Goal: Task Accomplishment & Management: Use online tool/utility

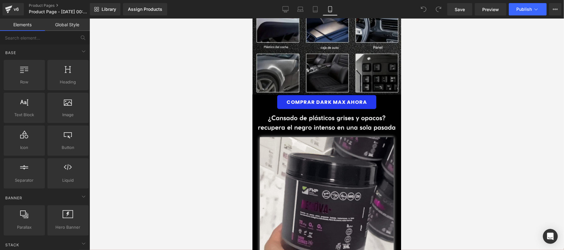
scroll to position [440, 0]
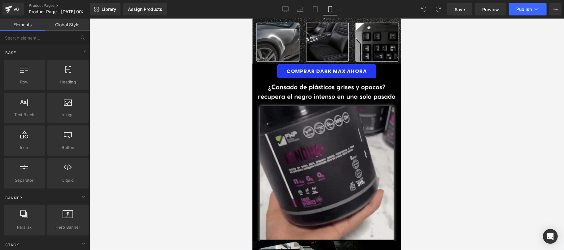
click at [328, 171] on img at bounding box center [326, 173] width 134 height 135
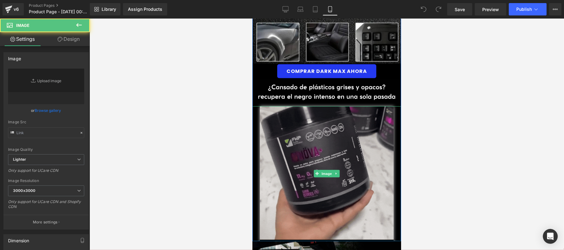
type input "https://media3.giphy.com/media/v1.Y2lkPTc5MGI3NjExMzcycmEydW9rMmN4a2ZzOTJpaW4za…"
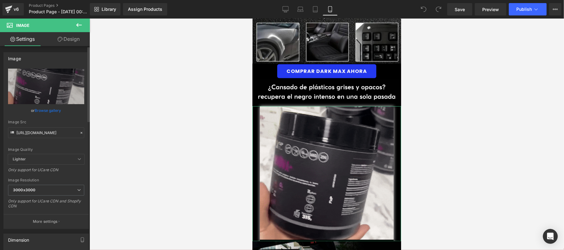
click at [79, 132] on icon at bounding box center [81, 133] width 4 height 4
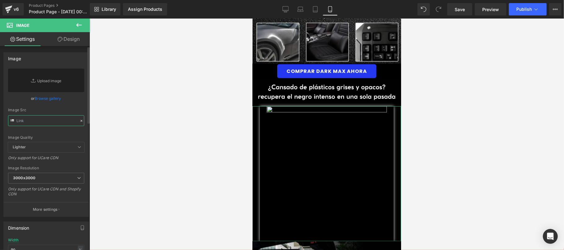
click at [58, 123] on input "text" at bounding box center [46, 120] width 76 height 11
paste input "https://media1.giphy.com/media/v1.Y2lkPTc5MGI3NjExbnJndjBqYmN5OHNobnR0cXJpaGxod…"
type input "https://media1.giphy.com/media/v1.Y2lkPTc5MGI3NjExbnJndjBqYmN5OHNobnR0cXJpaGxod…"
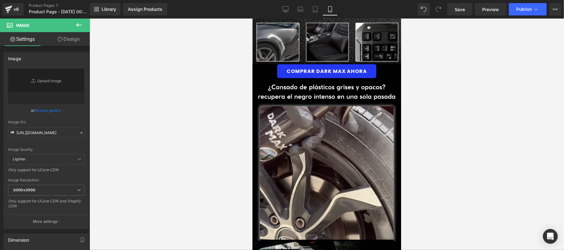
click at [191, 147] on div at bounding box center [326, 135] width 474 height 232
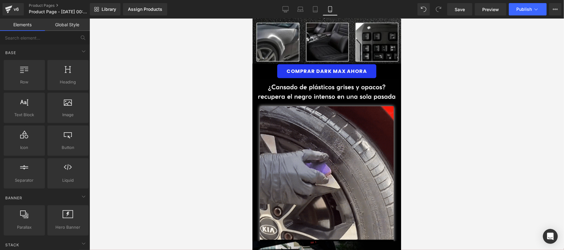
scroll to position [0, 0]
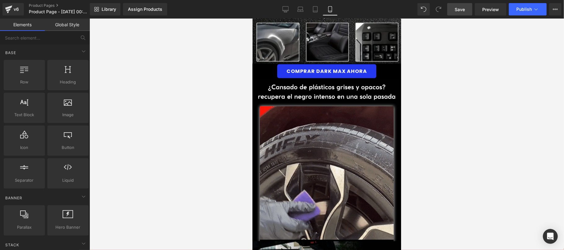
click at [459, 8] on span "Save" at bounding box center [459, 9] width 10 height 7
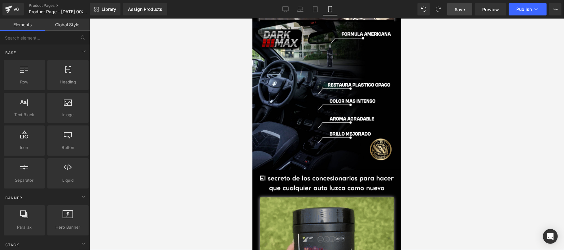
scroll to position [770, 0]
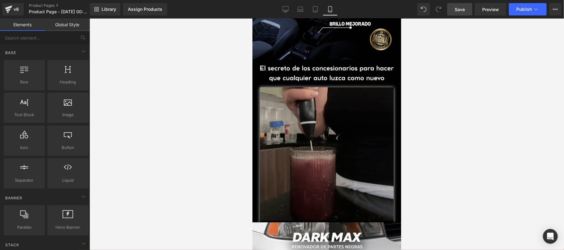
click at [319, 157] on img at bounding box center [326, 154] width 134 height 135
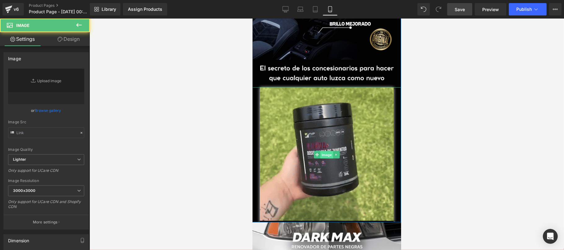
click at [325, 151] on span "Image" at bounding box center [326, 154] width 13 height 7
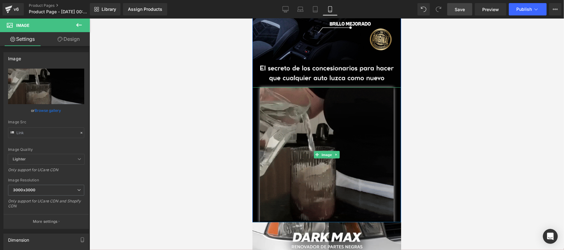
type input "https://media3.giphy.com/media/v1.Y2lkPTc5MGI3NjExaTRzcHowOWttbzk1dGFoZ3IwZXhrZ…"
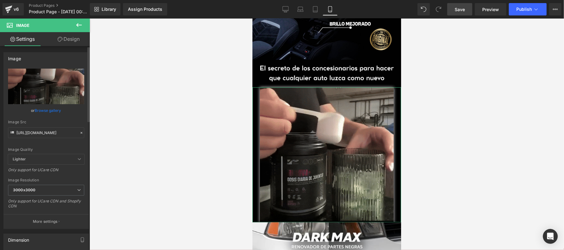
click at [79, 134] on icon at bounding box center [81, 133] width 4 height 4
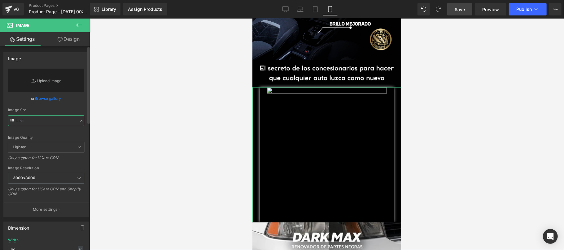
click at [56, 123] on input "text" at bounding box center [46, 120] width 76 height 11
paste input "https://media0.giphy.com/media/v1.Y2lkPTc5MGI3NjExdDg0bWpyem9oMjJ6d29jcXhwdjAyM…"
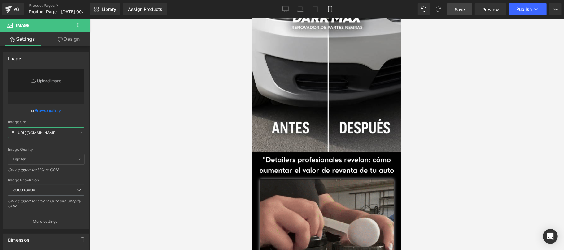
scroll to position [1101, 0]
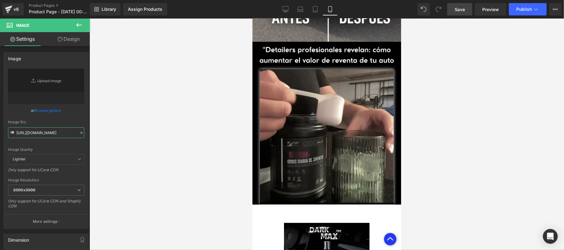
type input "https://media0.giphy.com/media/v1.Y2lkPTc5MGI3NjExdDg0bWpyem9oMjJ6d29jcXhwdjAyM…"
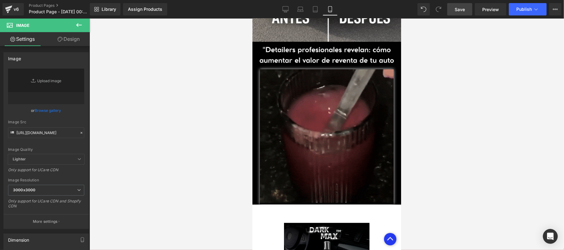
click at [452, 10] on link "Save" at bounding box center [459, 9] width 25 height 12
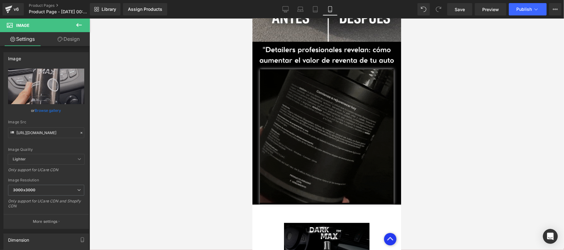
drag, startPoint x: 335, startPoint y: 131, endPoint x: 315, endPoint y: 132, distance: 19.5
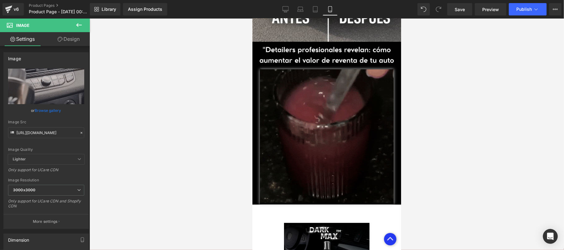
click at [334, 131] on div "Image" at bounding box center [326, 136] width 149 height 135
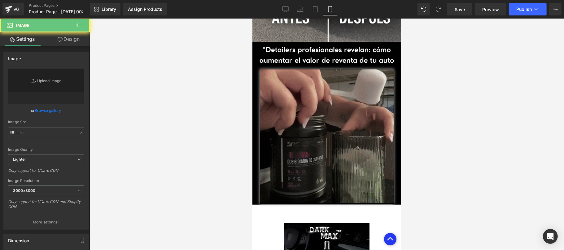
click at [315, 133] on img at bounding box center [326, 136] width 134 height 135
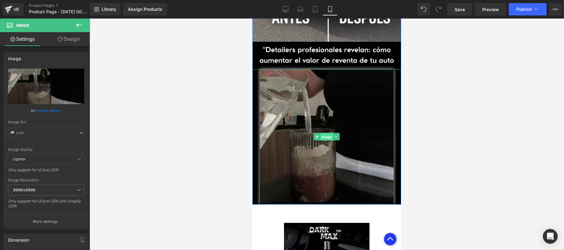
type input "https://media3.giphy.com/media/v1.Y2lkPTc5MGI3NjExaTRzcHowOWttbzk1dGFoZ3IwZXhrZ…"
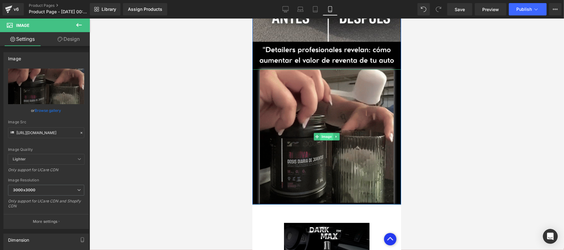
click at [320, 133] on span "Image" at bounding box center [326, 136] width 13 height 7
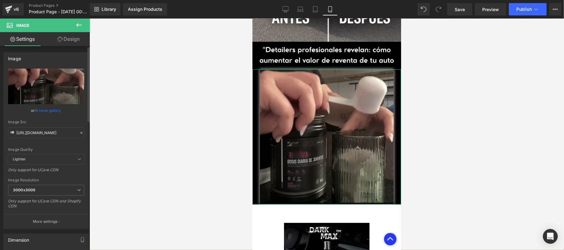
click at [80, 133] on icon at bounding box center [81, 133] width 4 height 4
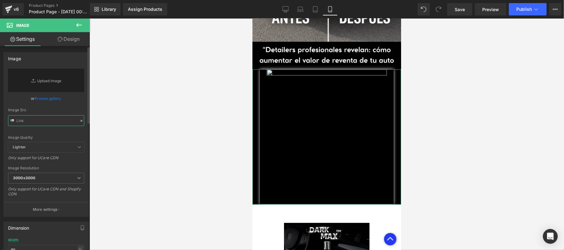
click at [61, 121] on input "text" at bounding box center [46, 120] width 76 height 11
paste input "https://media0.giphy.com/media/v1.Y2lkPTc5MGI3NjExcXBhZmRsMGVsemR0MTR0bzF0aWN1a…"
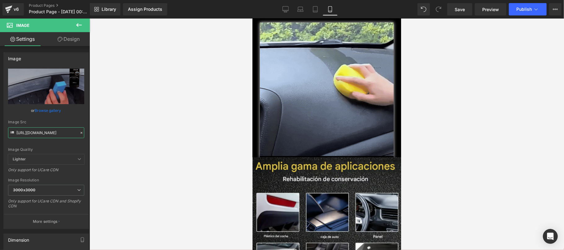
scroll to position [330, 0]
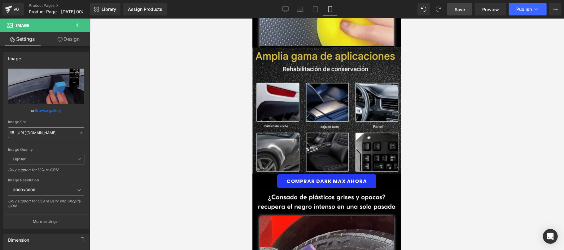
type input "https://media0.giphy.com/media/v1.Y2lkPTc5MGI3NjExcXBhZmRsMGVsemR0MTR0bzF0aWN1a…"
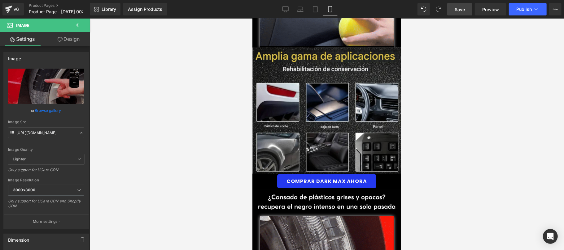
scroll to position [0, 0]
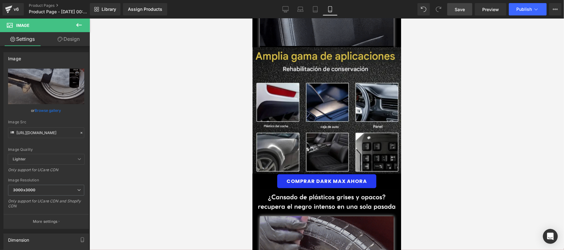
click at [467, 13] on link "Save" at bounding box center [459, 9] width 25 height 12
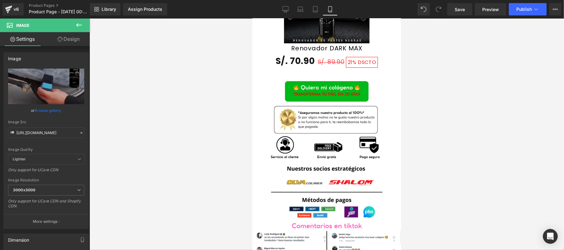
scroll to position [880, 0]
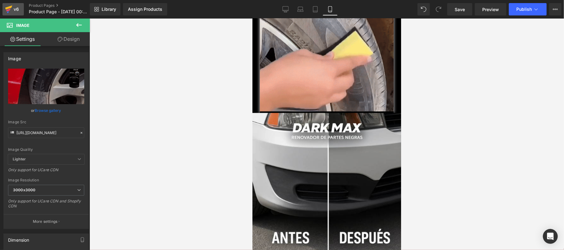
click at [18, 8] on div "v6" at bounding box center [16, 9] width 8 height 8
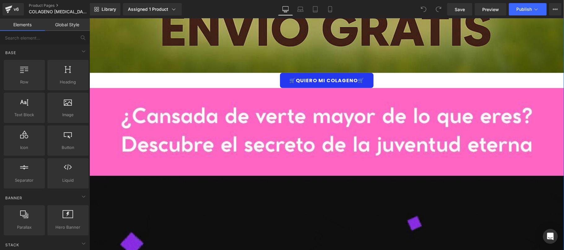
scroll to position [330, 0]
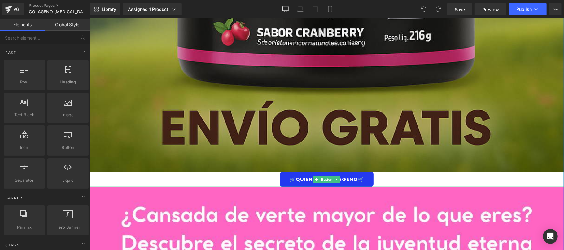
click at [364, 177] on link "🛒QUIERO MI COLAGENO🛒" at bounding box center [326, 179] width 93 height 15
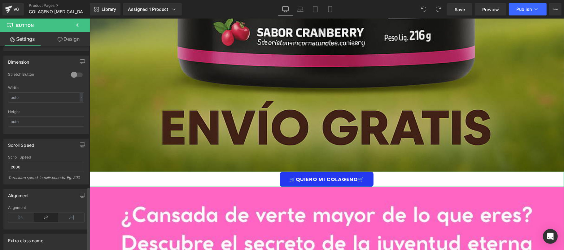
scroll to position [448, 0]
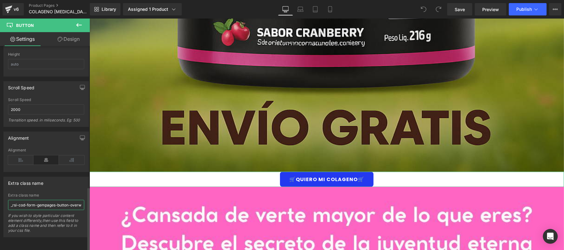
click at [68, 200] on input "_rsi-cod-form-gempages-button-overwrite _rsi-cod-form-is-gempage" at bounding box center [46, 205] width 76 height 10
click at [10, 14] on icon at bounding box center [8, 9] width 7 height 15
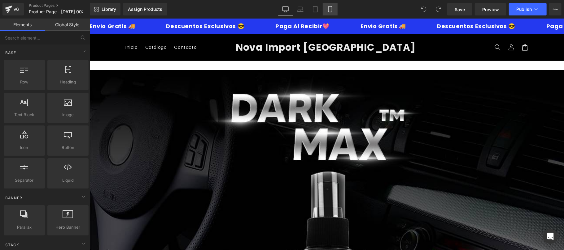
drag, startPoint x: 0, startPoint y: 0, endPoint x: 326, endPoint y: 9, distance: 326.1
click at [327, 9] on icon at bounding box center [330, 9] width 6 height 6
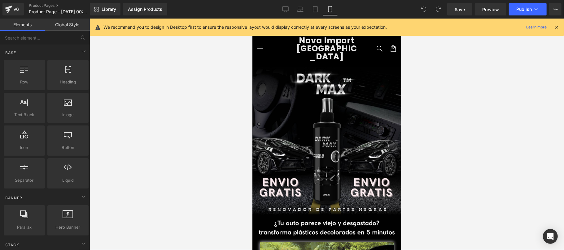
click at [558, 25] on icon at bounding box center [556, 27] width 6 height 6
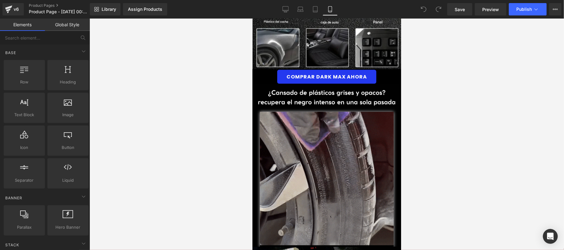
scroll to position [440, 0]
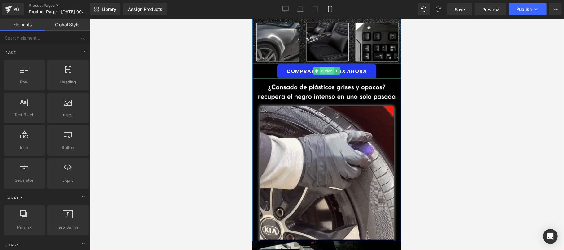
click at [323, 67] on span "Button" at bounding box center [326, 70] width 14 height 7
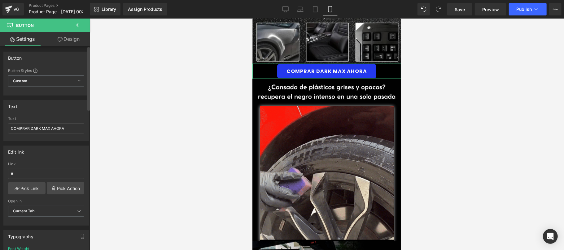
scroll to position [0, 0]
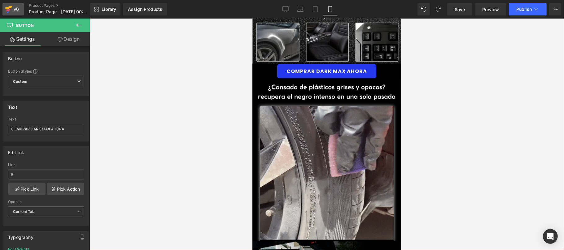
click at [19, 9] on div "v6" at bounding box center [16, 9] width 8 height 8
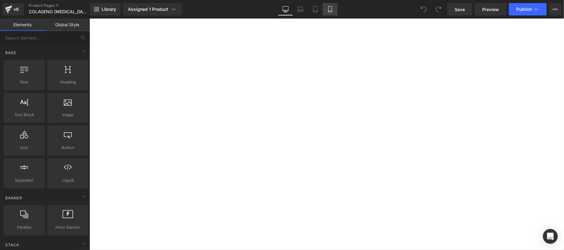
click at [328, 6] on link "Mobile" at bounding box center [330, 9] width 15 height 12
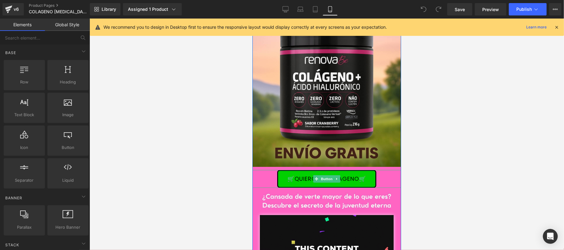
click at [369, 179] on link "🛒QUIERO MI COLAGENO🛒" at bounding box center [326, 179] width 99 height 18
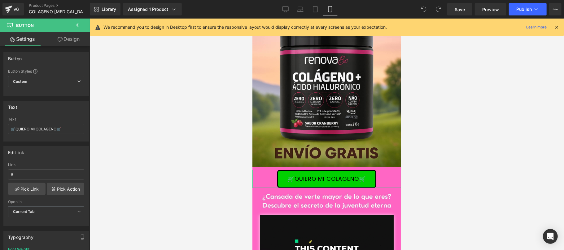
click at [71, 38] on link "Design" at bounding box center [68, 39] width 45 height 14
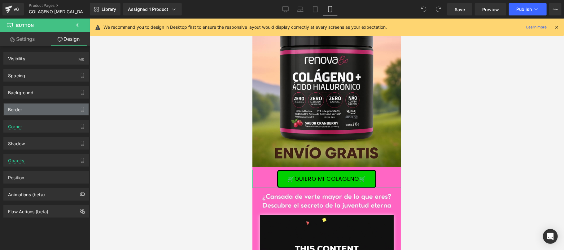
type input "#01d001"
type input "100"
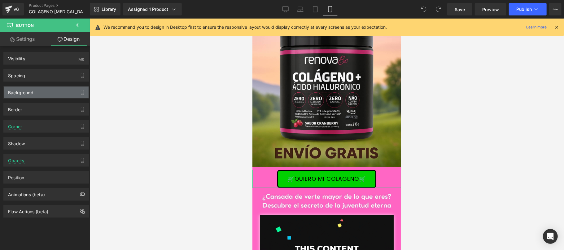
click at [49, 94] on div "Background" at bounding box center [46, 93] width 85 height 12
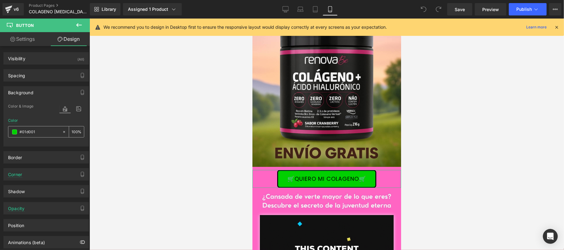
click at [42, 135] on input "#01d001" at bounding box center [40, 132] width 40 height 7
click at [45, 75] on div "Spacing" at bounding box center [46, 76] width 85 height 12
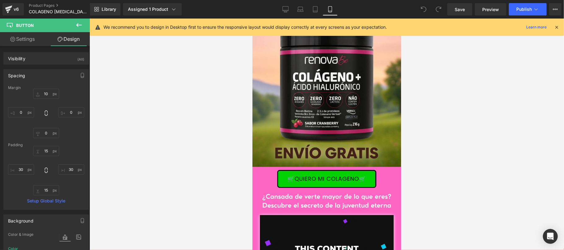
click at [14, 42] on link "Settings" at bounding box center [22, 39] width 45 height 14
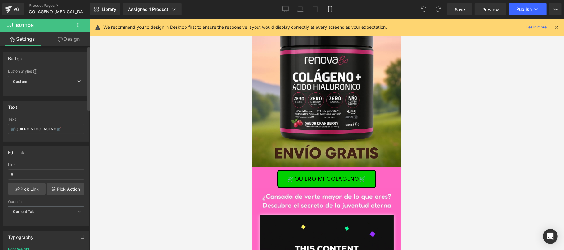
type input "100"
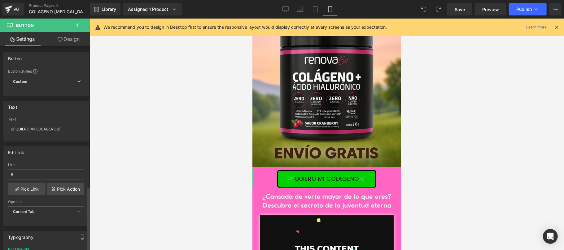
scroll to position [448, 0]
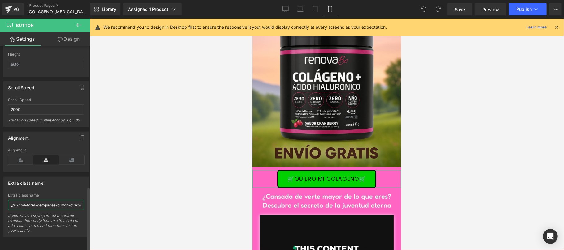
click at [53, 200] on input "_rsi-cod-form-gempages-button-overwrite _rsi-cod-form-is-gempage" at bounding box center [46, 205] width 76 height 10
click at [74, 42] on link "Design" at bounding box center [68, 39] width 45 height 14
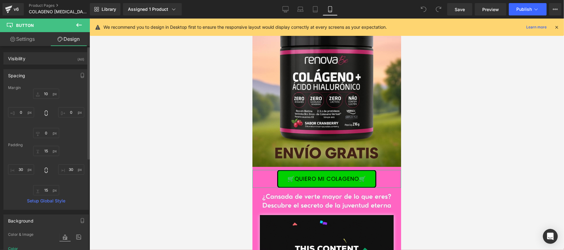
type input "10"
type input "0"
type input "15"
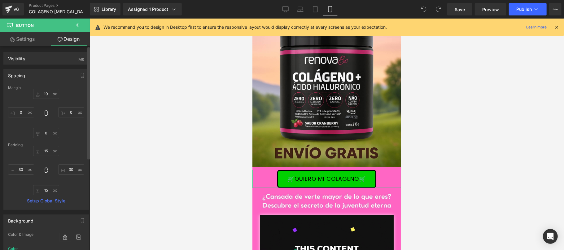
type input "30"
type input "15"
type input "30"
type input "100"
click at [63, 71] on div "Spacing" at bounding box center [46, 76] width 85 height 12
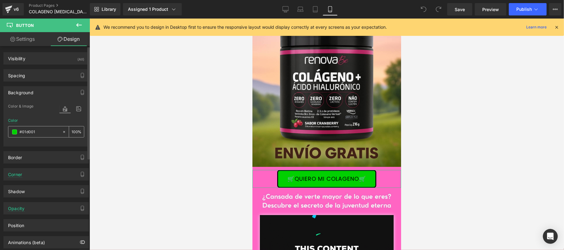
click at [40, 131] on input "#01d001" at bounding box center [40, 132] width 40 height 7
click at [47, 91] on div "Background" at bounding box center [46, 93] width 85 height 12
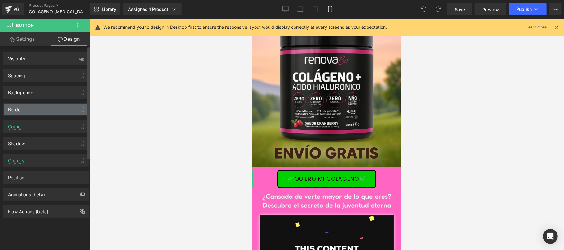
click at [39, 112] on div "Border" at bounding box center [46, 110] width 85 height 12
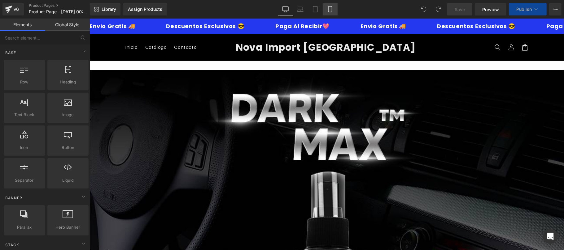
click at [329, 11] on icon at bounding box center [329, 11] width 3 height 0
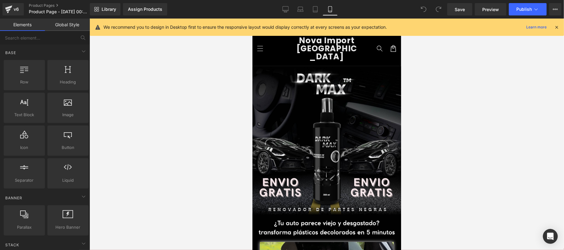
click at [558, 25] on icon at bounding box center [556, 27] width 6 height 6
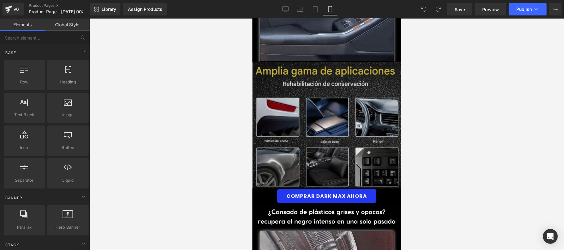
scroll to position [330, 0]
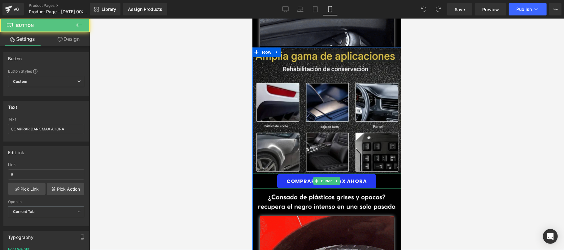
click at [369, 176] on link "COMPRAR DARK MAX AHORA" at bounding box center [326, 181] width 100 height 15
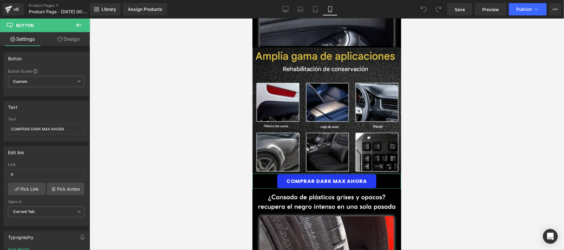
click at [58, 43] on link "Design" at bounding box center [68, 39] width 45 height 14
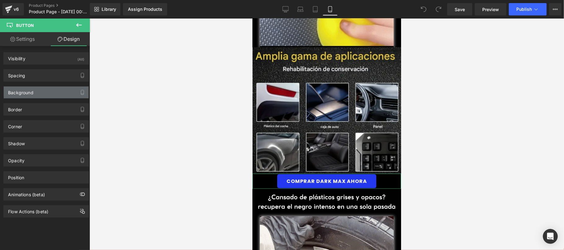
type input "#2439ef"
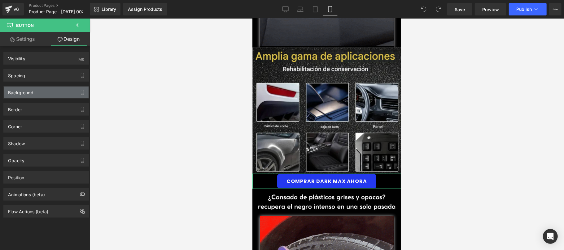
type input "100"
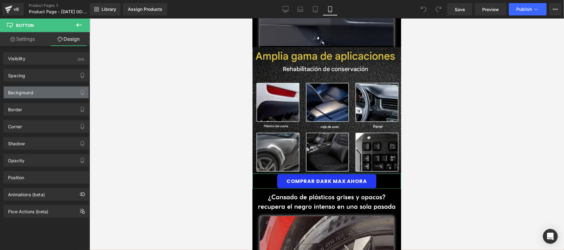
click at [47, 94] on div "Background" at bounding box center [46, 93] width 85 height 12
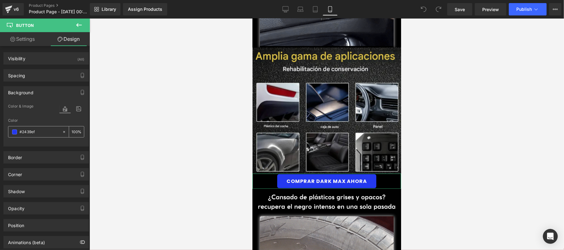
click at [45, 132] on input "#2439ef" at bounding box center [40, 132] width 40 height 7
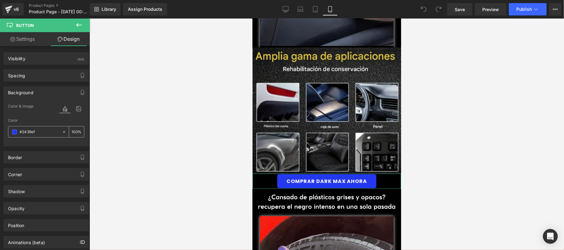
click at [45, 132] on input "#2439ef" at bounding box center [40, 132] width 40 height 7
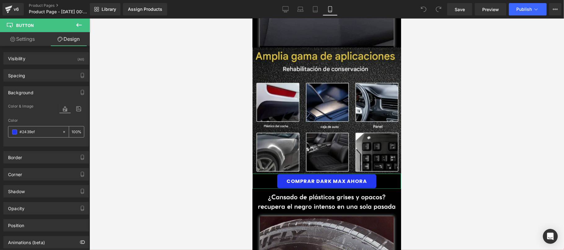
paste input "01d001"
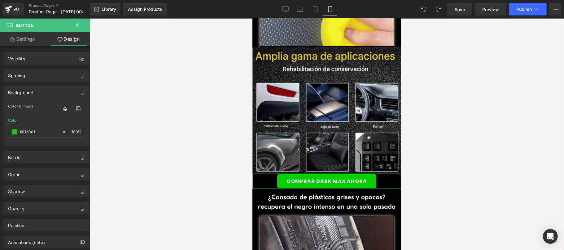
type input "#01d001"
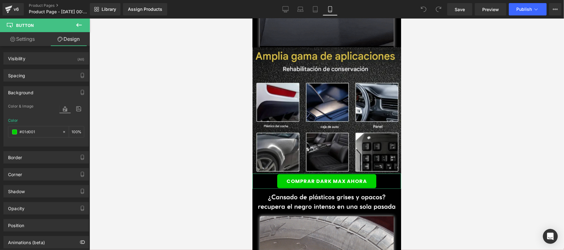
click at [39, 163] on div "Border" at bounding box center [46, 158] width 85 height 12
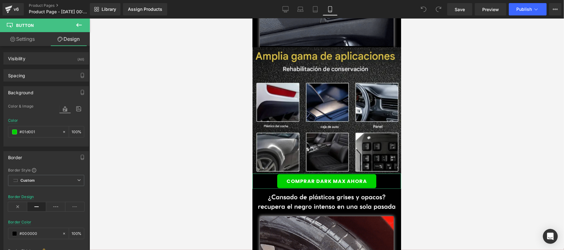
scroll to position [110, 0]
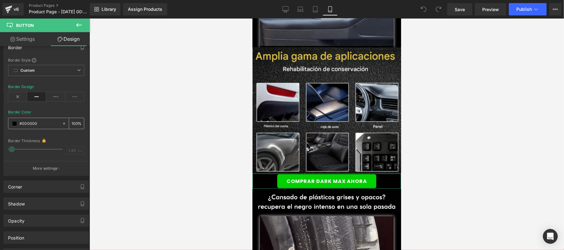
click at [36, 124] on input "#000000" at bounding box center [40, 123] width 40 height 7
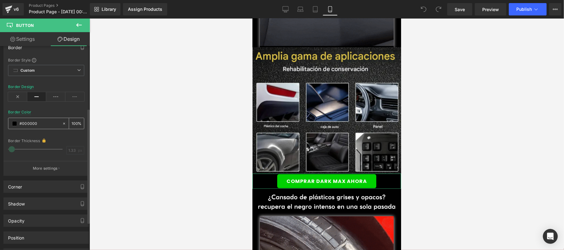
click at [14, 124] on span at bounding box center [14, 123] width 5 height 5
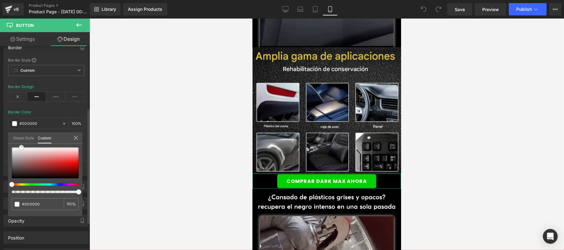
type input "#020202"
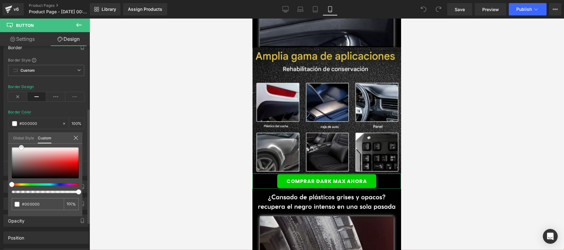
type input "#020202"
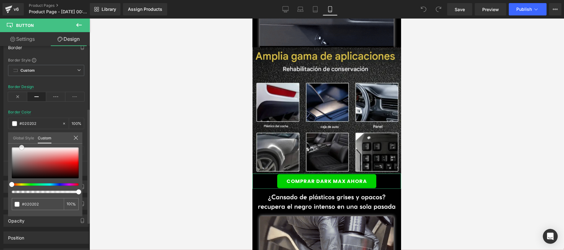
drag, startPoint x: 12, startPoint y: 177, endPoint x: 81, endPoint y: 170, distance: 69.8
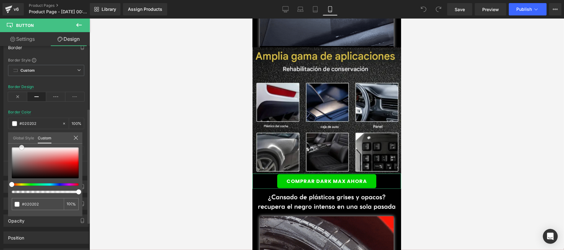
click at [16, 141] on div "Global Style Custom Setup Global Style #020202 100 %" at bounding box center [45, 141] width 74 height 19
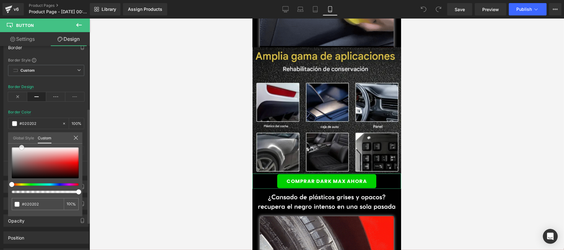
click at [34, 155] on div at bounding box center [45, 163] width 67 height 31
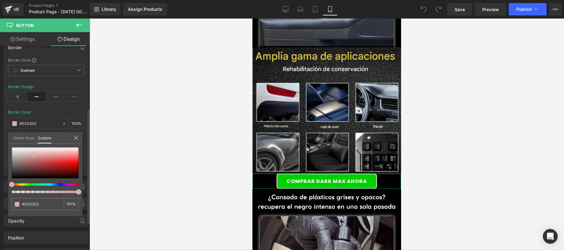
type input "#ffffff"
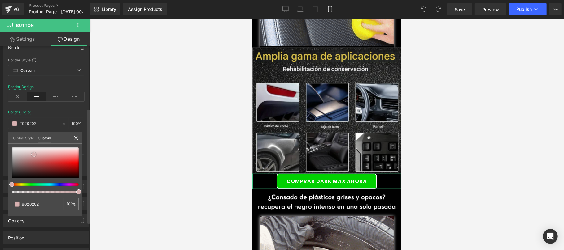
type input "#ffffff"
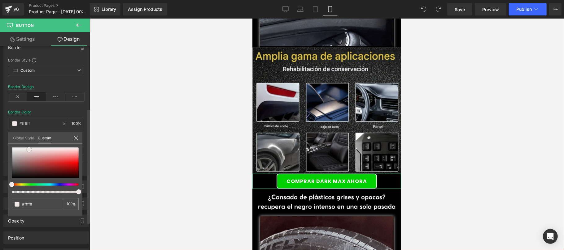
type input "#d8b4b4"
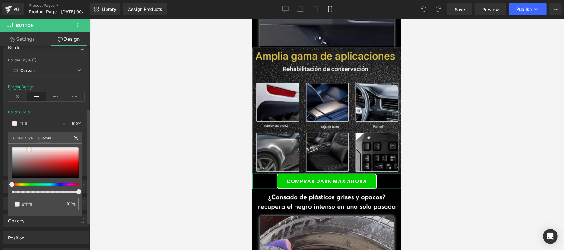
type input "#d8b4b4"
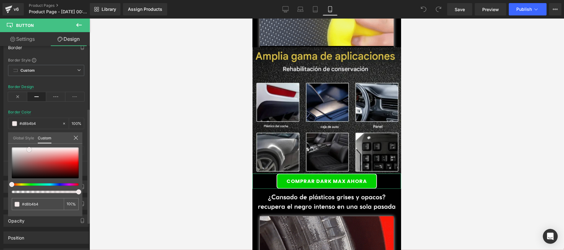
type input "#f1e8e8"
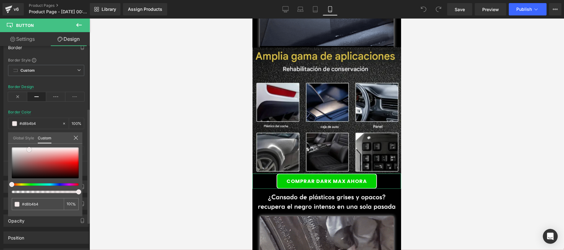
type input "#f1e8e8"
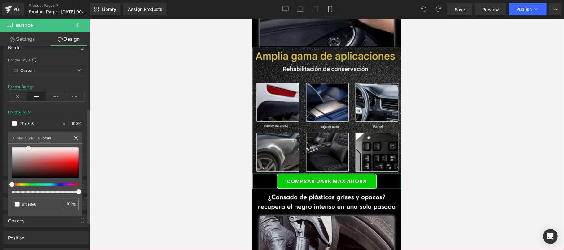
type input "#ffffff"
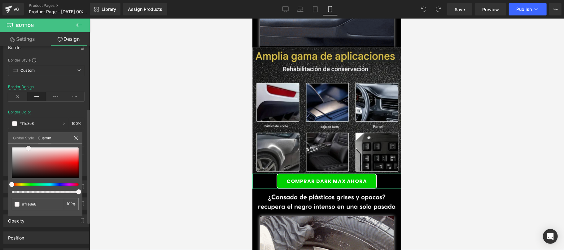
type input "#ffffff"
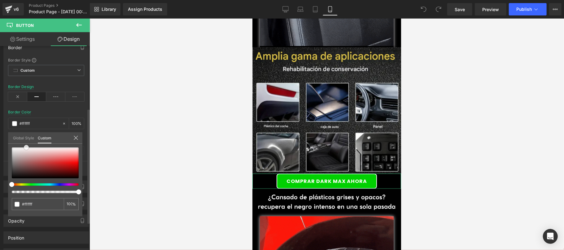
drag, startPoint x: 33, startPoint y: 155, endPoint x: 25, endPoint y: 142, distance: 15.2
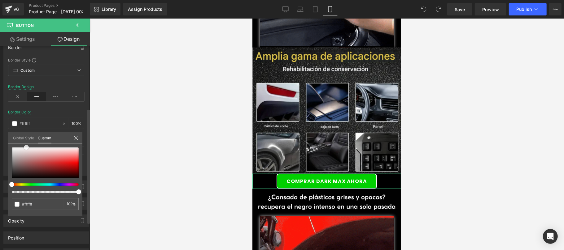
click at [25, 142] on div "Global Style Custom Setup Global Style #ffffff 100 %" at bounding box center [45, 141] width 74 height 19
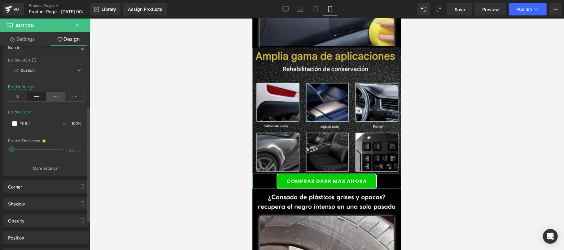
scroll to position [0, 0]
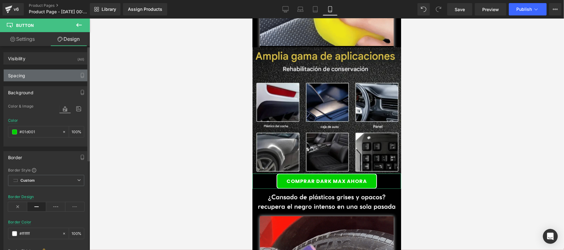
click at [46, 76] on div "Spacing" at bounding box center [46, 76] width 85 height 12
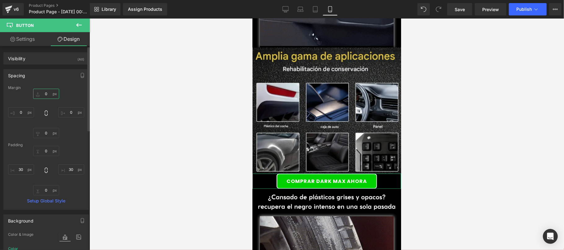
click at [47, 96] on input "0" at bounding box center [46, 94] width 26 height 10
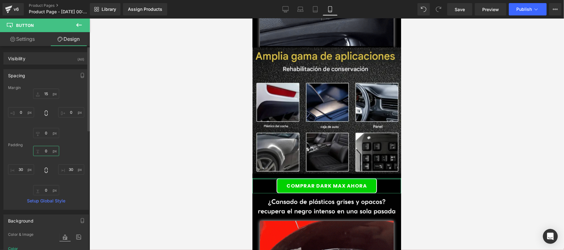
click at [47, 150] on input "0" at bounding box center [46, 151] width 26 height 10
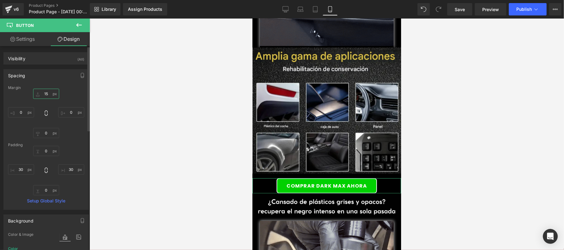
click at [45, 93] on input "15" at bounding box center [46, 94] width 26 height 10
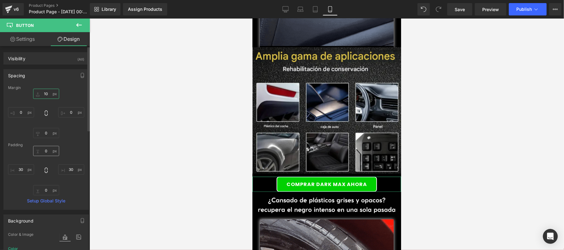
type input "10"
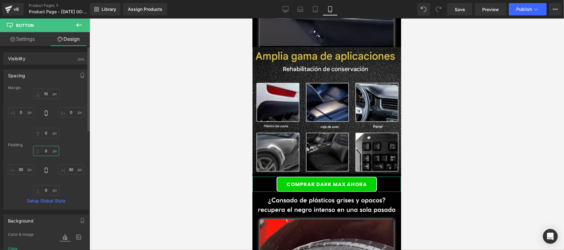
click at [47, 150] on input "0" at bounding box center [46, 151] width 26 height 10
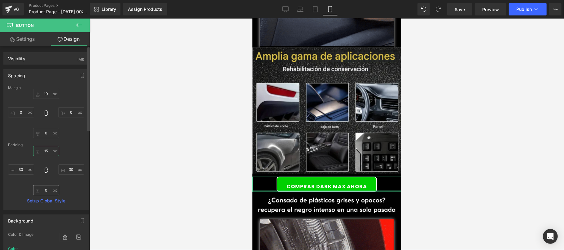
type input "15"
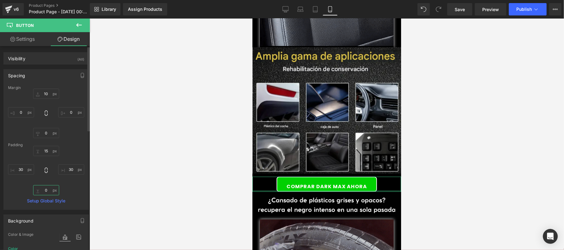
click at [48, 189] on input "0" at bounding box center [46, 190] width 26 height 10
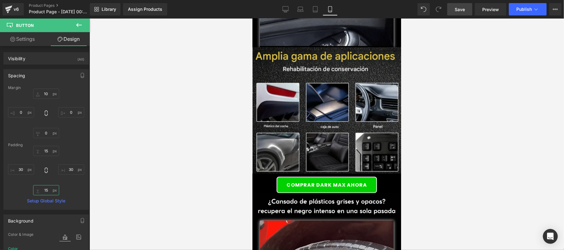
type input "15"
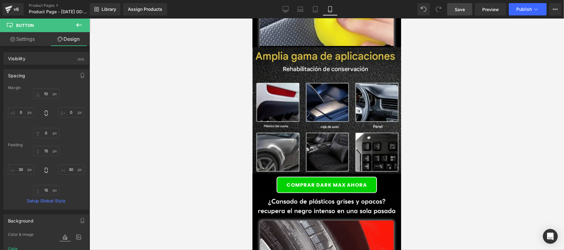
click at [457, 11] on span "Save" at bounding box center [459, 9] width 10 height 7
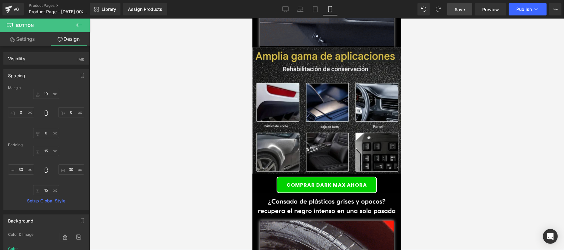
click at [81, 26] on icon at bounding box center [78, 24] width 7 height 7
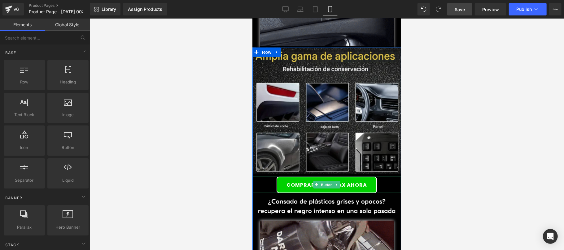
click at [346, 182] on span "COMPRAR DARK MAX AHORA" at bounding box center [326, 185] width 80 height 6
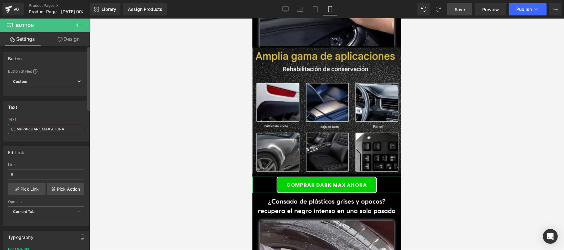
click at [11, 131] on input "COMPRAR DARK MAX AHORA" at bounding box center [46, 129] width 76 height 10
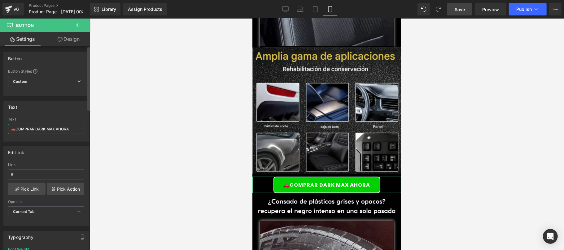
click at [76, 128] on input "🚗COMPRAR DARK MAX AHORA" at bounding box center [46, 129] width 76 height 10
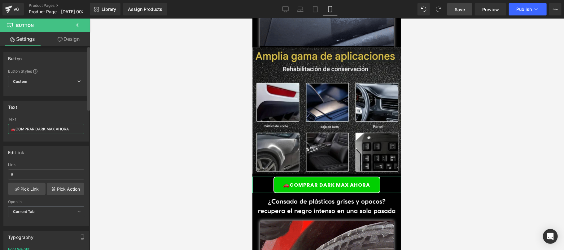
type input "🚗COMPRAR DARK MAX AHORA🚗"
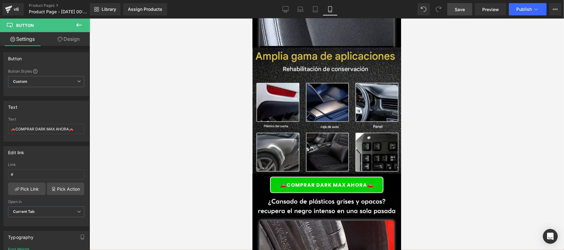
click at [212, 134] on div at bounding box center [326, 135] width 474 height 232
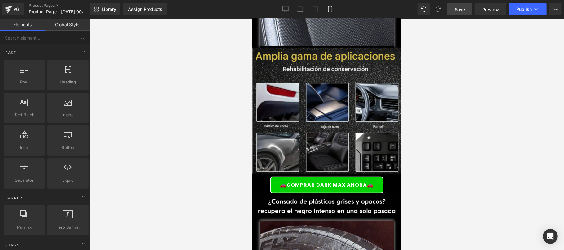
click at [327, 177] on div "🚗COMPRAR DARK MAX AHORA🚗 Button" at bounding box center [326, 185] width 149 height 16
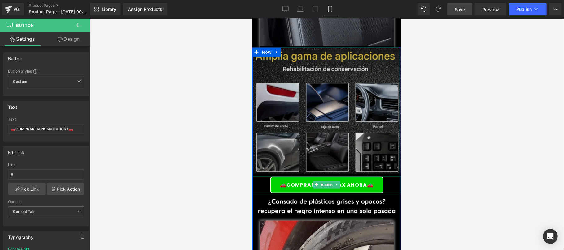
scroll to position [440, 0]
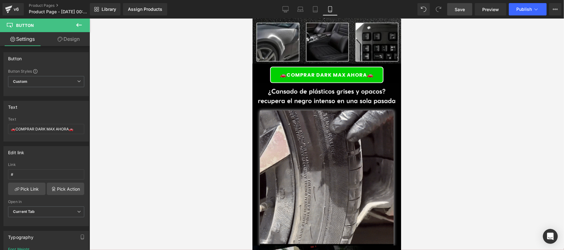
click at [454, 8] on link "Save" at bounding box center [459, 9] width 25 height 12
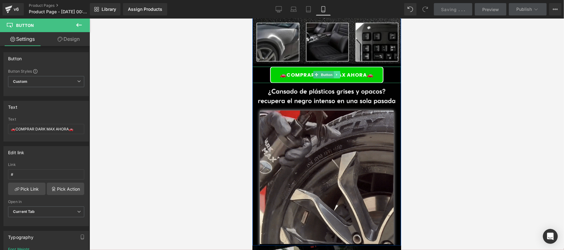
click at [336, 74] on icon at bounding box center [336, 75] width 1 height 2
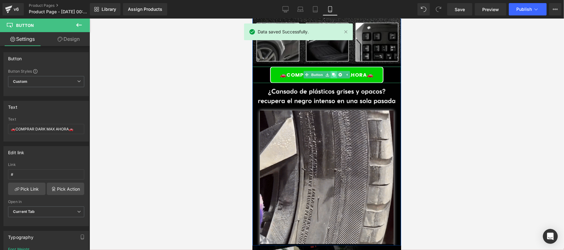
click at [332, 73] on icon at bounding box center [333, 74] width 3 height 3
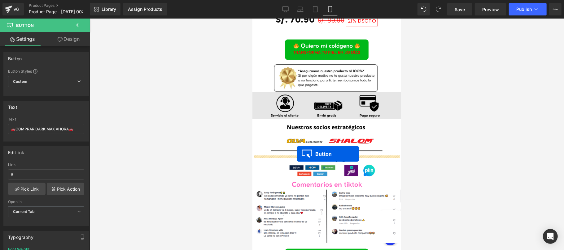
scroll to position [1321, 0]
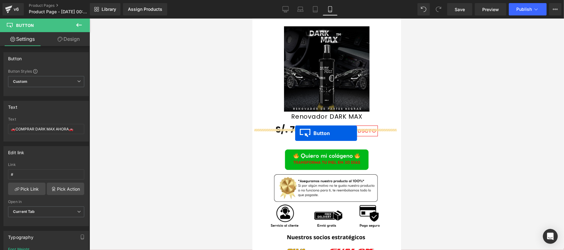
drag, startPoint x: 313, startPoint y: 84, endPoint x: 295, endPoint y: 133, distance: 52.7
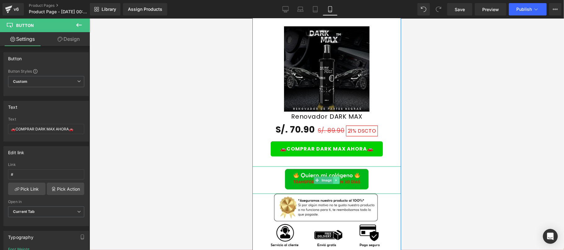
click at [334, 176] on link at bounding box center [336, 179] width 7 height 7
click at [336, 176] on link at bounding box center [339, 179] width 7 height 7
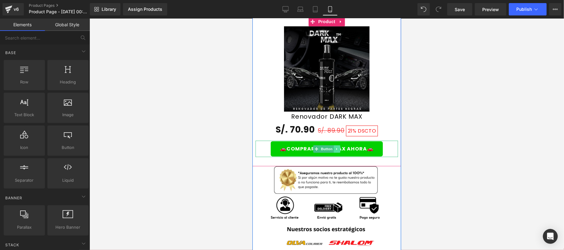
click at [333, 145] on link at bounding box center [336, 148] width 7 height 7
click at [330, 145] on link at bounding box center [333, 148] width 7 height 7
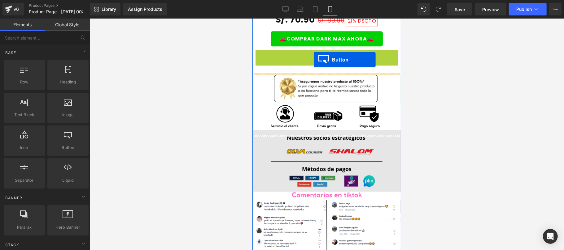
scroll to position [1522, 0]
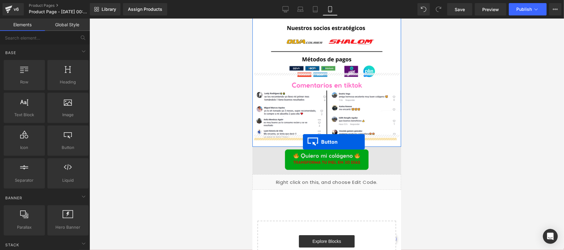
drag, startPoint x: 314, startPoint y: 161, endPoint x: 302, endPoint y: 141, distance: 22.4
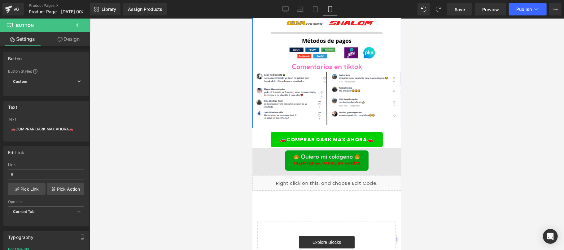
scroll to position [1504, 0]
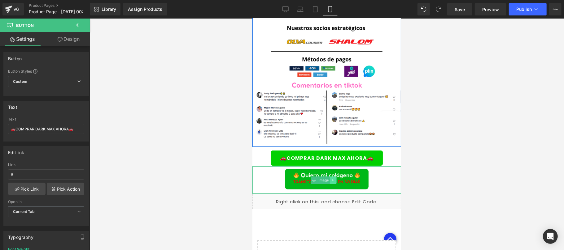
click at [333, 179] on icon at bounding box center [332, 180] width 1 height 2
click at [337, 178] on icon at bounding box center [335, 179] width 3 height 3
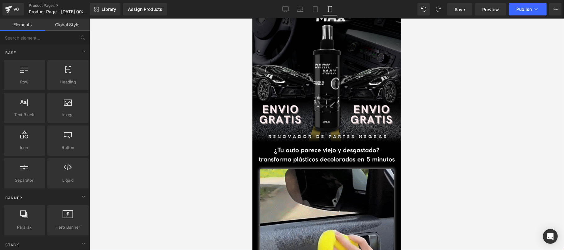
scroll to position [0, 0]
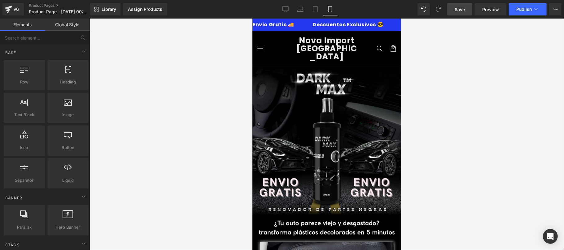
click at [465, 8] on span "Save" at bounding box center [459, 9] width 10 height 7
click at [19, 11] on div "v6" at bounding box center [16, 9] width 8 height 8
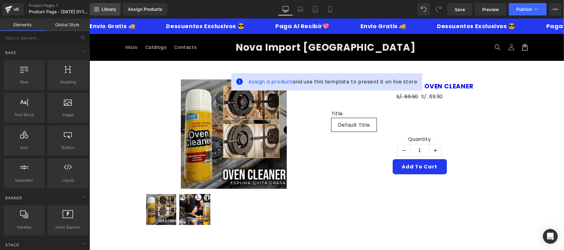
click at [102, 10] on span "Library" at bounding box center [109, 10] width 15 height 6
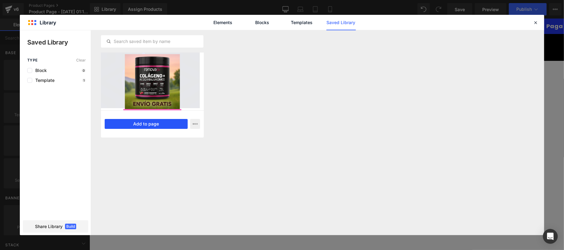
click at [163, 124] on button "Add to page" at bounding box center [146, 124] width 83 height 10
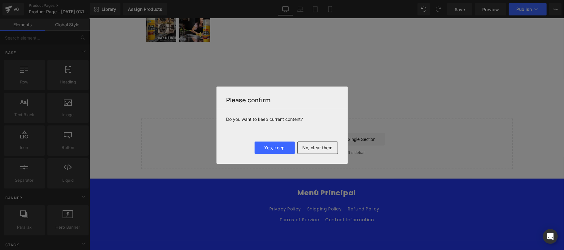
scroll to position [191, 0]
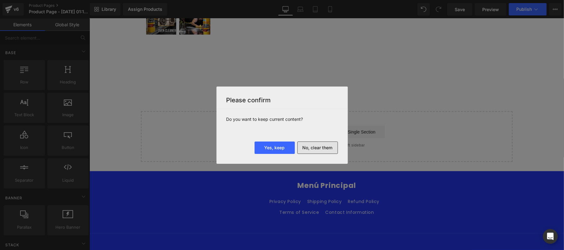
click at [310, 149] on button "No, clear them" at bounding box center [317, 148] width 41 height 12
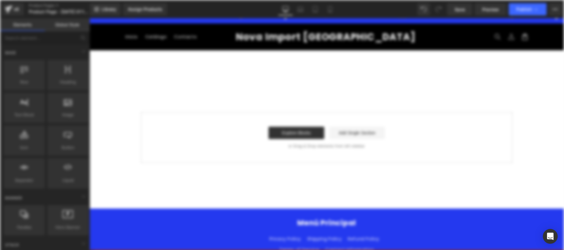
scroll to position [0, 0]
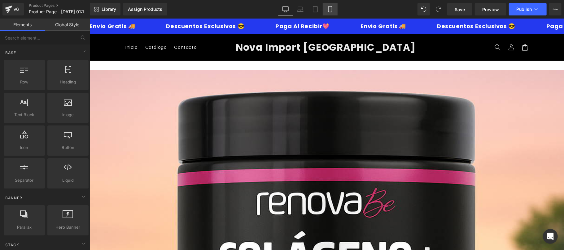
click at [333, 11] on link "Mobile" at bounding box center [330, 9] width 15 height 12
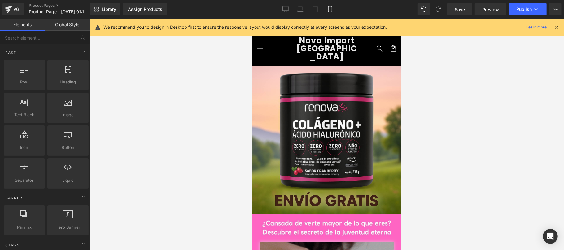
scroll to position [110, 0]
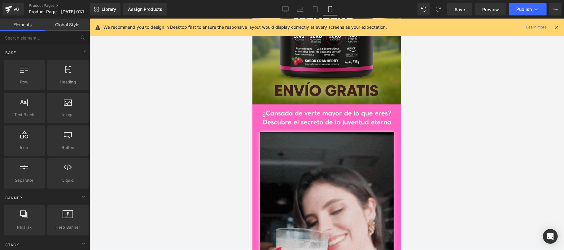
click at [324, 164] on div "Image" at bounding box center [326, 251] width 149 height 239
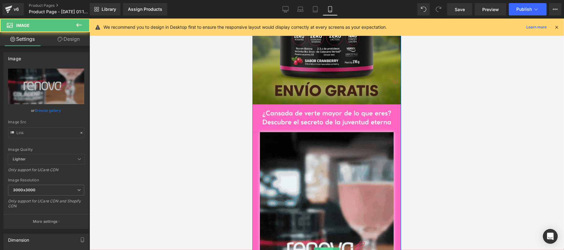
type input "[URL][DOMAIN_NAME]"
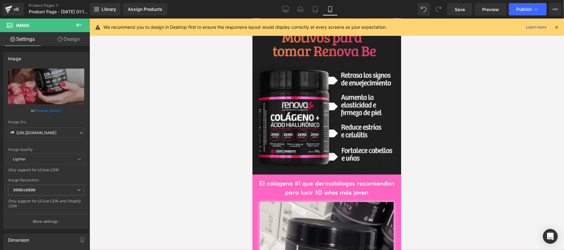
scroll to position [440, 0]
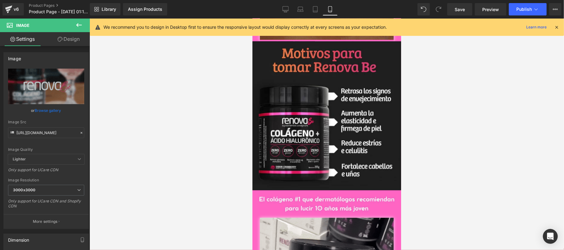
click at [83, 24] on button at bounding box center [79, 26] width 22 height 14
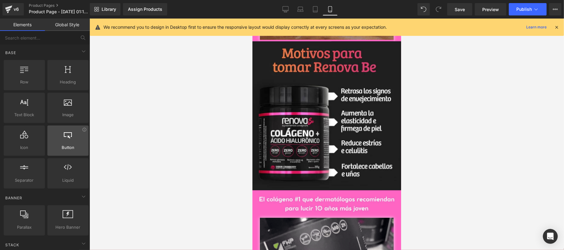
click at [73, 144] on div at bounding box center [67, 138] width 37 height 14
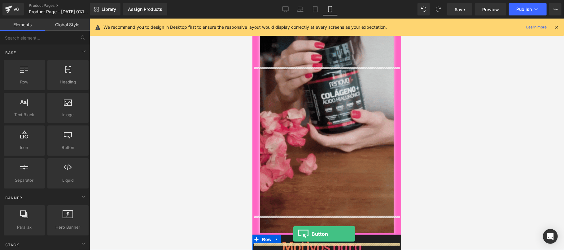
scroll to position [253, 0]
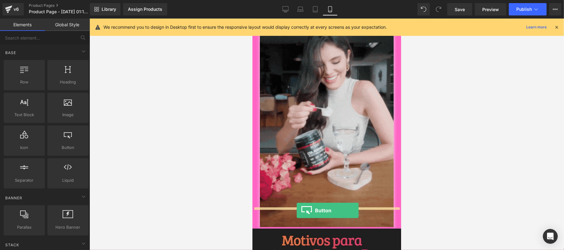
drag, startPoint x: 323, startPoint y: 165, endPoint x: 296, endPoint y: 210, distance: 53.1
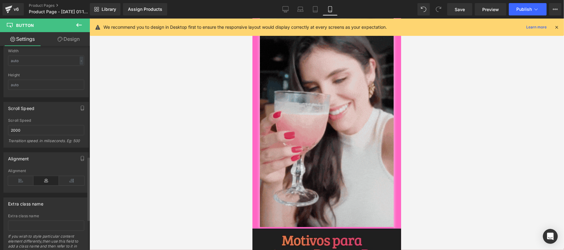
scroll to position [448, 0]
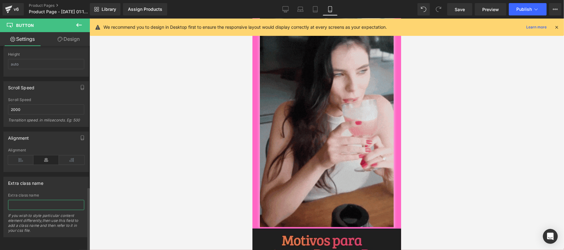
click at [59, 200] on input "text" at bounding box center [46, 205] width 76 height 10
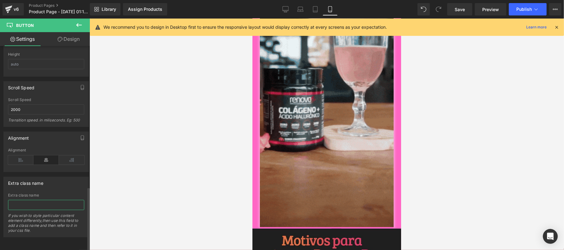
paste input "_rsi-cod-form-gempages-button-overwrite _rsi-cod-form-is-gempage"
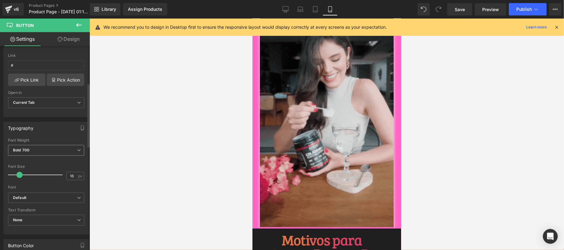
scroll to position [118, 0]
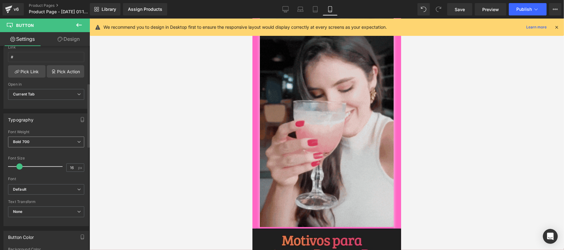
type input "_rsi-cod-form-gempages-button-overwrite _rsi-cod-form-is-gempage"
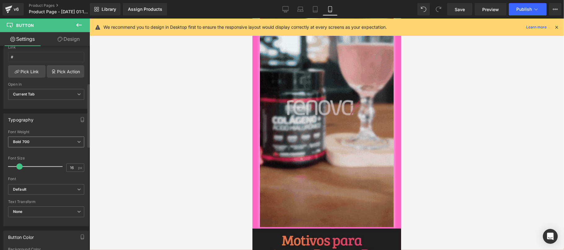
scroll to position [0, 0]
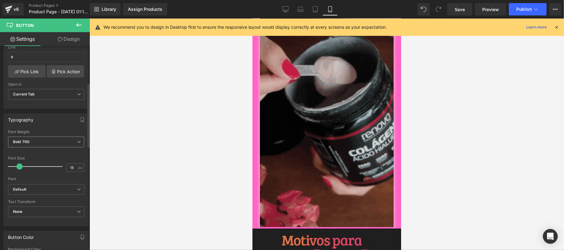
click at [59, 144] on span "Bold 700" at bounding box center [46, 142] width 76 height 11
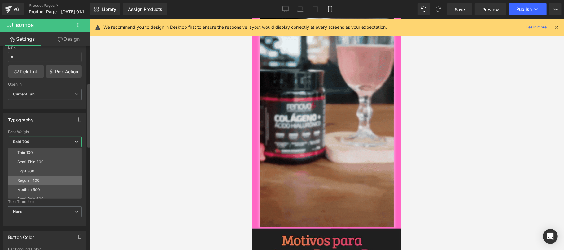
click at [51, 179] on li "Regular 400" at bounding box center [46, 180] width 76 height 9
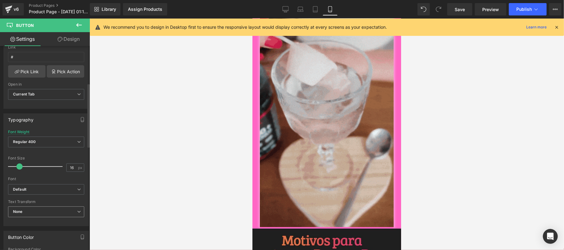
click at [51, 210] on span "None" at bounding box center [46, 212] width 76 height 11
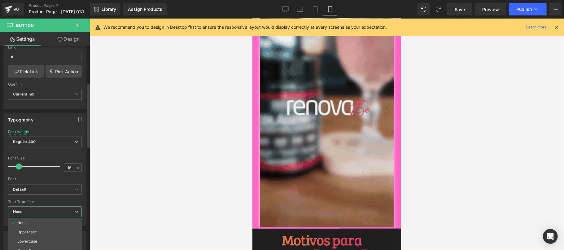
click at [51, 210] on span "None" at bounding box center [45, 212] width 74 height 11
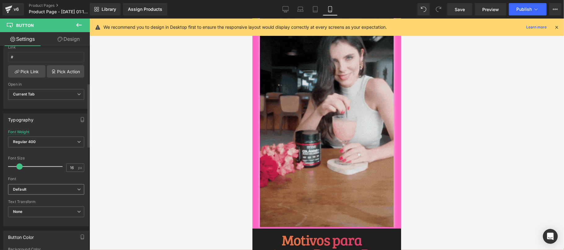
click at [58, 190] on b "Default" at bounding box center [45, 189] width 64 height 5
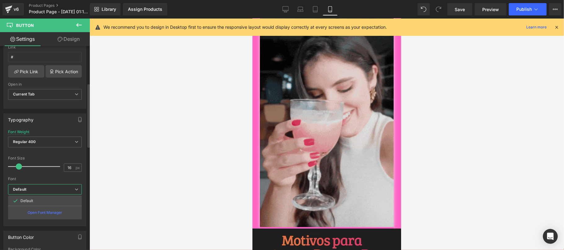
click at [58, 190] on b "Default" at bounding box center [44, 189] width 62 height 5
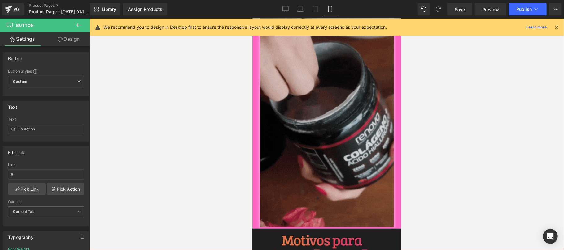
click at [74, 40] on link "Design" at bounding box center [68, 39] width 45 height 14
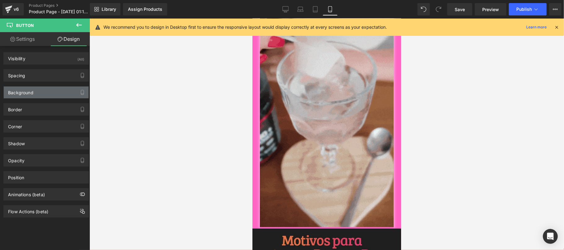
type input "0"
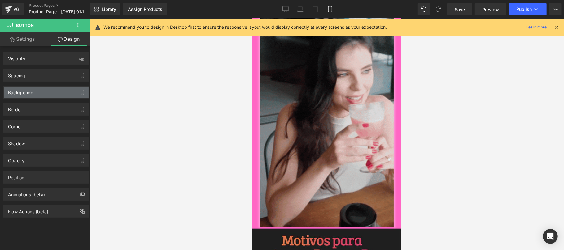
type input "0"
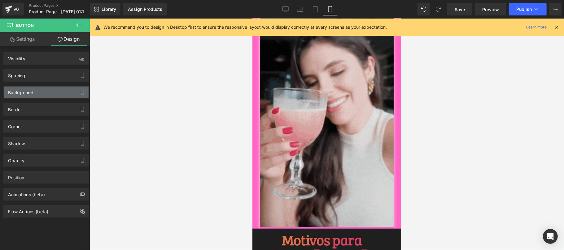
type input "0"
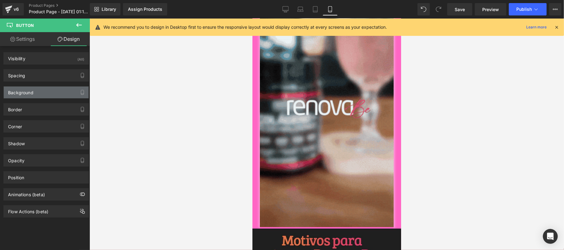
type input "0"
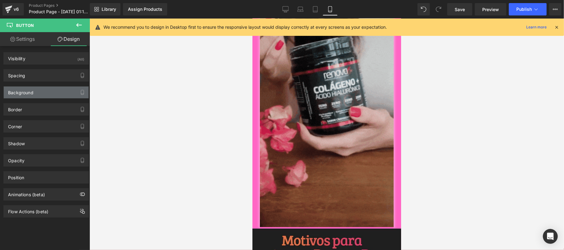
type input "0"
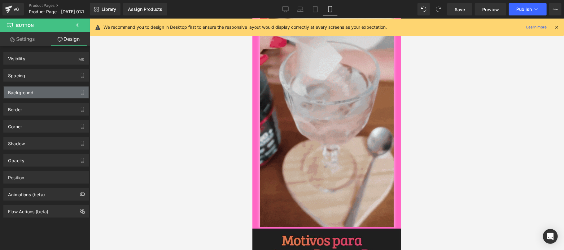
type input "30"
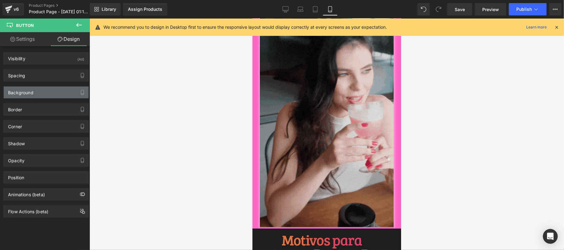
type input "0"
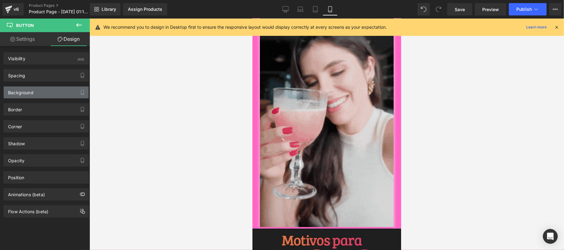
type input "30"
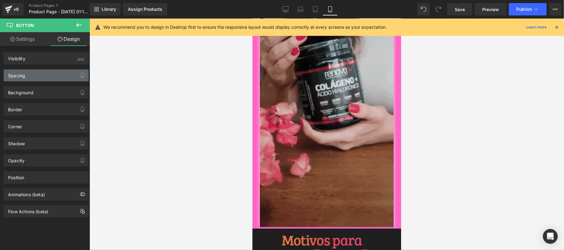
click at [54, 79] on div "Spacing" at bounding box center [46, 76] width 85 height 12
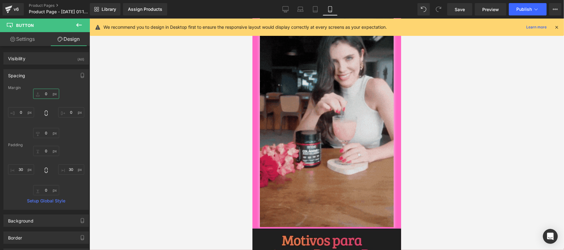
click at [52, 98] on input "0" at bounding box center [46, 94] width 26 height 10
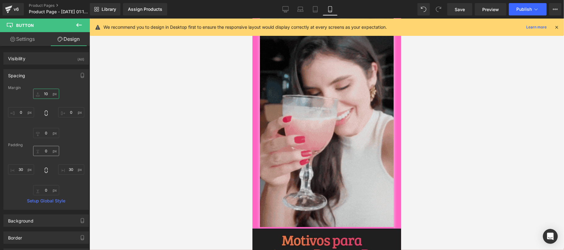
type input "10"
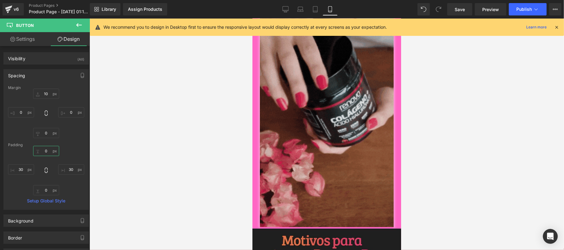
click at [43, 148] on input "0" at bounding box center [46, 151] width 26 height 10
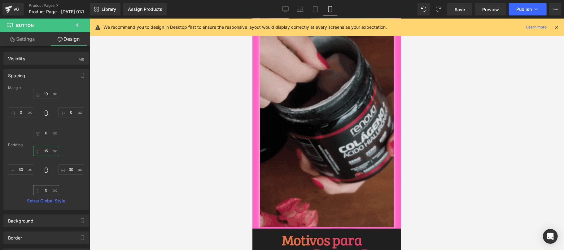
type input "15"
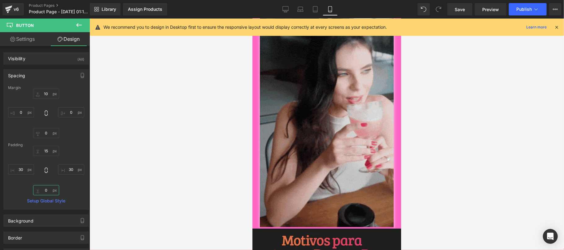
click at [45, 191] on input "0" at bounding box center [46, 190] width 26 height 10
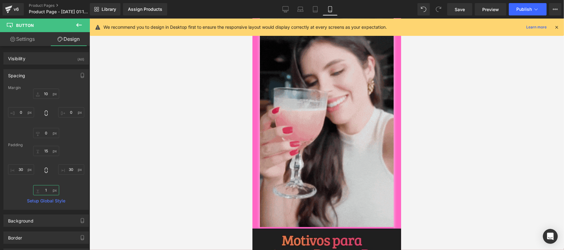
type input "15"
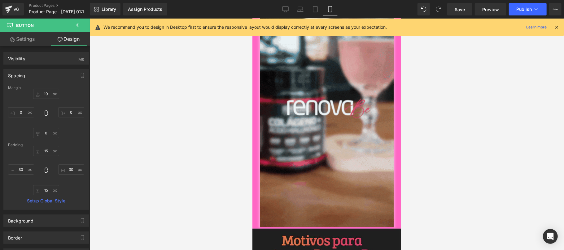
click at [57, 77] on div "Spacing" at bounding box center [46, 76] width 85 height 12
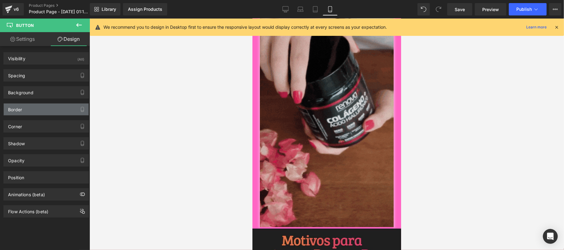
click at [51, 111] on div "Border" at bounding box center [46, 110] width 85 height 12
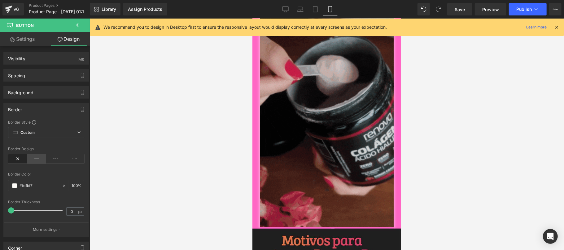
click at [36, 159] on icon at bounding box center [36, 158] width 19 height 9
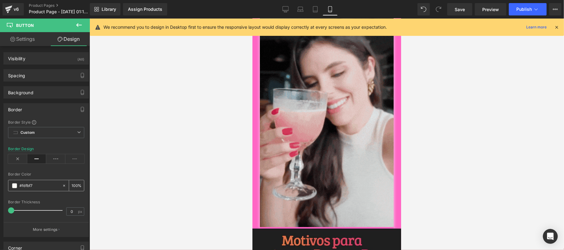
click at [37, 187] on input "#fdfbf7" at bounding box center [40, 186] width 40 height 7
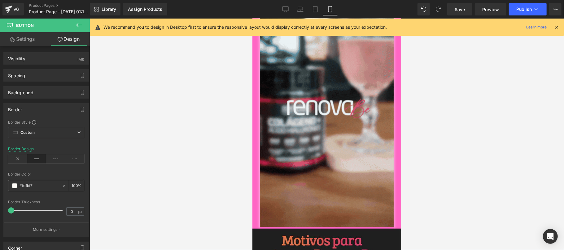
click at [37, 187] on input "#fdfbf7" at bounding box center [40, 186] width 40 height 7
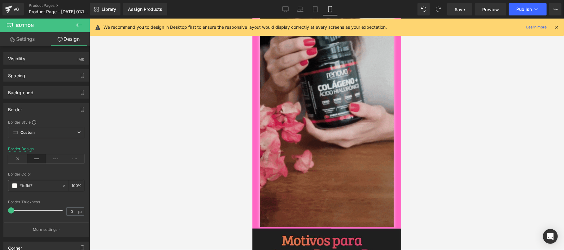
paste input "01d001"
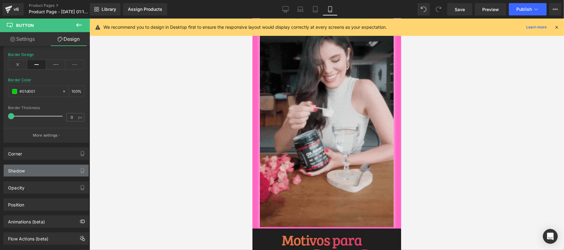
scroll to position [110, 0]
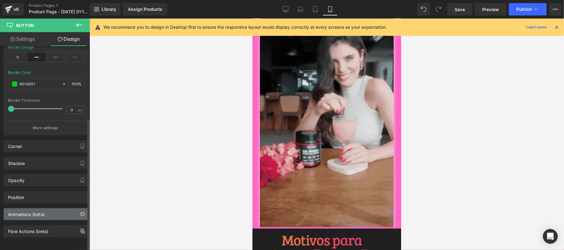
type input "#01d001"
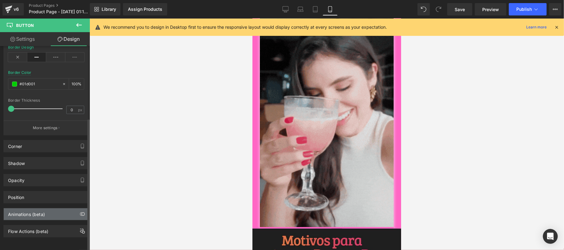
click at [43, 209] on div "Animations (beta)" at bounding box center [26, 213] width 37 height 9
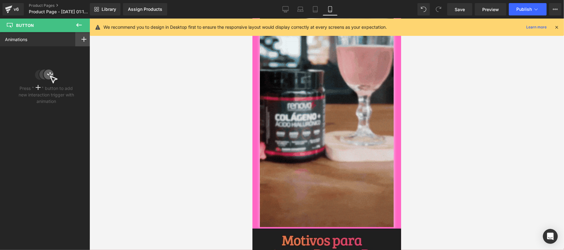
click at [81, 39] on rect at bounding box center [83, 39] width 5 height 1
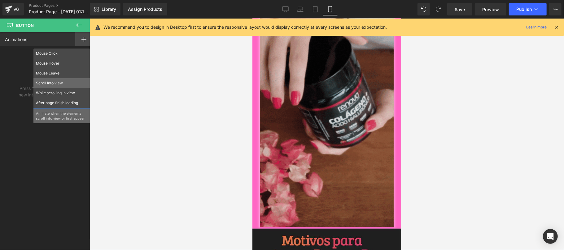
click at [57, 86] on p "Scroll Into view" at bounding box center [62, 83] width 52 height 6
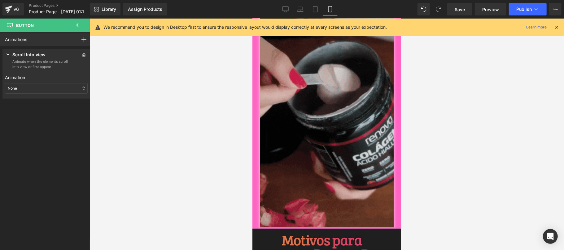
click at [44, 88] on div "None" at bounding box center [46, 88] width 83 height 11
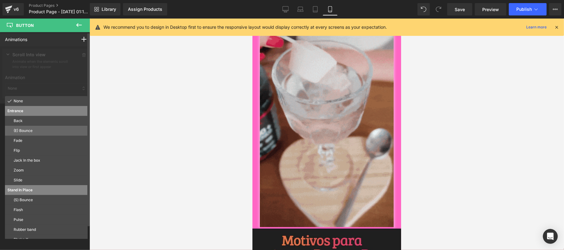
click at [33, 134] on p "(E) Bounce" at bounding box center [50, 131] width 72 height 6
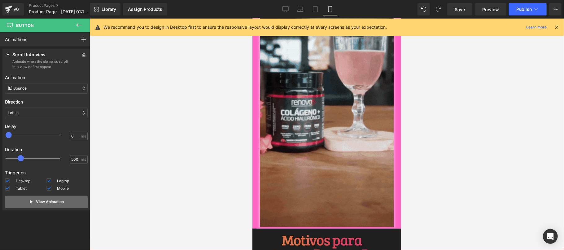
click at [53, 206] on button "View Animation" at bounding box center [46, 202] width 83 height 12
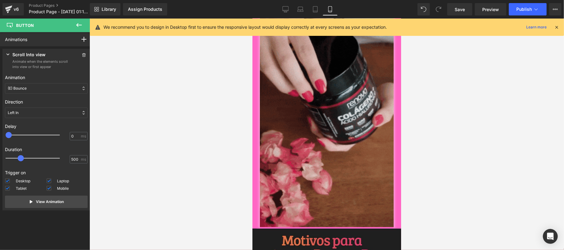
click at [163, 178] on div at bounding box center [326, 135] width 474 height 232
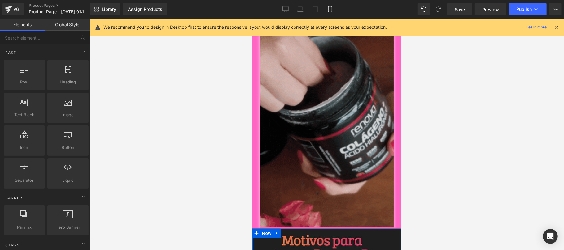
drag, startPoint x: 313, startPoint y: 218, endPoint x: 379, endPoint y: 250, distance: 73.5
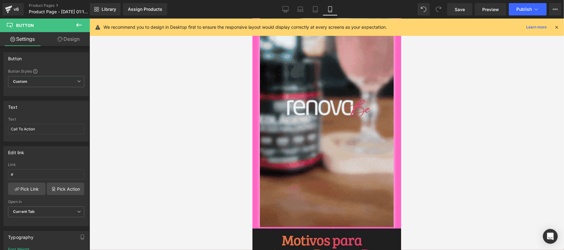
click at [62, 40] on link "Design" at bounding box center [68, 39] width 45 height 14
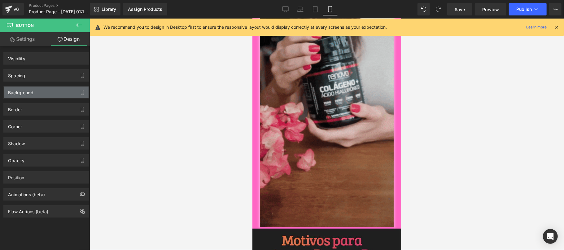
click at [47, 97] on div "Background" at bounding box center [46, 93] width 85 height 12
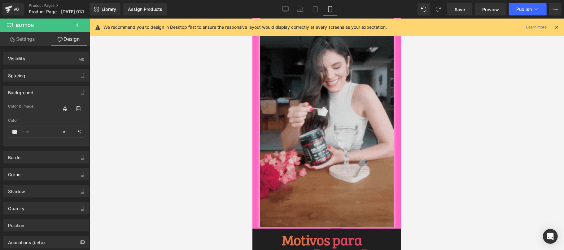
type input "#2439ef"
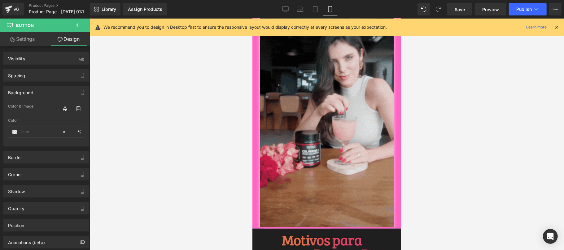
type input "100"
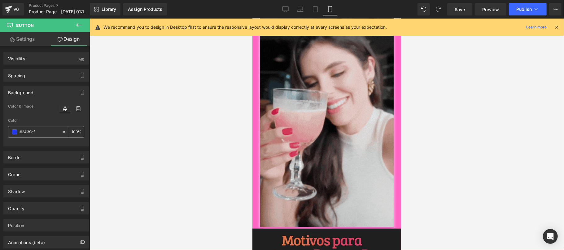
click at [34, 137] on div "#2439ef" at bounding box center [35, 132] width 54 height 11
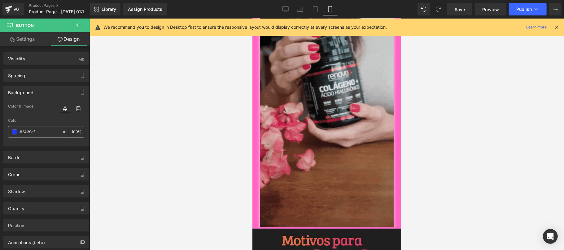
click at [36, 133] on input "#2439ef" at bounding box center [40, 132] width 40 height 7
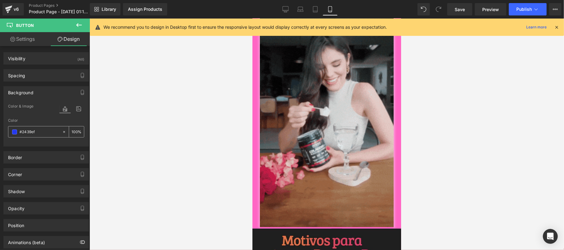
click at [36, 133] on input "#2439ef" at bounding box center [40, 132] width 40 height 7
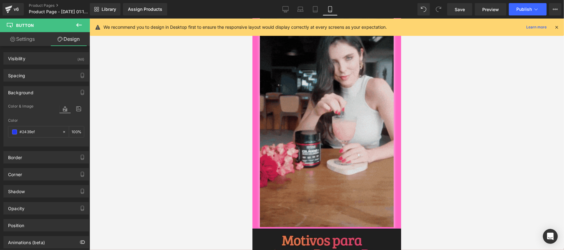
paste input "01d001"
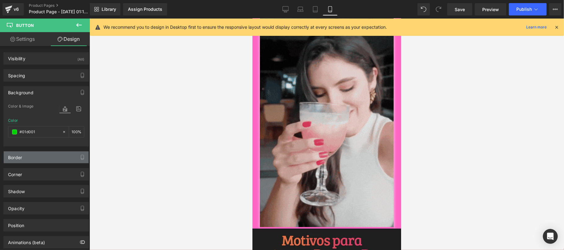
type input "#01d001"
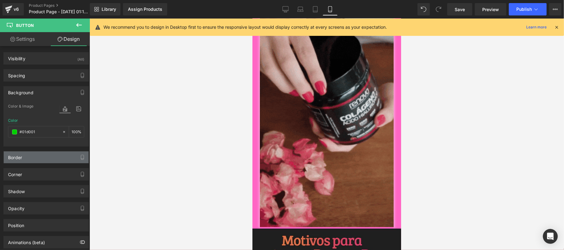
click at [28, 157] on div "Border" at bounding box center [46, 158] width 85 height 12
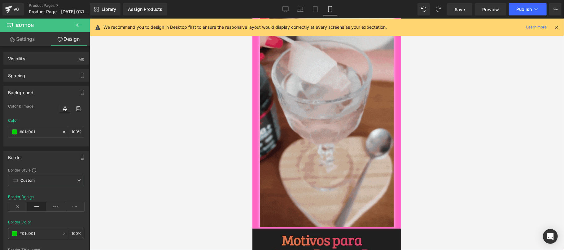
click at [45, 233] on input "#01d001" at bounding box center [40, 234] width 40 height 7
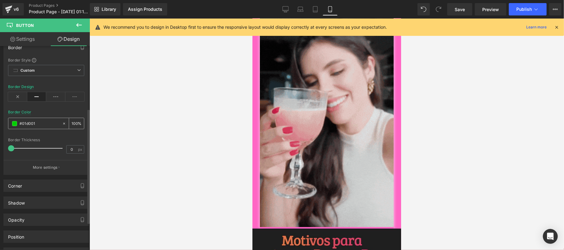
click at [14, 122] on span at bounding box center [14, 123] width 5 height 5
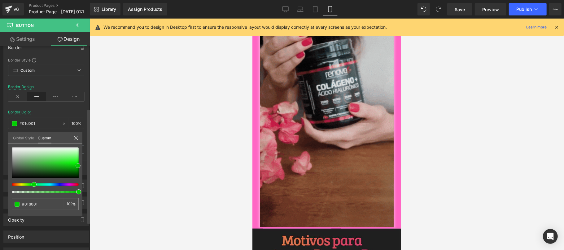
type input "#03cd03"
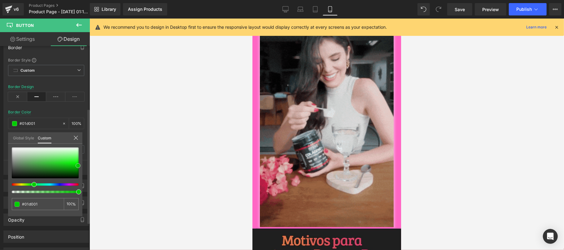
type input "#03cd03"
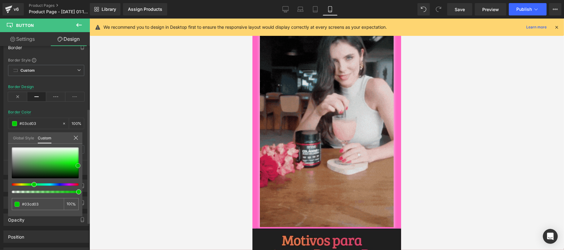
type input "#159315"
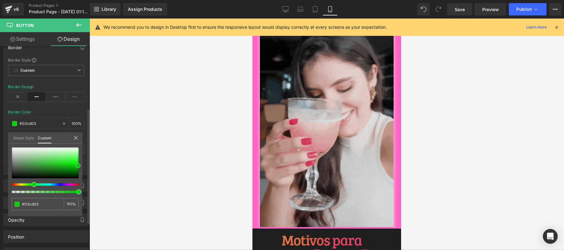
type input "#159315"
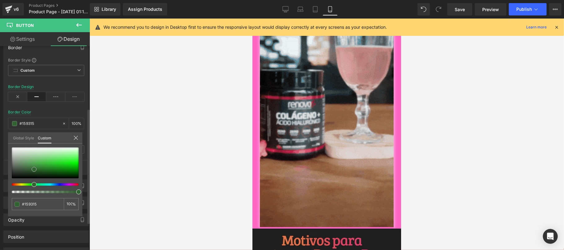
type input "#246e24"
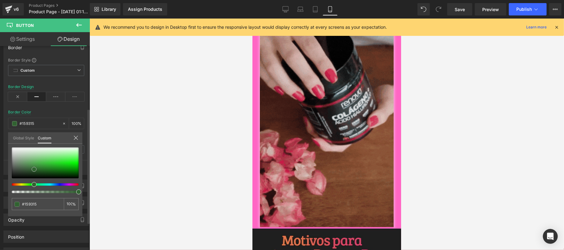
type input "#246e24"
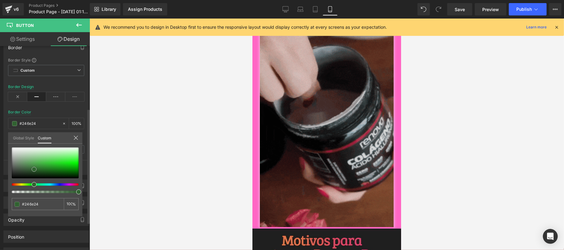
type input "#336033"
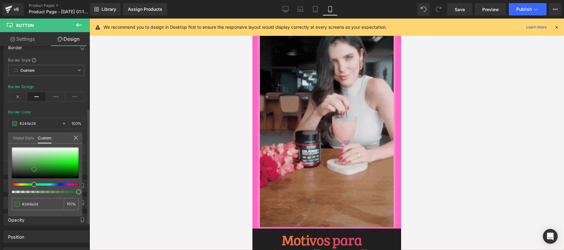
type input "#336033"
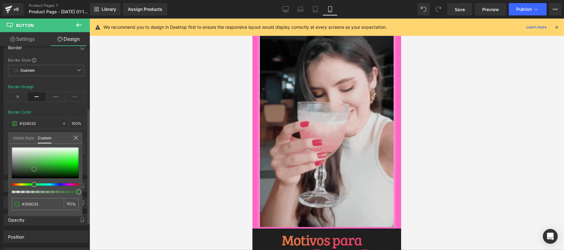
type input "#2d4c2d"
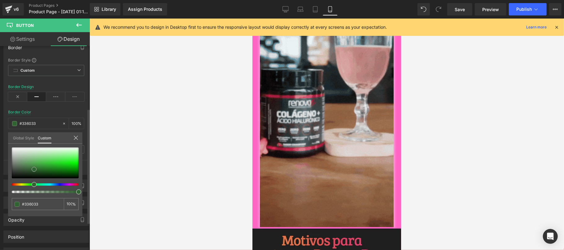
type input "#2d4c2d"
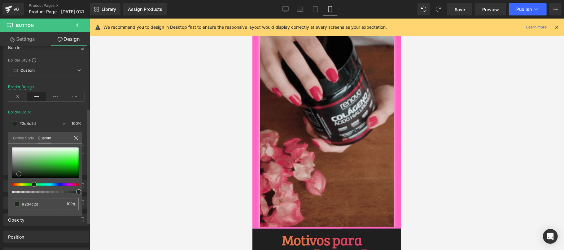
type input "#242d24"
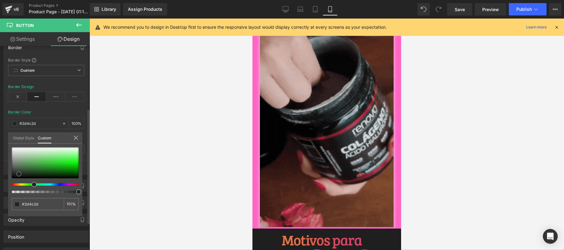
type input "#242d24"
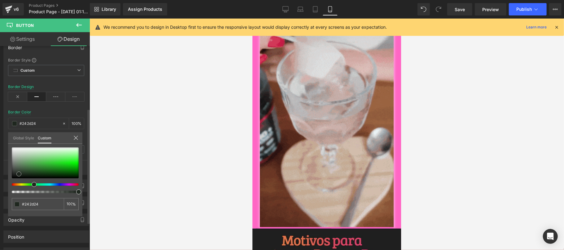
type input "#1e241e"
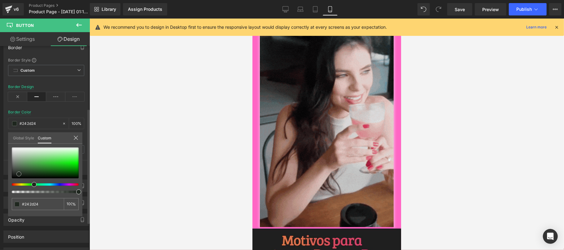
type input "#1e241e"
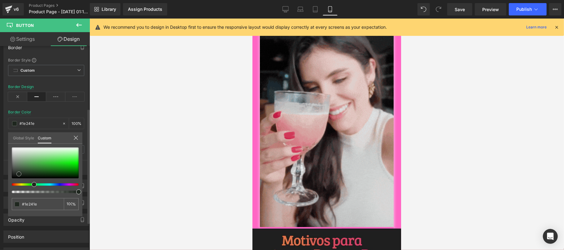
type input "#1c211c"
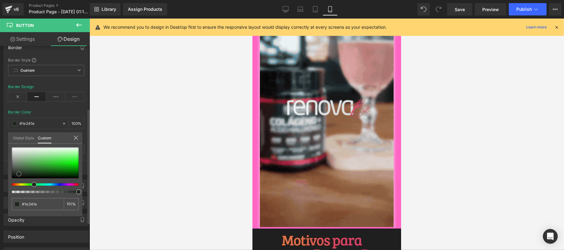
type input "#1c211c"
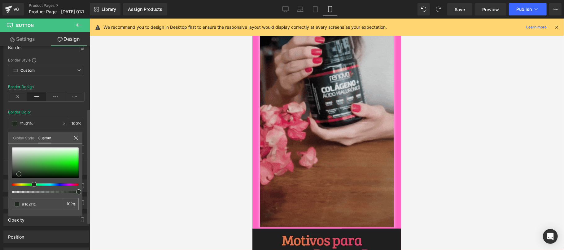
type input "#090a09"
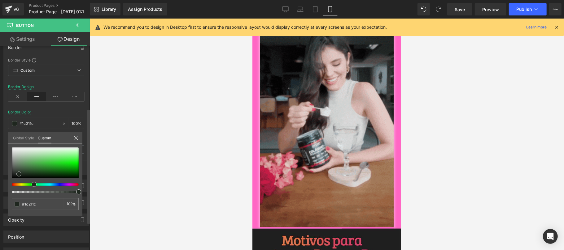
type input "#090a09"
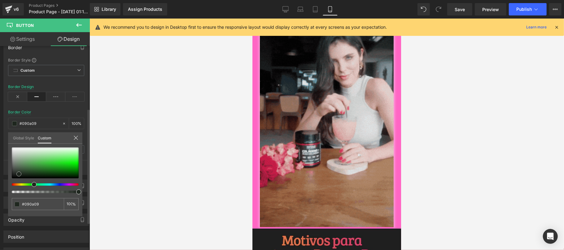
type input "#000000"
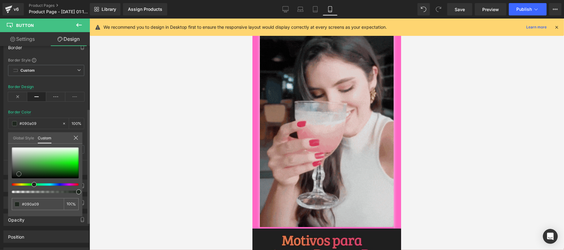
type input "#000000"
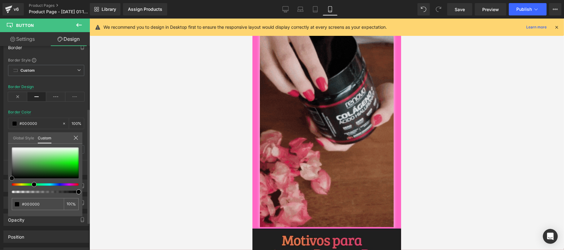
drag, startPoint x: 79, startPoint y: 167, endPoint x: 11, endPoint y: 187, distance: 70.5
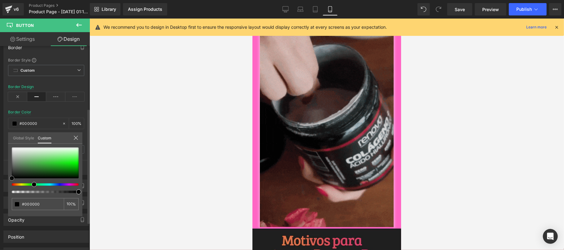
click at [12, 187] on div at bounding box center [45, 171] width 67 height 46
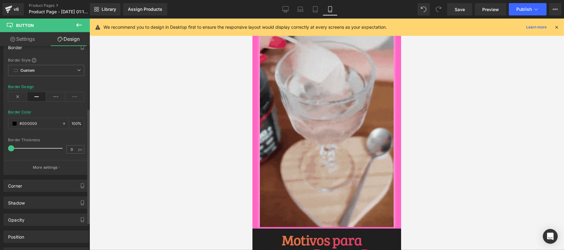
click at [127, 155] on div at bounding box center [326, 135] width 474 height 232
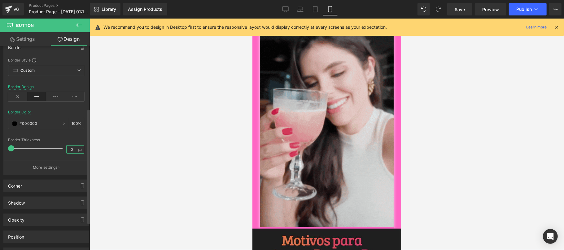
click at [67, 150] on input "0" at bounding box center [72, 150] width 11 height 8
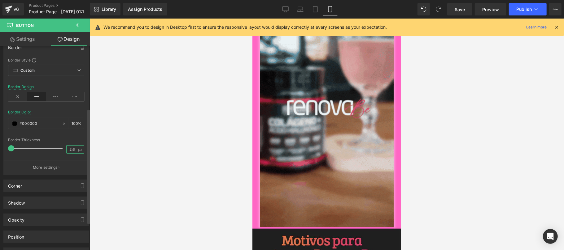
type input "2.66"
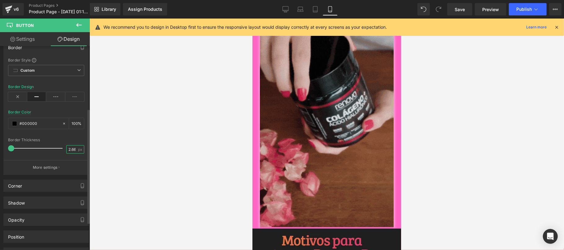
scroll to position [0, 1]
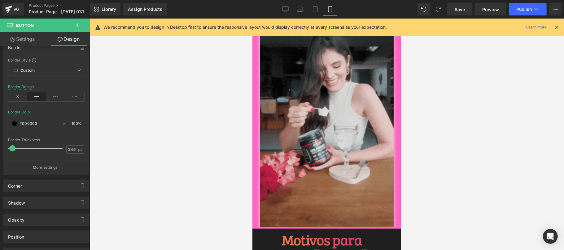
click at [120, 146] on div at bounding box center [326, 135] width 474 height 232
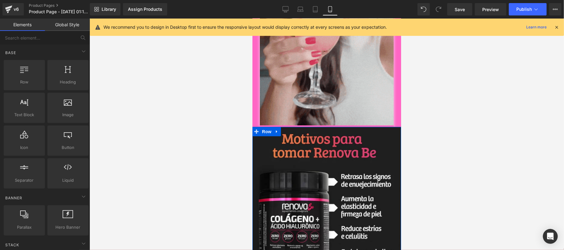
scroll to position [363, 0]
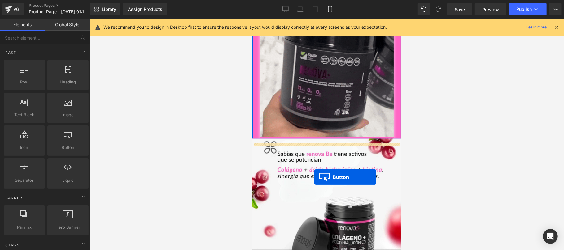
scroll to position [913, 0]
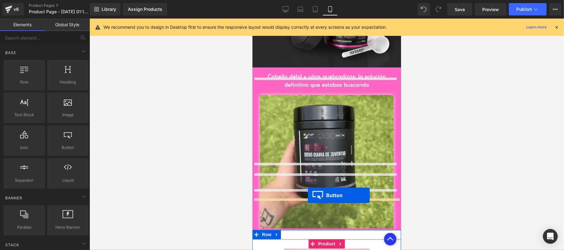
drag, startPoint x: 311, startPoint y: 128, endPoint x: 307, endPoint y: 195, distance: 67.0
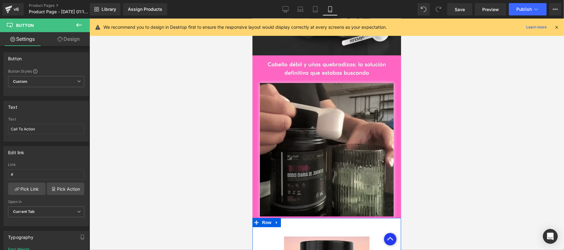
scroll to position [1005, 0]
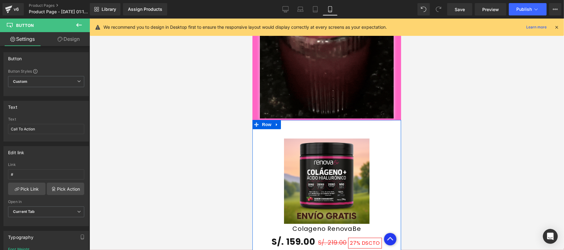
scroll to position [1225, 0]
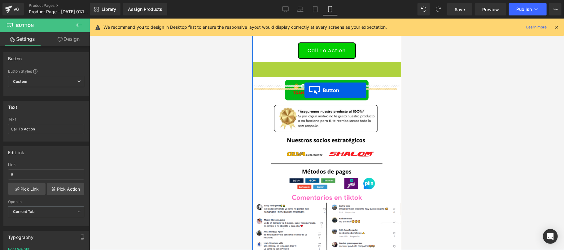
drag, startPoint x: 315, startPoint y: 118, endPoint x: 304, endPoint y: 90, distance: 29.8
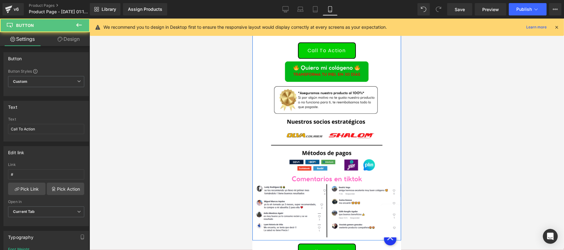
scroll to position [1206, 0]
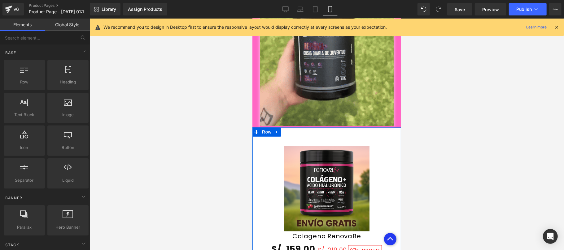
scroll to position [986, 0]
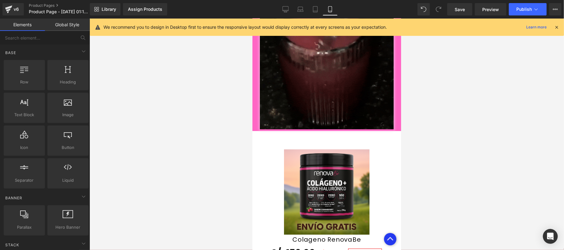
scroll to position [880, 0]
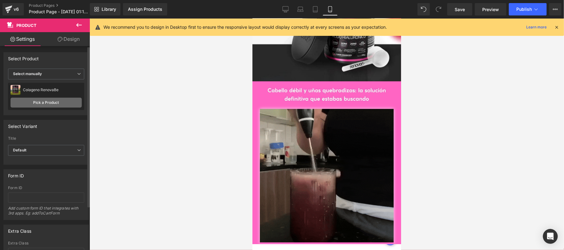
click at [59, 101] on link "Pick a Product" at bounding box center [46, 103] width 71 height 10
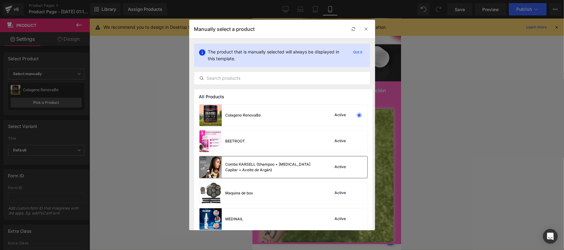
scroll to position [83, 0]
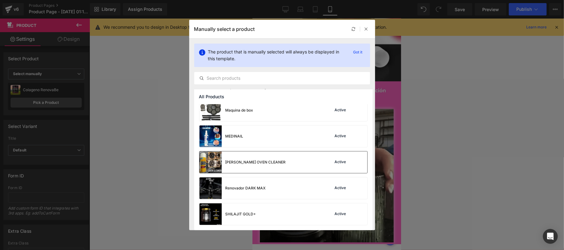
click at [290, 162] on div "Quita grasa OVEN CLEANER Active" at bounding box center [283, 163] width 168 height 22
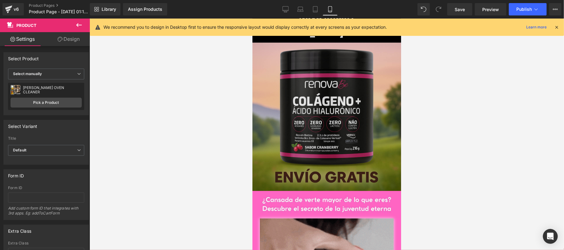
scroll to position [0, 0]
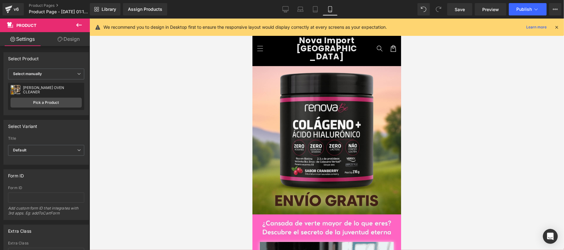
click at [559, 28] on icon at bounding box center [556, 27] width 6 height 6
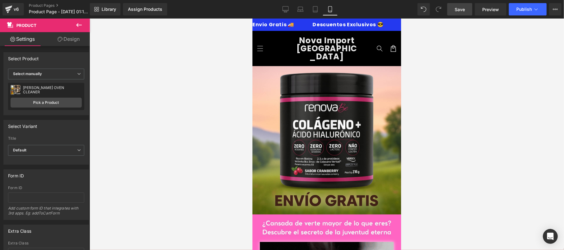
click at [458, 9] on span "Save" at bounding box center [459, 9] width 10 height 7
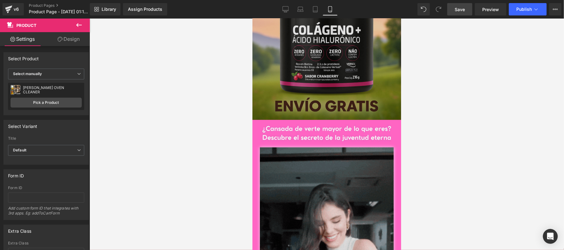
scroll to position [110, 0]
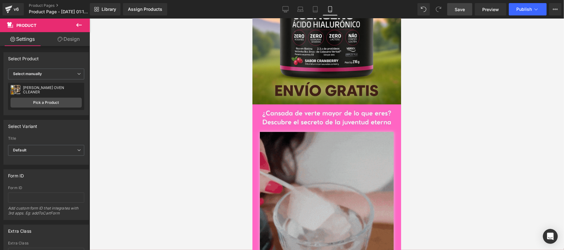
click at [326, 171] on img at bounding box center [326, 251] width 134 height 239
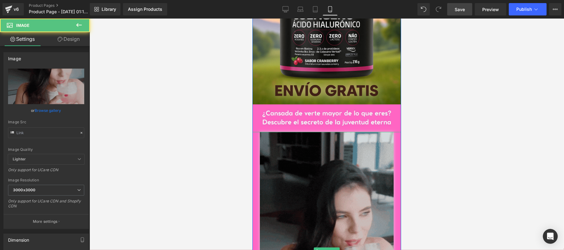
type input "https://media3.giphy.com/media/v1.Y2lkPTc5MGI3NjExeGoyaTlqdTF5cjAzdHY2YTdlOXE1e…"
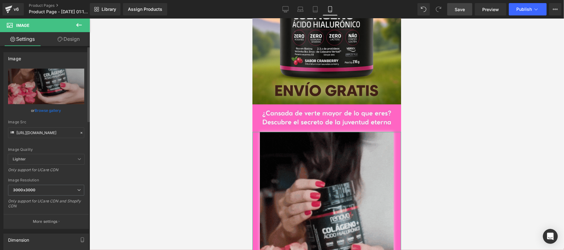
click at [79, 132] on icon at bounding box center [81, 133] width 4 height 4
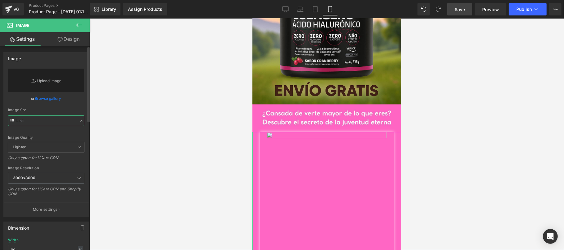
click at [48, 118] on input "text" at bounding box center [46, 120] width 76 height 11
paste input "https://media1.giphy.com/media/v1.Y2lkPTc5MGI3NjExazQwNW45dWMweWlxbHdzaGdvN2V6d…"
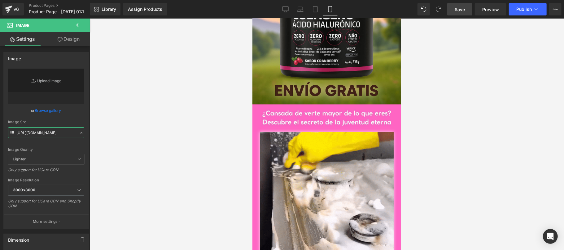
type input "https://media1.giphy.com/media/v1.Y2lkPTc5MGI3NjExazQwNW45dWMweWlxbHdzaGdvN2V6d…"
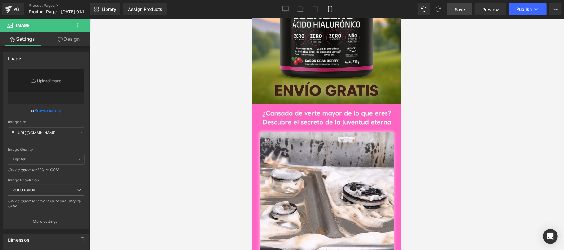
scroll to position [0, 0]
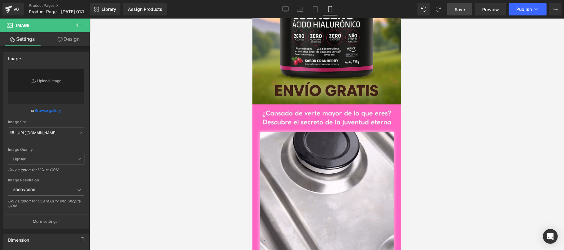
click at [454, 13] on link "Save" at bounding box center [459, 9] width 25 height 12
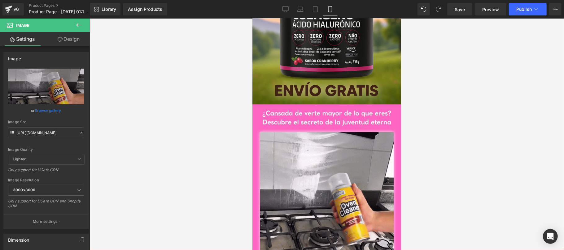
scroll to position [660, 0]
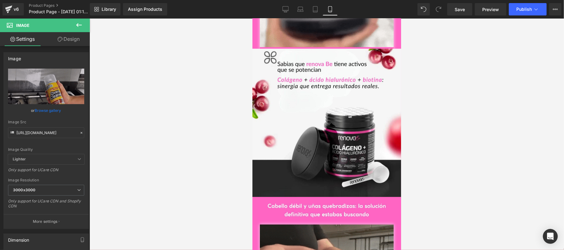
click at [332, 133] on div "Image Image Image Row Image Call To Action Button Image Image Row Image Image I…" at bounding box center [326, 108] width 149 height 1405
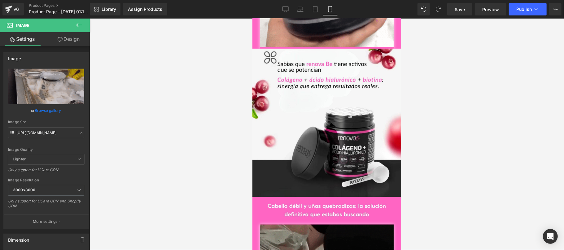
scroll to position [0, 0]
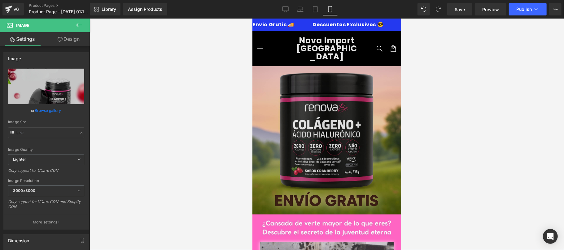
type input "https://ucarecdn.com/161b0228-cbd3-4a41-a95c-f296850ab522/-/format/auto/-/previ…"
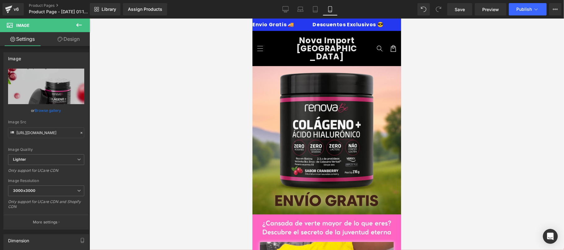
click at [282, 115] on img at bounding box center [326, 140] width 149 height 149
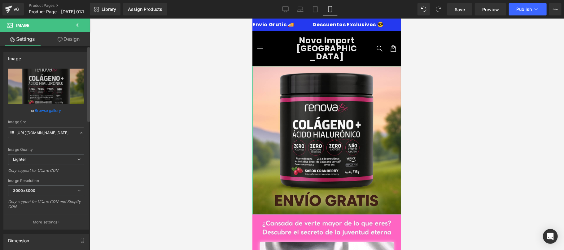
click at [52, 112] on link "Browse gallery" at bounding box center [48, 110] width 26 height 11
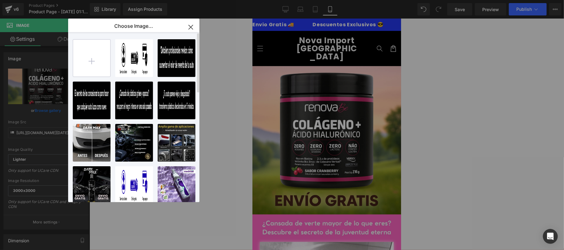
click at [92, 64] on input "file" at bounding box center [91, 58] width 37 height 37
type input "C:\fakepath\OVEN CLEANER1.jpg"
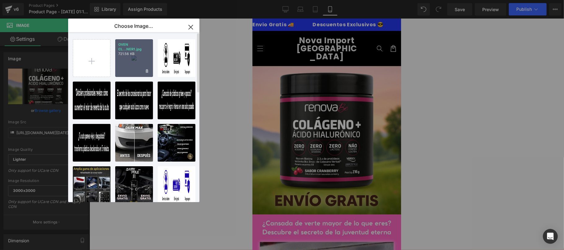
click at [133, 67] on div "OVEN CL...NER1.jpg 721.56 KB" at bounding box center [134, 58] width 38 height 38
type input "https://ucarecdn.com/9b8d5269-4562-4b3c-95af-6924282f850b/-/format/auto/-/previ…"
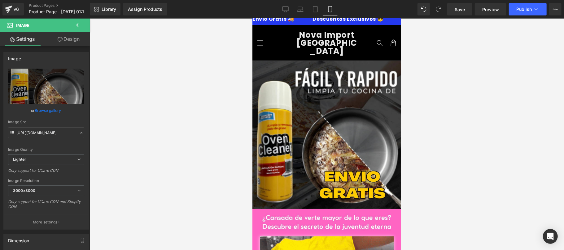
scroll to position [12, 0]
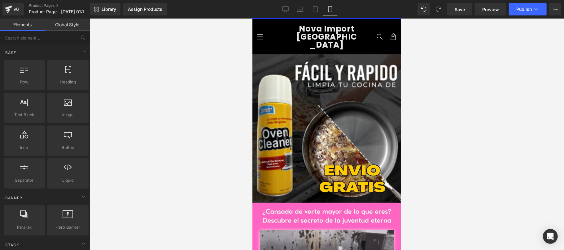
click at [452, 111] on div at bounding box center [326, 135] width 474 height 232
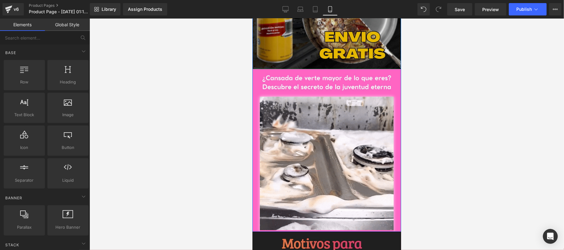
scroll to position [133, 0]
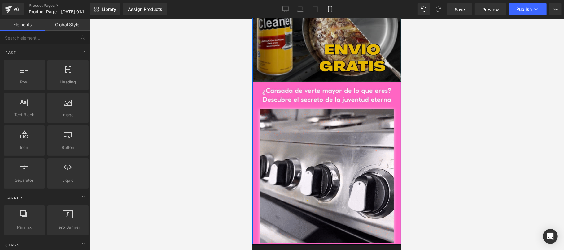
click at [262, 62] on div "Image Image Image Row" at bounding box center [326, 88] width 149 height 311
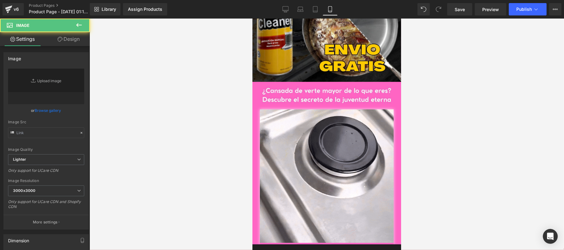
type input "https://ucarecdn.com/9b8d5269-4562-4b3c-95af-6924282f850b/-/format/auto/-/previ…"
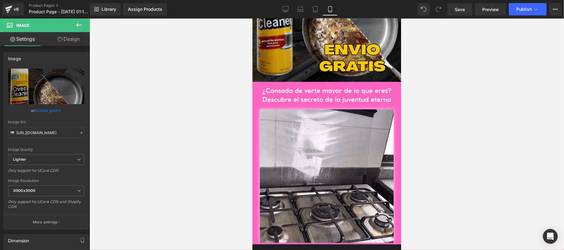
scroll to position [0, 0]
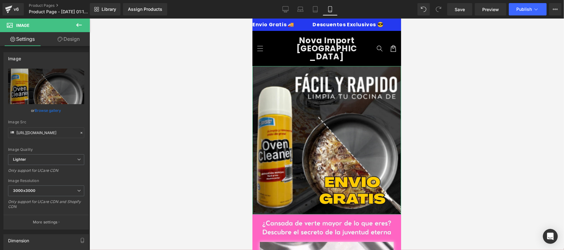
click at [76, 37] on link "Design" at bounding box center [68, 39] width 45 height 14
click at [0, 0] on div "Border" at bounding box center [0, 0] width 0 height 0
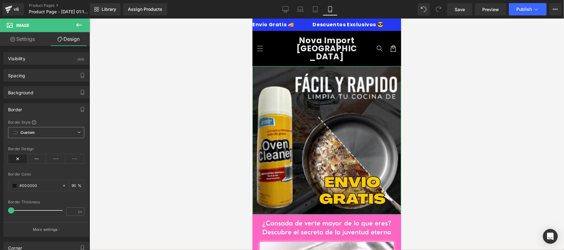
type input "transparent"
type input "0"
type input "#000000"
type input "90"
type input "0"
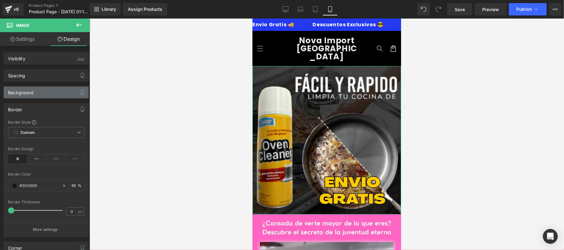
click at [49, 92] on div "Background" at bounding box center [46, 93] width 85 height 12
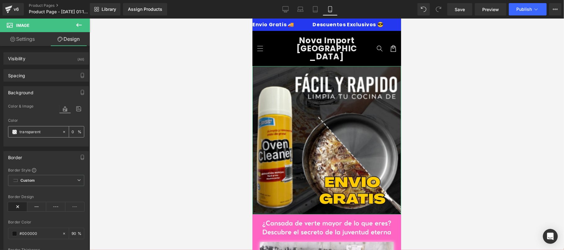
click at [42, 137] on div "transparent" at bounding box center [35, 132] width 54 height 11
click at [43, 133] on input "transparent" at bounding box center [40, 132] width 40 height 7
paste input "#ffcc00"
type input "#ffcc00"
type input "100"
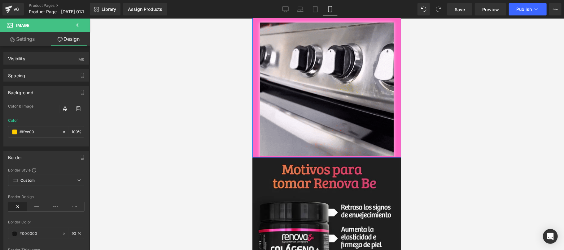
scroll to position [110, 0]
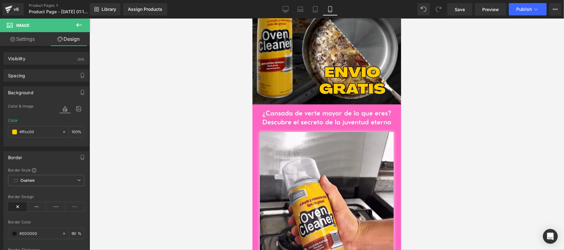
type input "#ffcc00"
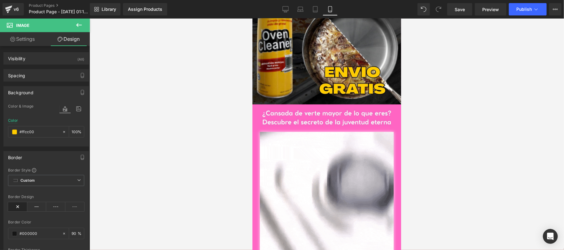
click at [141, 96] on div at bounding box center [326, 135] width 474 height 232
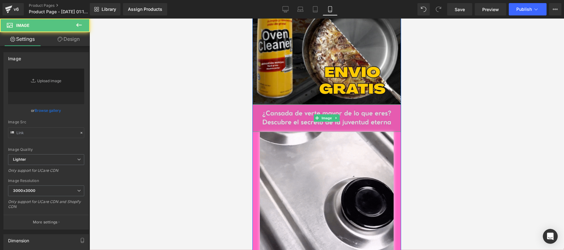
type input "https://ucarecdn.com/3ed5b426-5cd5-4df4-93c7-b5c49dd591fc/-/format/auto/-/previ…"
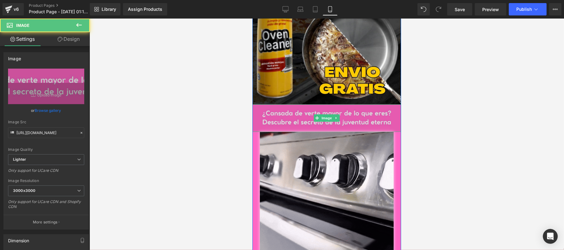
click at [256, 104] on img at bounding box center [326, 118] width 149 height 28
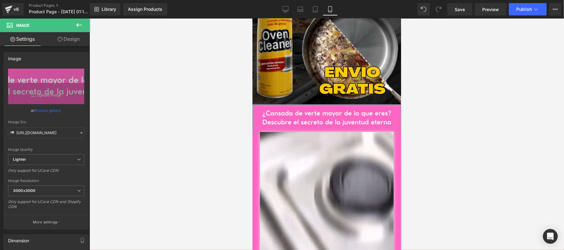
click at [72, 37] on link "Design" at bounding box center [68, 39] width 45 height 14
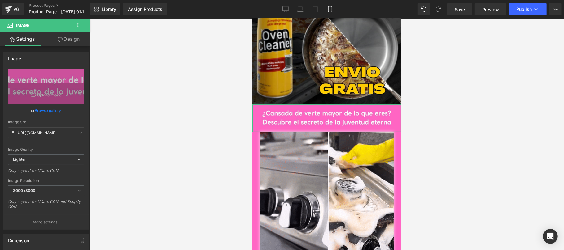
click at [0, 0] on div "Background" at bounding box center [0, 0] width 0 height 0
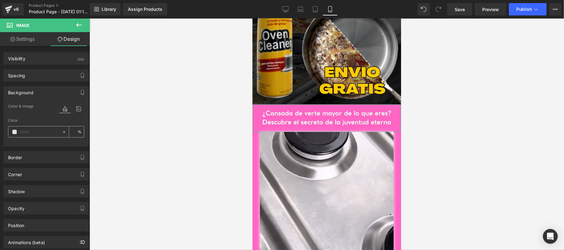
type input "transparent"
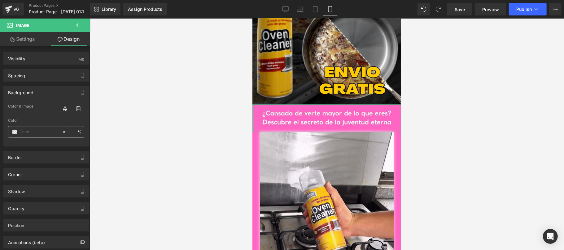
type input "0"
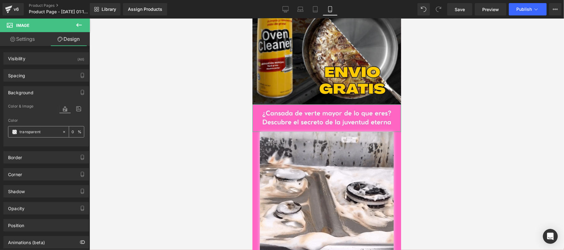
click at [41, 134] on input "transparent" at bounding box center [40, 132] width 40 height 7
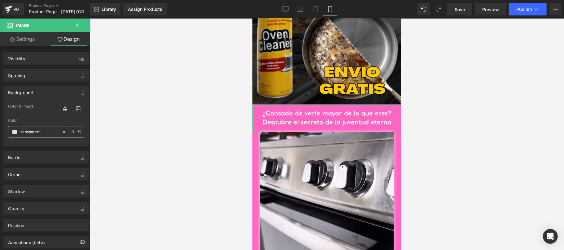
paste input "#ffcc00"
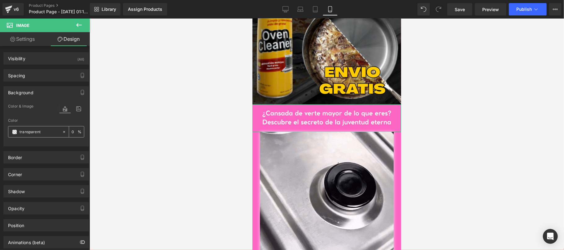
type input "#ffcc00"
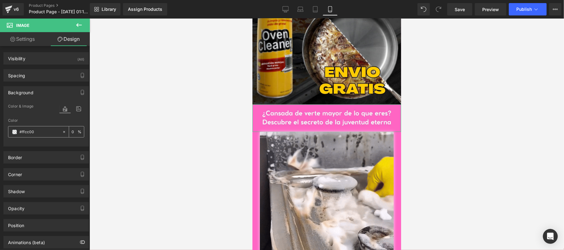
type input "100"
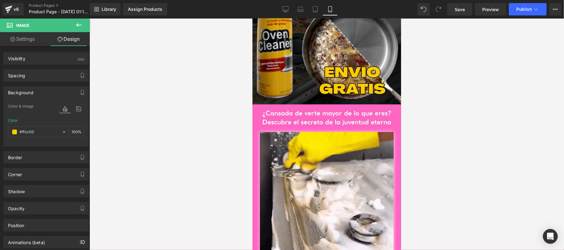
click at [159, 116] on div at bounding box center [326, 135] width 474 height 232
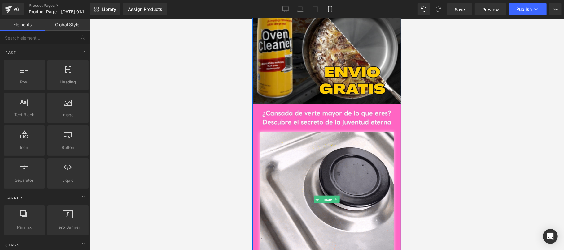
click at [253, 141] on div at bounding box center [326, 199] width 149 height 135
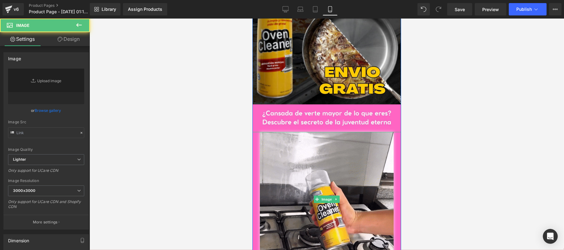
type input "https://media1.giphy.com/media/v1.Y2lkPTc5MGI3NjExazQwNW45dWMweWlxbHdzaGdvN2V6d…"
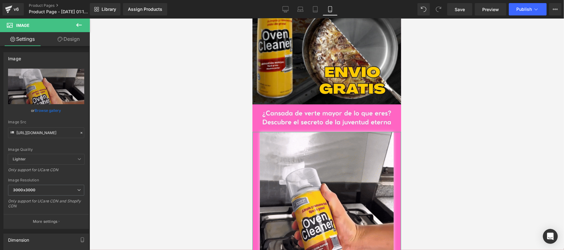
click at [61, 38] on icon at bounding box center [60, 39] width 5 height 5
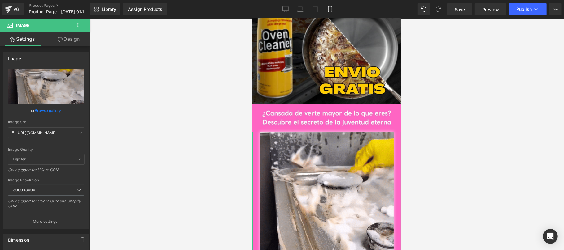
click at [0, 0] on div "Background" at bounding box center [0, 0] width 0 height 0
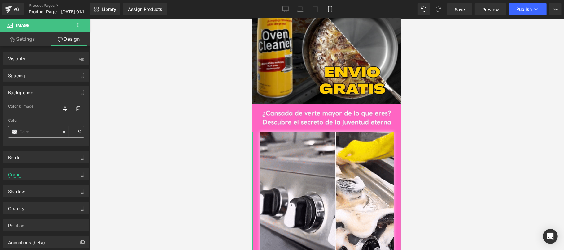
type input "transparent"
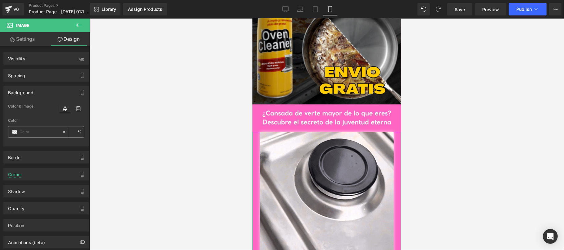
type input "0"
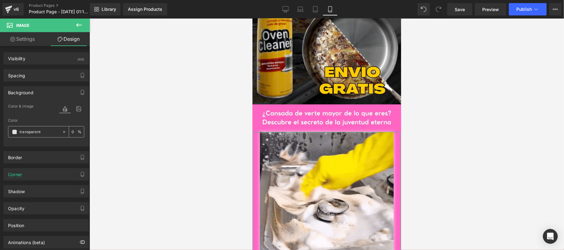
click at [45, 130] on input "transparent" at bounding box center [40, 132] width 40 height 7
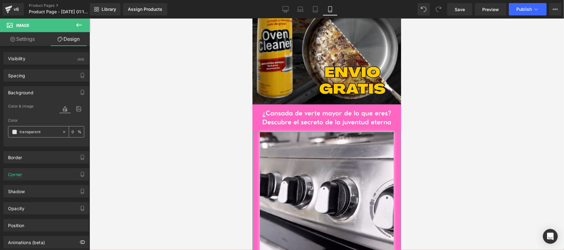
paste input "#ffcc00"
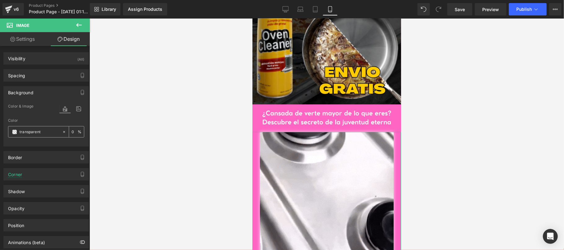
type input "#ffcc00"
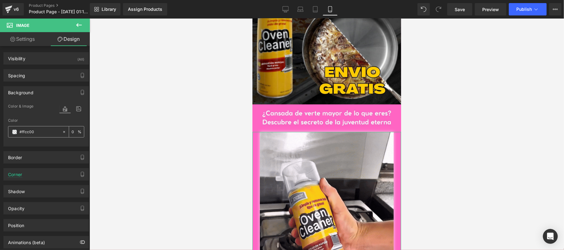
type input "100"
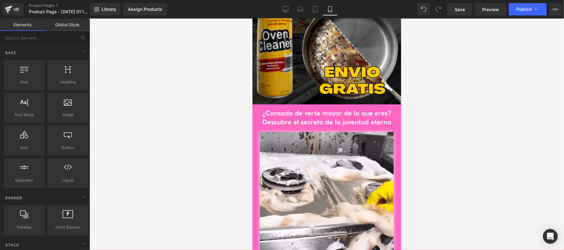
click at [187, 115] on div at bounding box center [326, 135] width 474 height 232
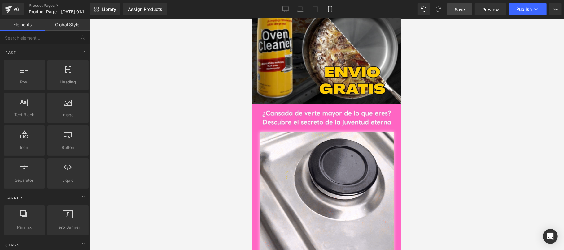
click at [453, 12] on link "Save" at bounding box center [459, 9] width 25 height 12
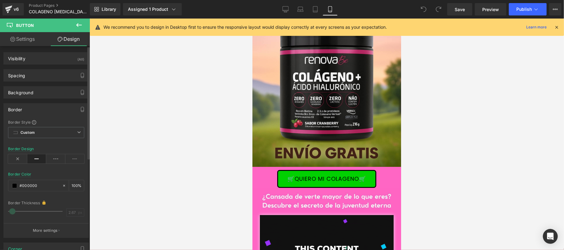
click at [51, 108] on div "Border" at bounding box center [46, 110] width 85 height 12
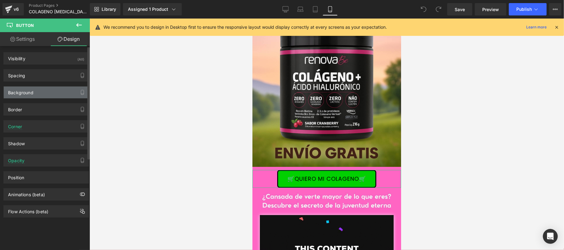
click at [37, 88] on div "Background" at bounding box center [46, 93] width 85 height 12
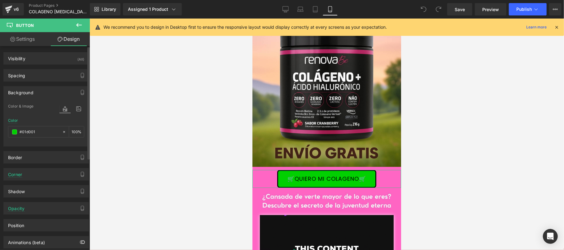
click at [47, 91] on div "Background" at bounding box center [46, 93] width 85 height 12
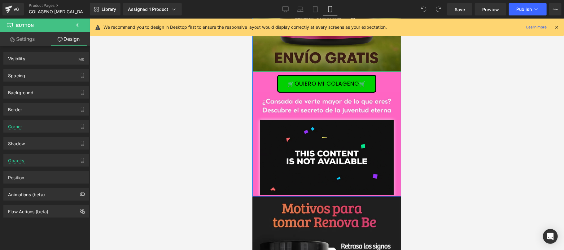
scroll to position [110, 0]
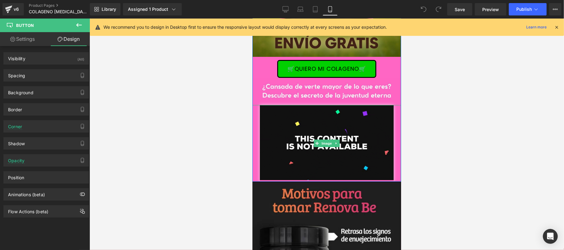
click at [253, 125] on div at bounding box center [326, 143] width 149 height 77
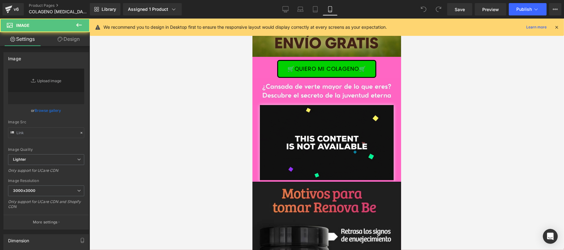
type input "[URL][DOMAIN_NAME]"
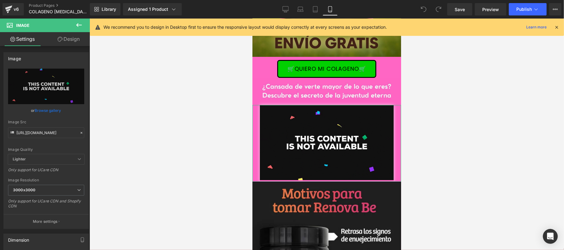
click at [71, 39] on link "Design" at bounding box center [68, 39] width 45 height 14
click at [0, 0] on div "Background" at bounding box center [0, 0] width 0 height 0
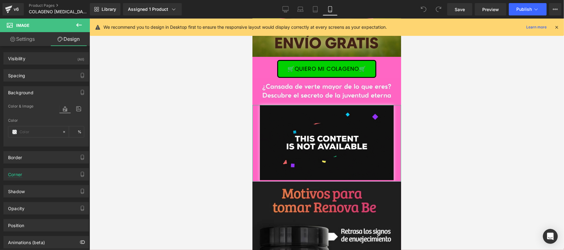
type input "transparent"
type input "0"
click at [50, 92] on div "Background" at bounding box center [46, 93] width 85 height 12
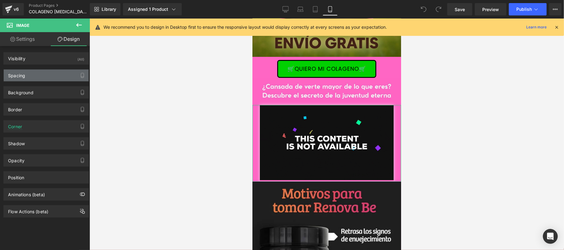
click at [54, 78] on div "Spacing" at bounding box center [46, 76] width 85 height 12
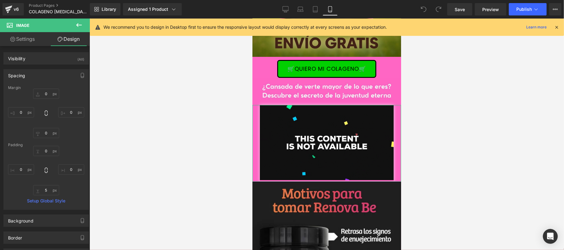
click at [54, 78] on div "Spacing" at bounding box center [46, 76] width 85 height 12
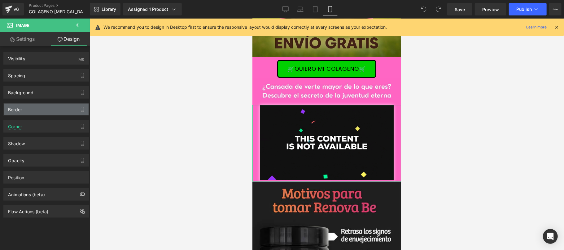
click at [47, 107] on div "Border" at bounding box center [46, 110] width 85 height 12
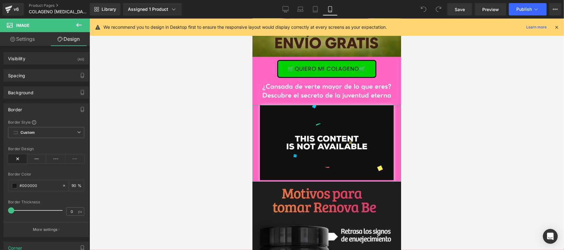
click at [47, 107] on div "Border" at bounding box center [46, 110] width 85 height 12
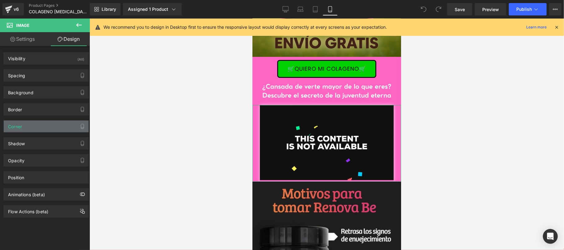
click at [45, 129] on div "Corner" at bounding box center [46, 127] width 85 height 12
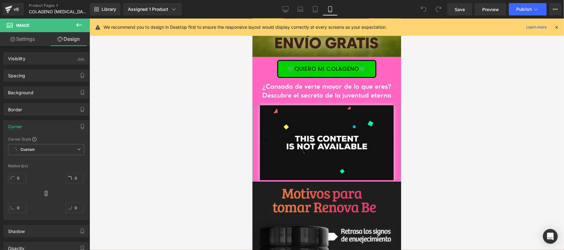
click at [45, 129] on div "Corner" at bounding box center [46, 127] width 85 height 12
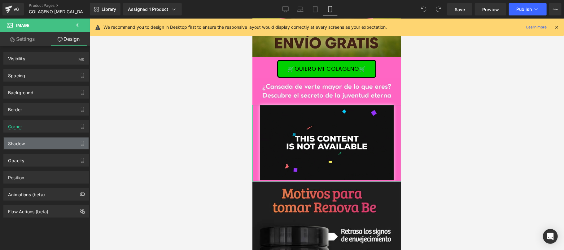
click at [45, 143] on div "Shadow" at bounding box center [46, 144] width 85 height 12
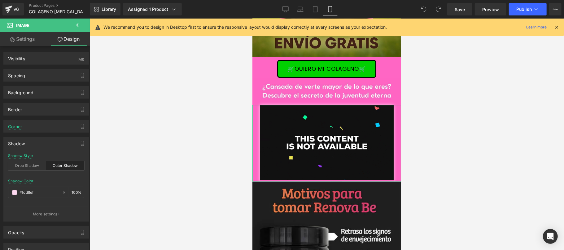
click at [45, 143] on div "Shadow" at bounding box center [46, 144] width 85 height 12
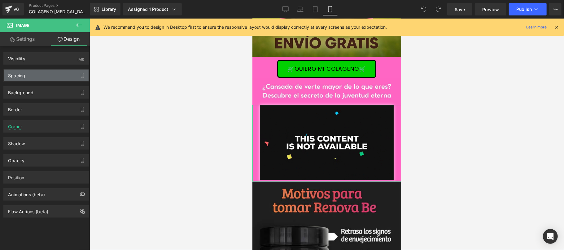
click at [47, 72] on div "Spacing" at bounding box center [46, 76] width 85 height 12
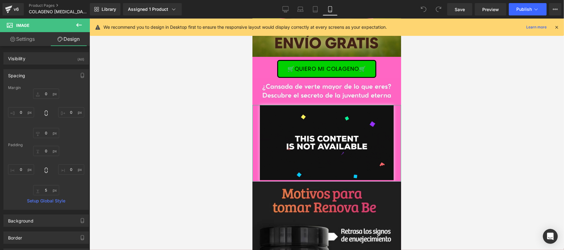
click at [59, 77] on div "Spacing" at bounding box center [46, 76] width 85 height 12
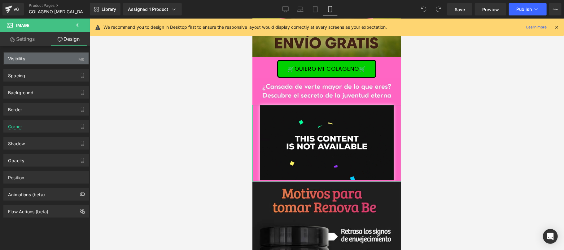
click at [54, 59] on div "Visibility (All)" at bounding box center [46, 59] width 85 height 12
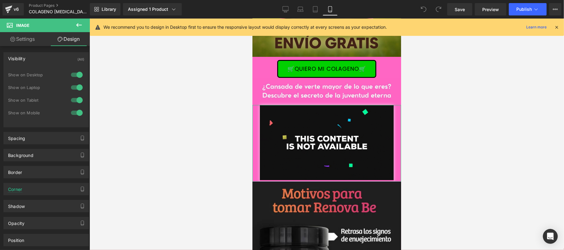
click at [54, 59] on div "Visibility (All)" at bounding box center [46, 59] width 85 height 12
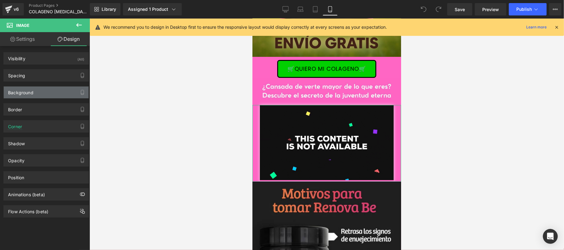
click at [47, 97] on div "Background" at bounding box center [46, 93] width 85 height 12
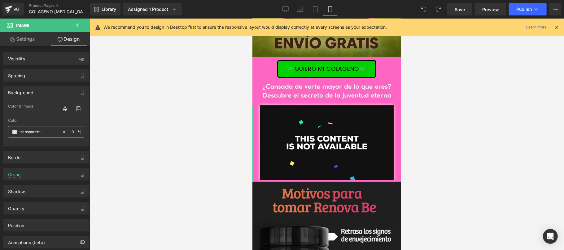
click at [43, 134] on input "transparent" at bounding box center [40, 132] width 40 height 7
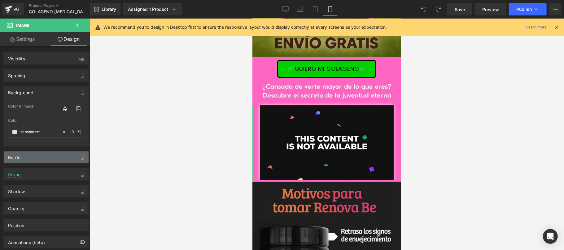
click at [47, 156] on div "Border" at bounding box center [46, 158] width 85 height 12
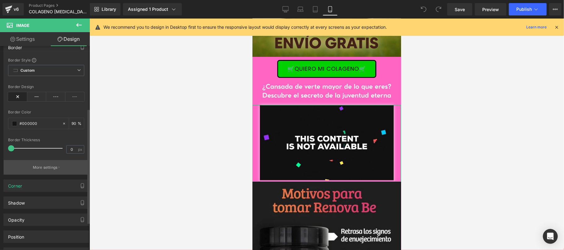
click at [42, 171] on button "More settings" at bounding box center [46, 167] width 85 height 15
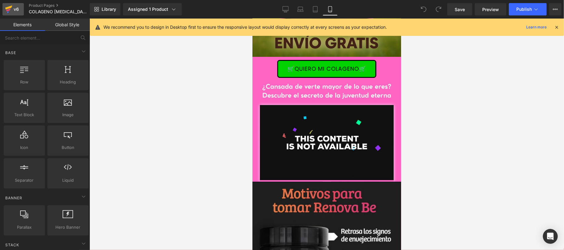
click at [18, 10] on div "v6" at bounding box center [16, 9] width 8 height 8
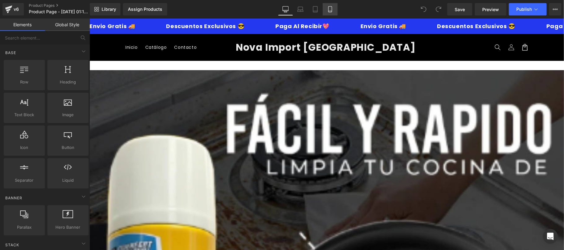
click at [326, 12] on link "Mobile" at bounding box center [330, 9] width 15 height 12
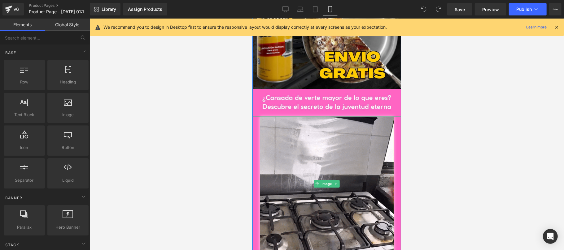
scroll to position [110, 0]
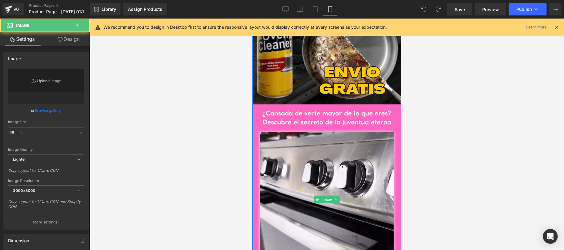
click at [255, 132] on div at bounding box center [326, 199] width 149 height 135
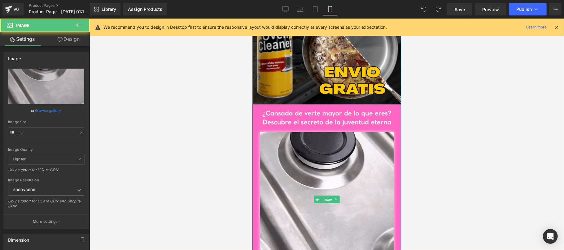
type input "[URL][DOMAIN_NAME]"
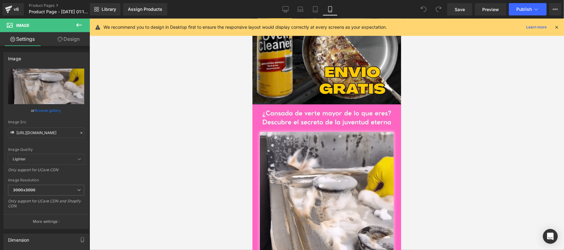
click at [555, 26] on icon at bounding box center [556, 27] width 6 height 6
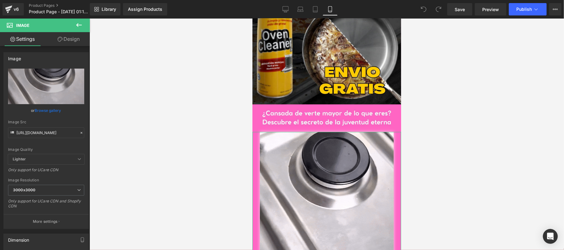
click at [83, 41] on link "Design" at bounding box center [68, 39] width 45 height 14
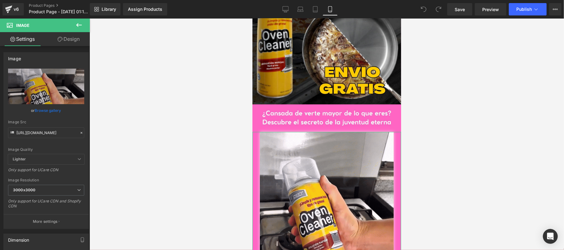
click at [0, 0] on div "Background" at bounding box center [0, 0] width 0 height 0
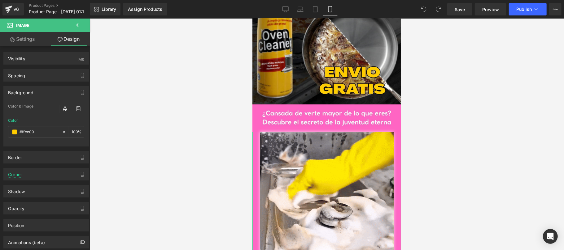
type input "#ffcc00"
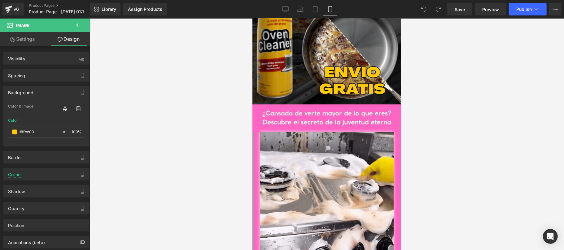
type input "100"
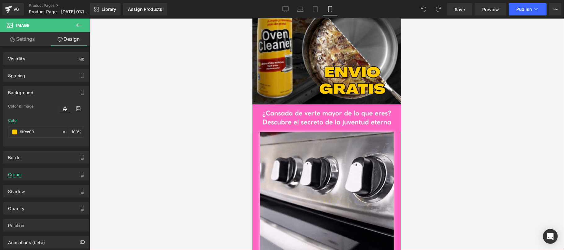
type input "#000000"
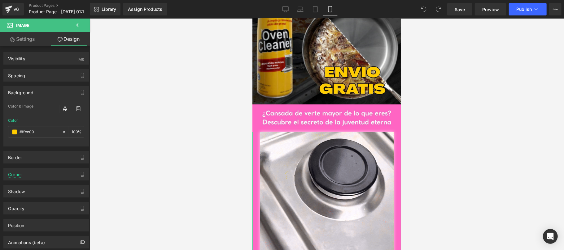
type input "90"
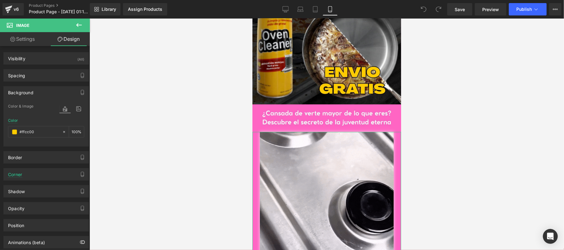
type input "0"
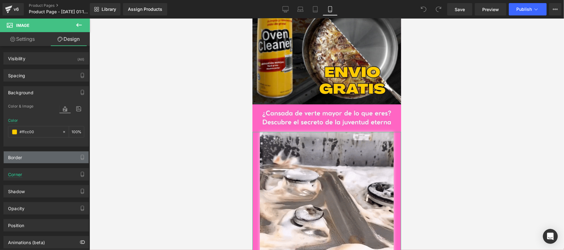
click at [50, 155] on div "Border" at bounding box center [46, 158] width 85 height 12
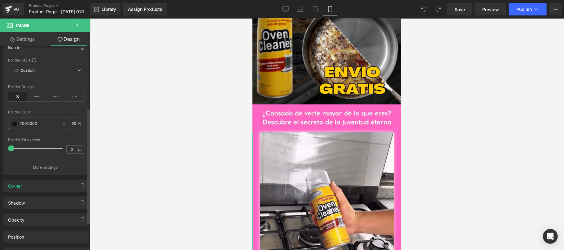
click at [41, 123] on input "#000000" at bounding box center [40, 123] width 40 height 7
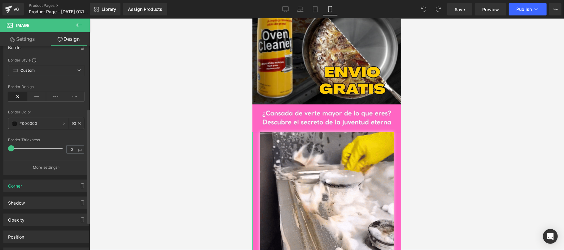
scroll to position [158, 0]
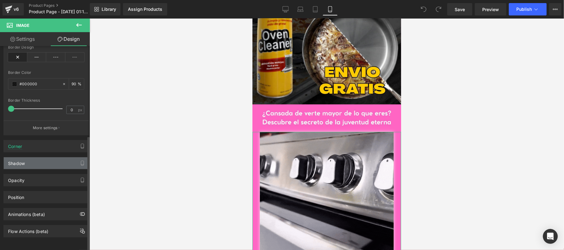
click at [40, 160] on div "Shadow" at bounding box center [46, 164] width 85 height 12
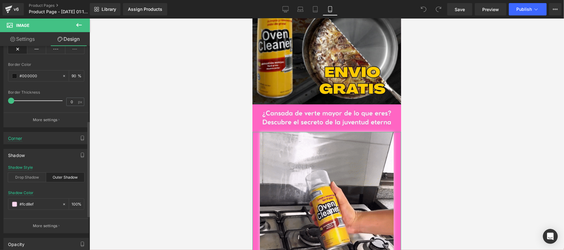
click at [40, 160] on div "Shadow" at bounding box center [46, 156] width 85 height 12
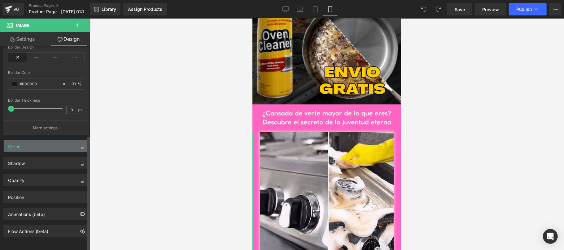
click at [47, 141] on div "Corner" at bounding box center [46, 147] width 85 height 12
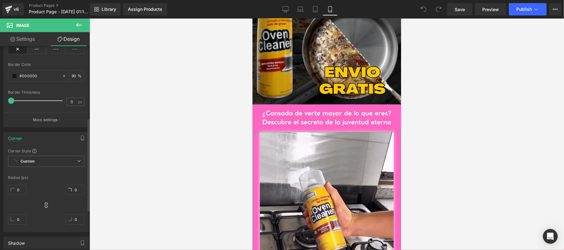
click at [47, 139] on div "Corner" at bounding box center [46, 138] width 85 height 12
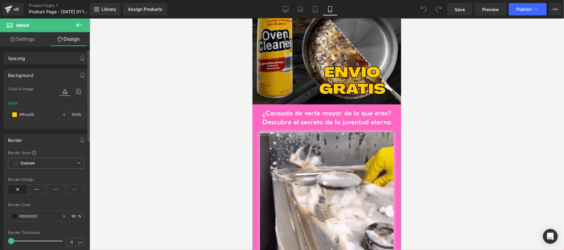
scroll to position [0, 0]
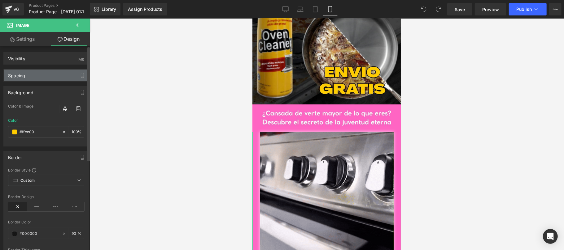
click at [49, 79] on div "Spacing" at bounding box center [46, 76] width 85 height 12
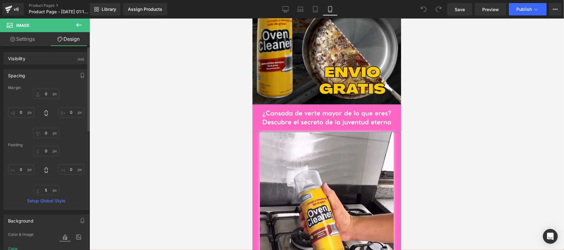
click at [50, 77] on div "Spacing" at bounding box center [46, 76] width 85 height 12
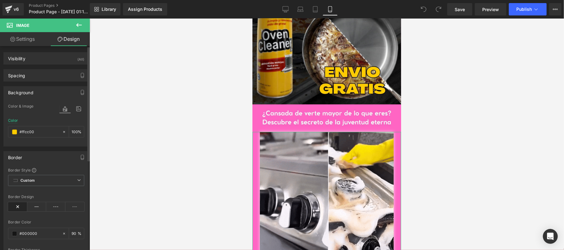
click at [54, 160] on div "Border" at bounding box center [46, 158] width 85 height 12
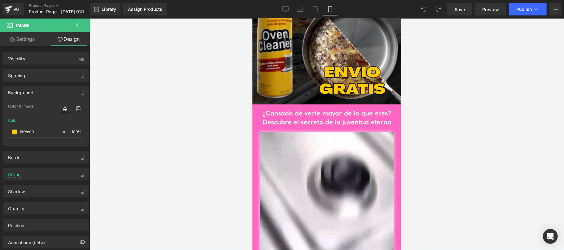
click at [157, 87] on div at bounding box center [326, 135] width 474 height 232
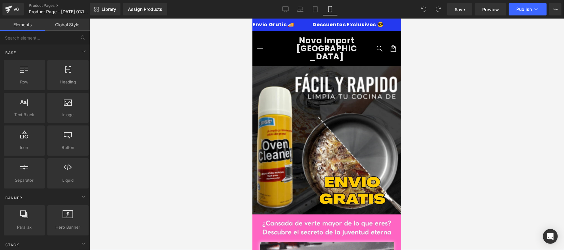
click at [269, 70] on img at bounding box center [326, 140] width 149 height 149
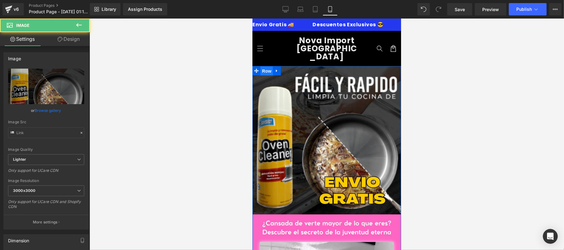
click at [266, 66] on span "Row" at bounding box center [266, 70] width 12 height 9
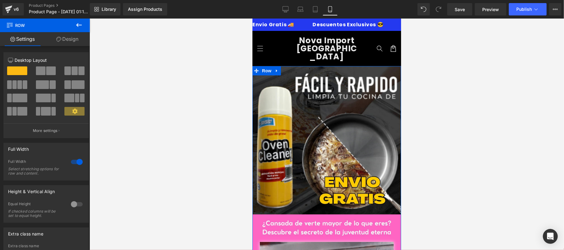
click at [59, 42] on link "Design" at bounding box center [67, 39] width 45 height 14
click at [0, 0] on div "Background" at bounding box center [0, 0] width 0 height 0
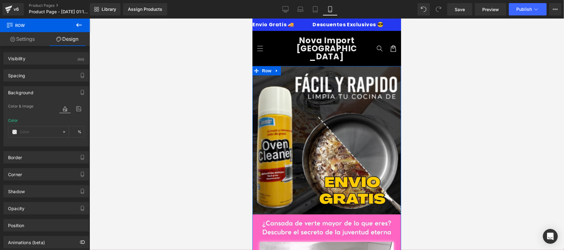
type input "#ff66c4"
type input "100"
click at [39, 134] on input "#ff66c4" at bounding box center [40, 132] width 40 height 7
paste input "cc00"
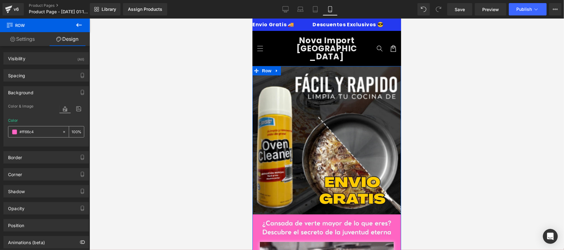
type input "#ffcc00"
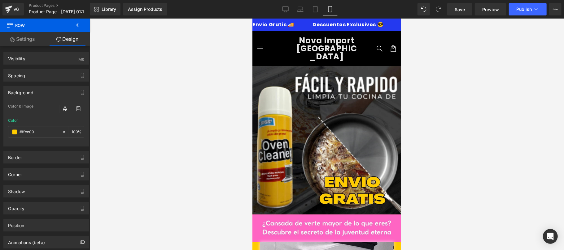
click at [164, 126] on div at bounding box center [326, 135] width 474 height 232
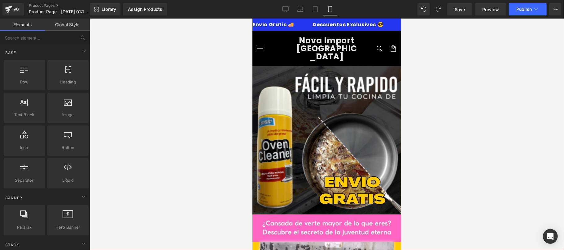
click at [80, 24] on link "Global Style" at bounding box center [67, 25] width 45 height 12
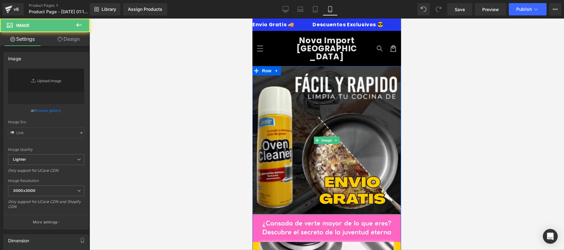
drag, startPoint x: 286, startPoint y: 74, endPoint x: 264, endPoint y: 45, distance: 36.7
click at [286, 74] on img at bounding box center [326, 140] width 149 height 149
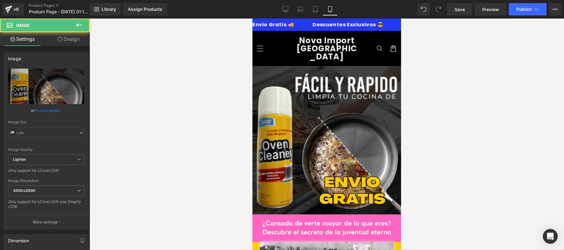
type input "https://ucarecdn.com/9b8d5269-4562-4b3c-95af-6924282f850b/-/format/auto/-/previ…"
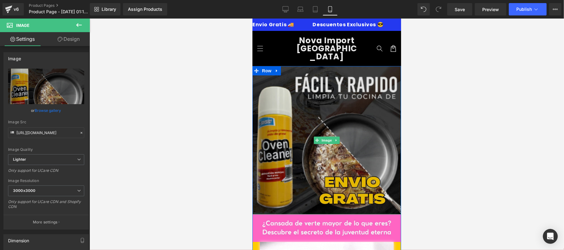
click at [289, 97] on img at bounding box center [326, 140] width 149 height 149
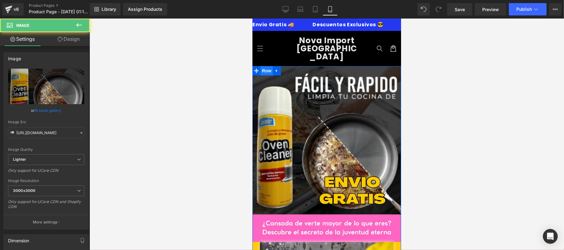
click at [264, 66] on span "Row" at bounding box center [266, 70] width 12 height 9
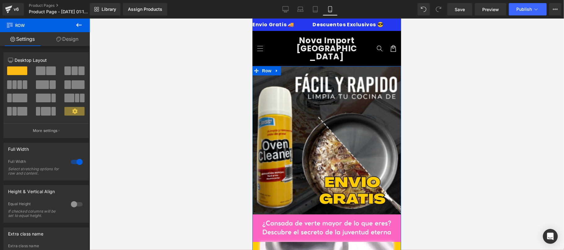
click at [73, 37] on link "Design" at bounding box center [67, 39] width 45 height 14
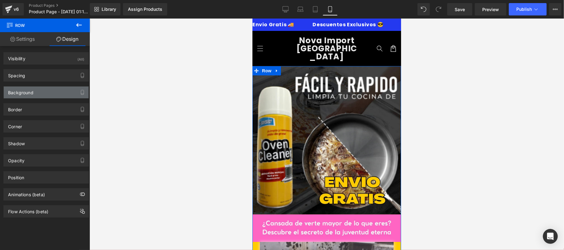
click at [53, 87] on div "Background" at bounding box center [46, 93] width 85 height 12
type input "#ffcc00"
type input "100"
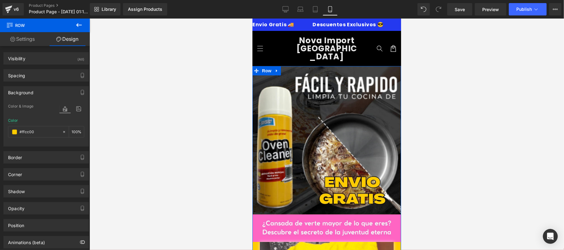
click at [51, 91] on div "Background" at bounding box center [46, 93] width 85 height 12
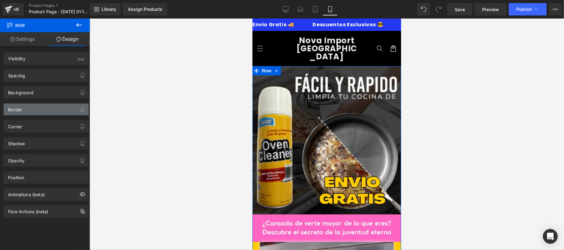
click at [41, 113] on div "Border" at bounding box center [46, 110] width 85 height 12
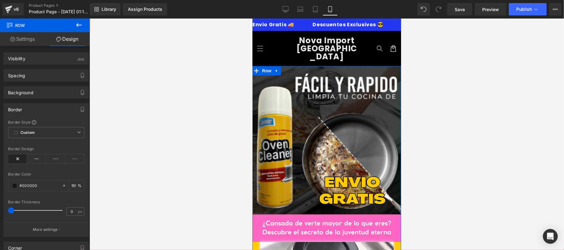
drag, startPoint x: 41, startPoint y: 111, endPoint x: 45, endPoint y: 117, distance: 6.4
click at [41, 111] on div "Border" at bounding box center [46, 110] width 85 height 12
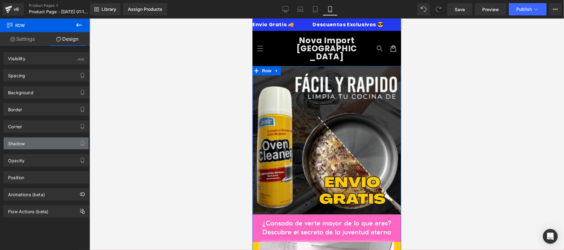
click at [51, 147] on div "Shadow" at bounding box center [46, 144] width 85 height 12
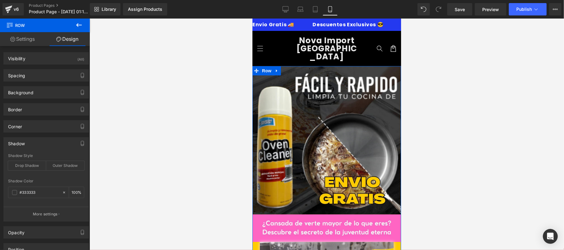
click at [51, 146] on div "Shadow" at bounding box center [46, 144] width 85 height 12
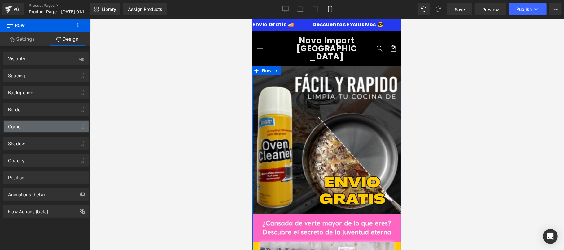
click at [54, 132] on div "Corner" at bounding box center [46, 127] width 85 height 12
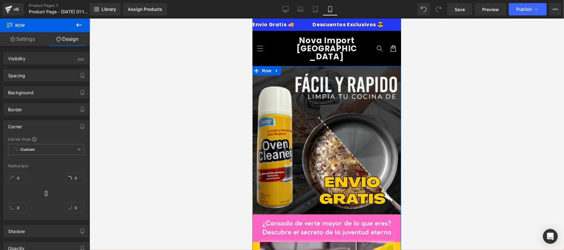
click at [54, 130] on div "Corner" at bounding box center [46, 127] width 85 height 12
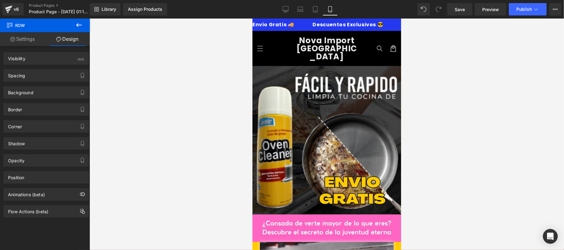
click at [222, 116] on div at bounding box center [326, 135] width 474 height 232
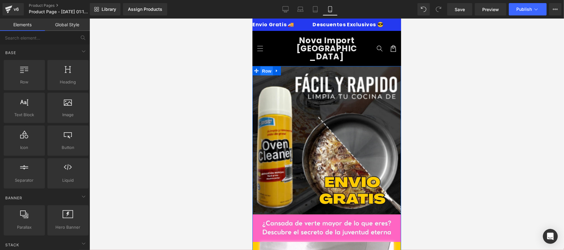
drag, startPoint x: 262, startPoint y: 63, endPoint x: 484, endPoint y: 101, distance: 225.1
click at [262, 66] on span "Row" at bounding box center [266, 70] width 12 height 9
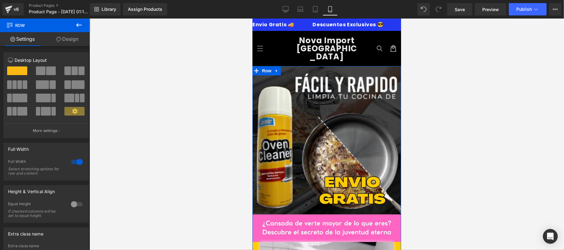
click at [60, 39] on icon at bounding box center [58, 39] width 5 height 5
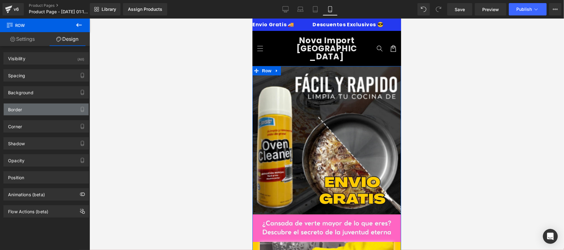
type input "#ffcc00"
type input "100"
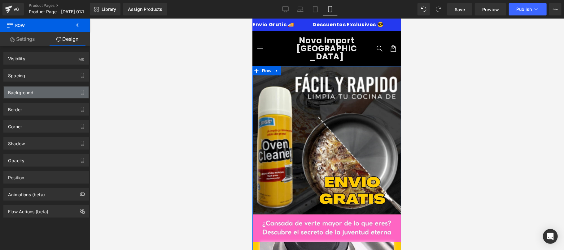
click at [52, 92] on div "Background" at bounding box center [46, 93] width 85 height 12
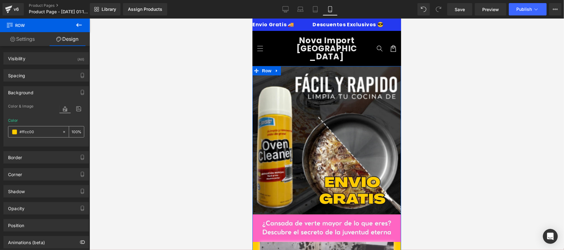
click at [46, 133] on input "#ffcc00" at bounding box center [40, 132] width 40 height 7
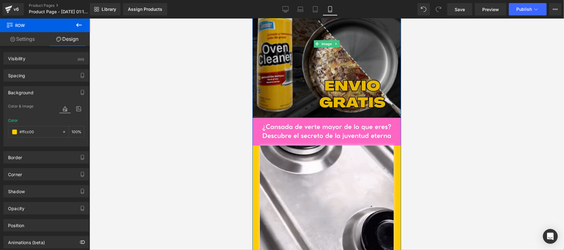
scroll to position [110, 0]
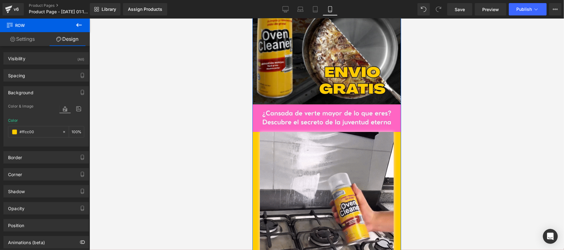
paste input "FFF7E6"
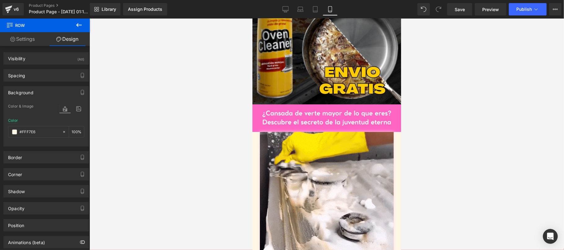
type input "#fff7e6"
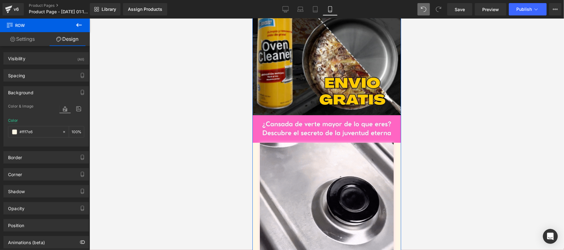
scroll to position [0, 0]
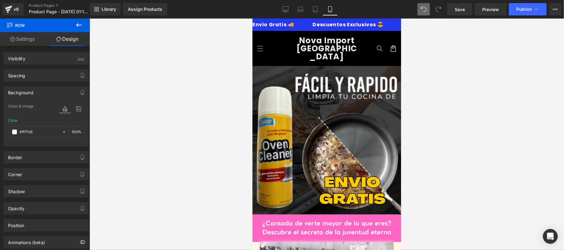
click at [450, 124] on div at bounding box center [326, 135] width 474 height 232
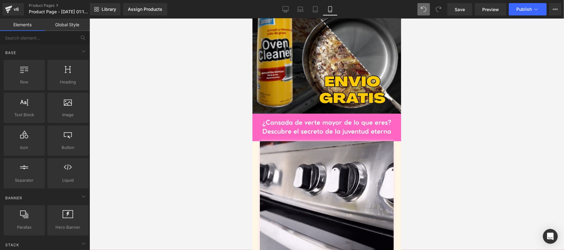
scroll to position [54, 0]
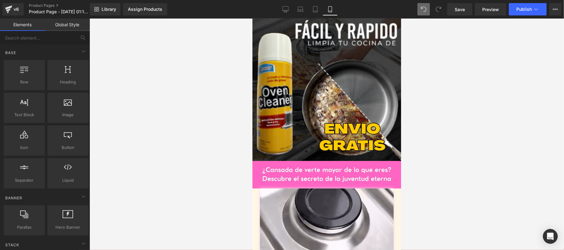
drag, startPoint x: 398, startPoint y: 49, endPoint x: 653, endPoint y: 75, distance: 256.6
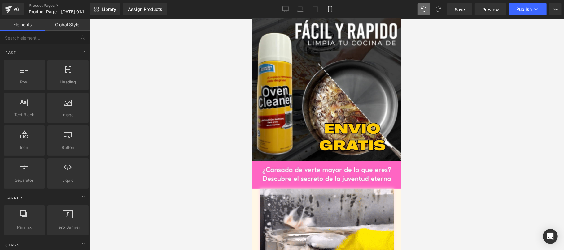
scroll to position [0, 0]
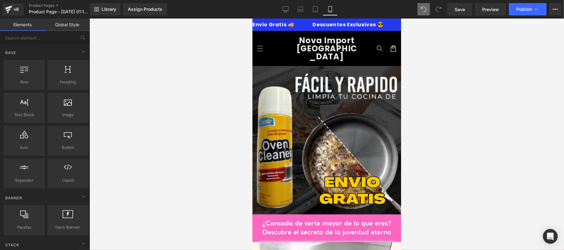
click at [267, 76] on img at bounding box center [326, 140] width 149 height 149
click at [264, 67] on span "Row" at bounding box center [266, 70] width 10 height 7
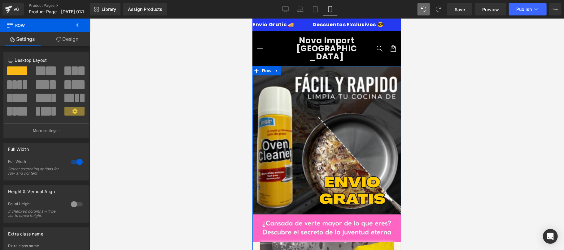
click at [70, 40] on link "Design" at bounding box center [67, 39] width 45 height 14
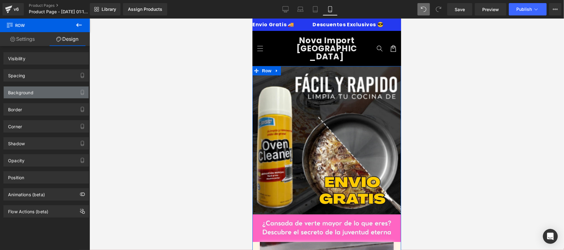
click at [39, 93] on div "Background" at bounding box center [46, 93] width 85 height 12
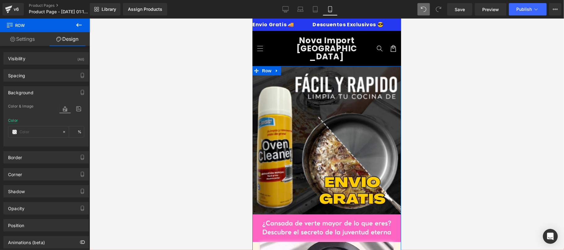
type input "#fff7e6"
type input "100"
click at [14, 132] on span at bounding box center [14, 132] width 5 height 5
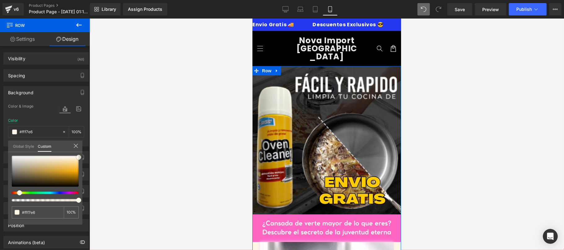
type input "#fdf1d7"
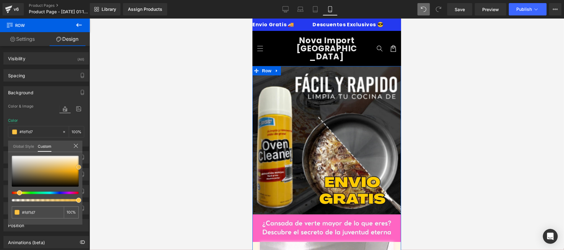
type input "#ffd375"
type input "#fec243"
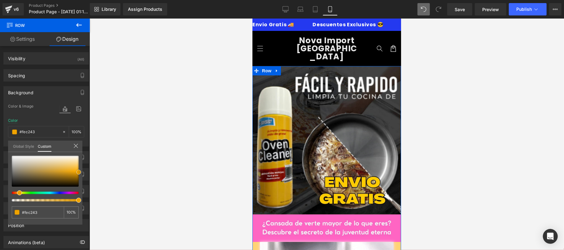
type input "#f8aa01"
type input "#db9500"
type input "#b77d00"
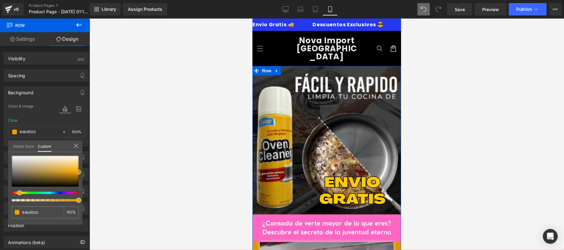
type input "#b77d00"
type input "#a87300"
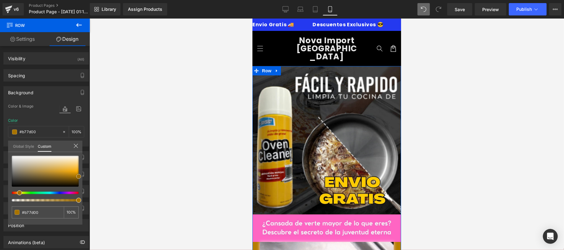
type input "#a87300"
type input "#a36f00"
type input "#9e6c00"
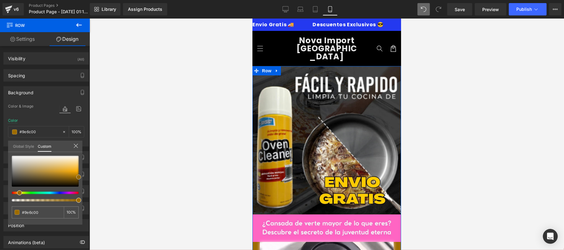
drag, startPoint x: 79, startPoint y: 157, endPoint x: 86, endPoint y: 176, distance: 21.1
click at [85, 147] on div "Background Color & Image color rgba(158, 108, 0, 1) Color #9e6c00 100 % Image R…" at bounding box center [46, 114] width 93 height 65
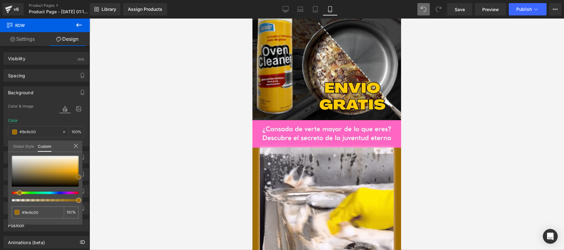
scroll to position [110, 0]
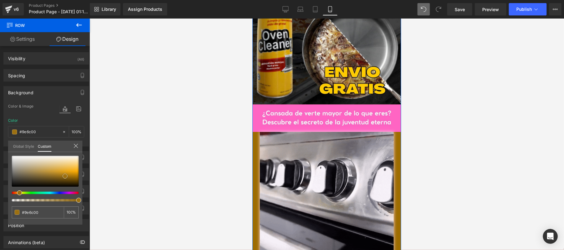
type input "#956a0d"
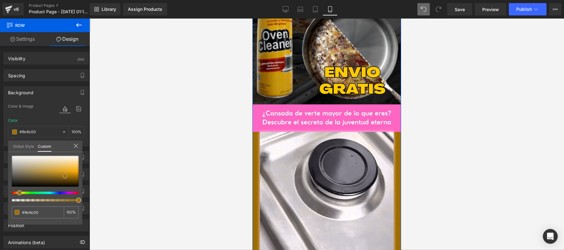
type input "#956a0d"
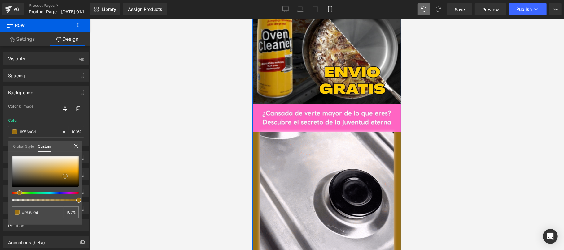
type input "#9b6f12"
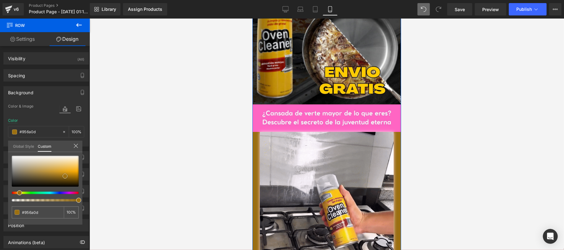
type input "#9b6f12"
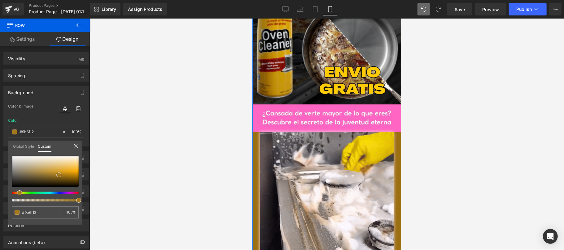
type input "#9d7215"
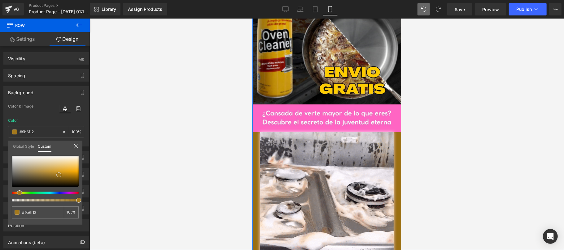
type input "#9d7215"
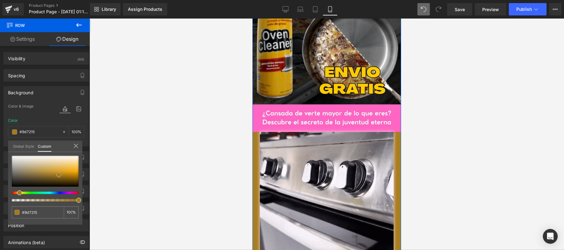
type input "#a87e23"
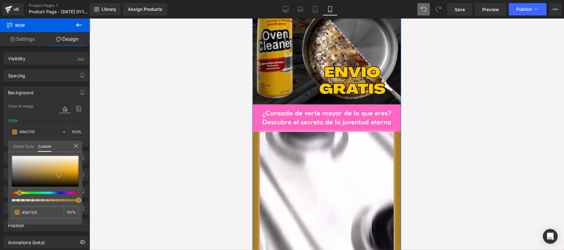
type input "#a87e23"
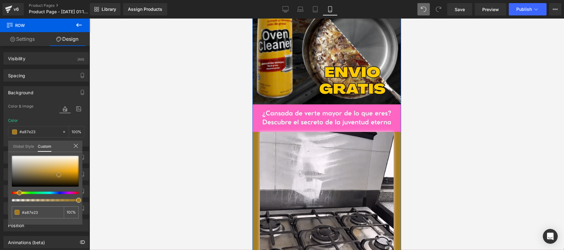
type input "#ad8328"
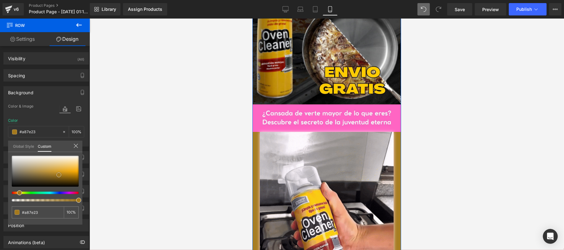
type input "#ad8328"
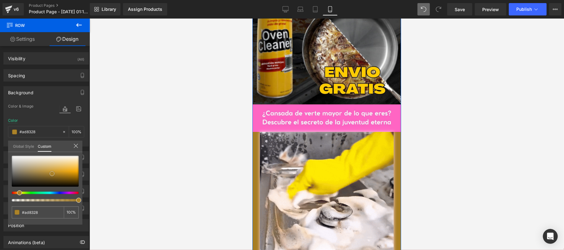
type input "#ac8329"
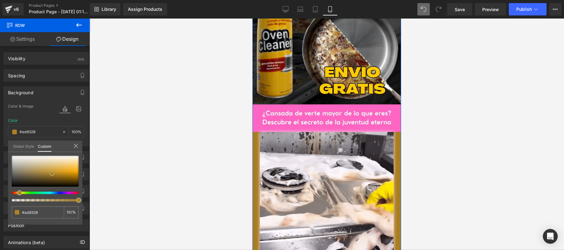
type input "#ac8329"
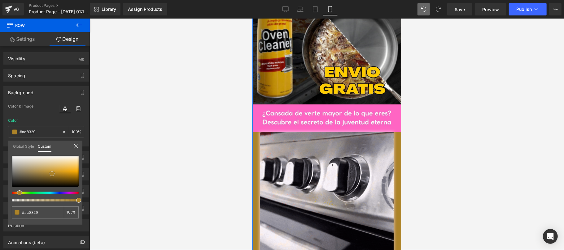
type input "#ab822a"
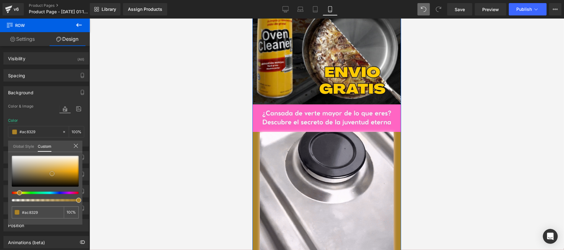
type input "#ab822a"
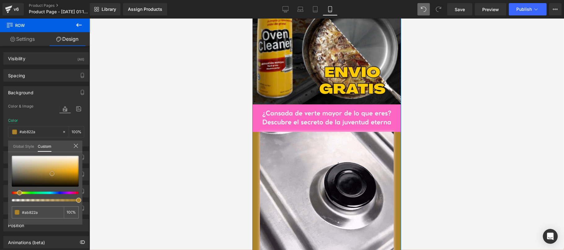
type input "#a7812f"
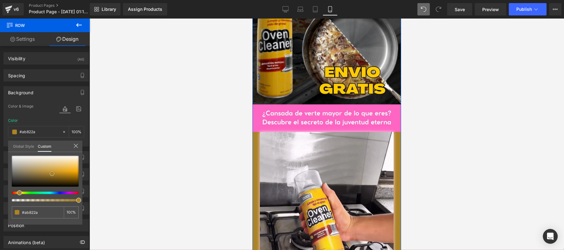
type input "#a7812f"
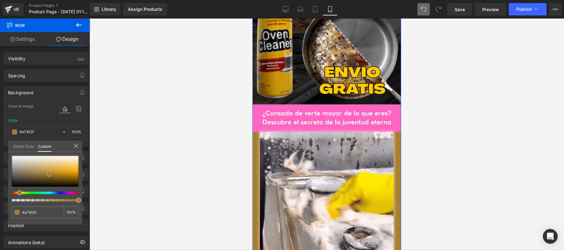
type input "#9f7a2c"
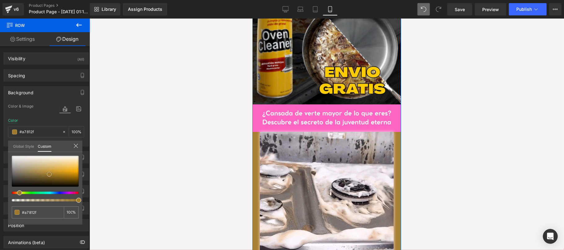
type input "#9f7a2c"
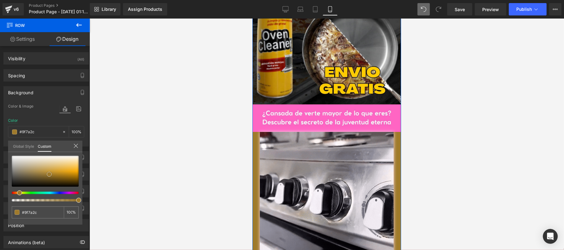
type input "#a07b2b"
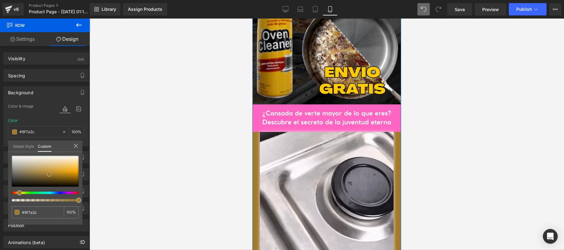
type input "#a07b2b"
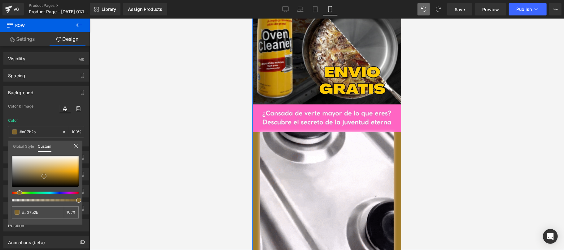
type input "#84692d"
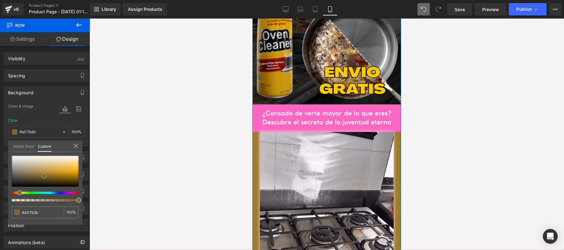
type input "#84692d"
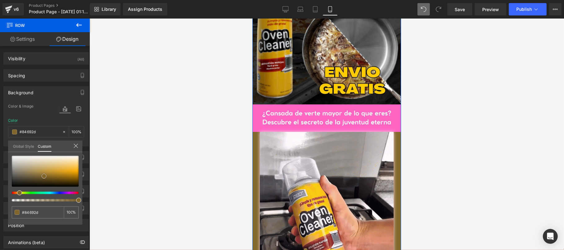
type input "#80642d"
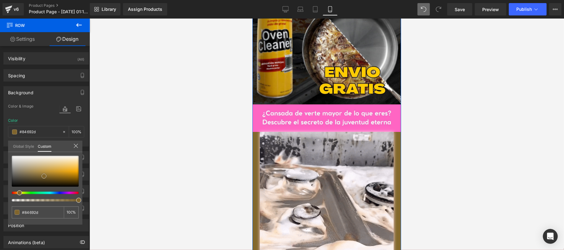
type input "#80642d"
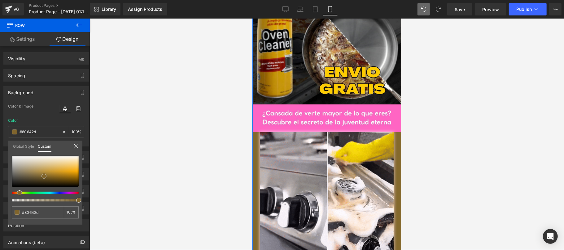
type input "#7f642d"
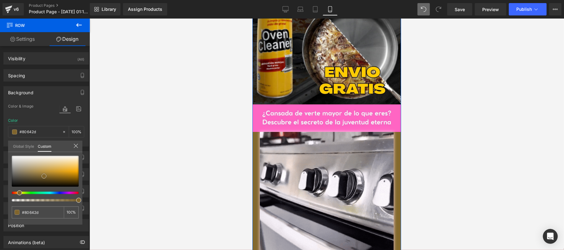
type input "#7f642d"
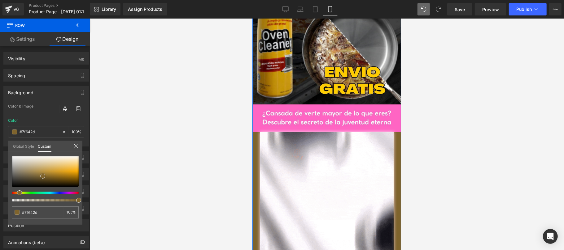
type input "#7d632f"
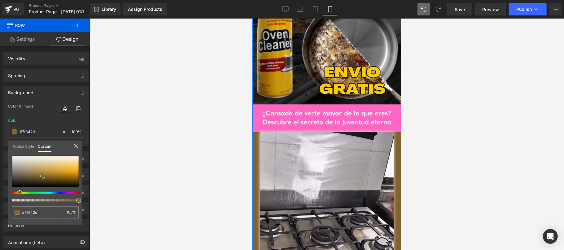
type input "#7d632f"
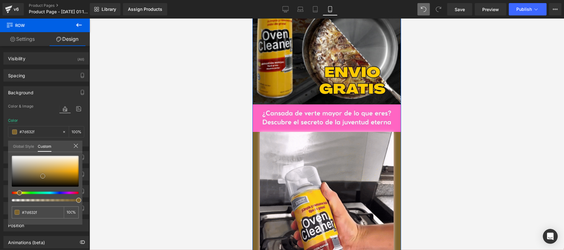
type input "#8c6f35"
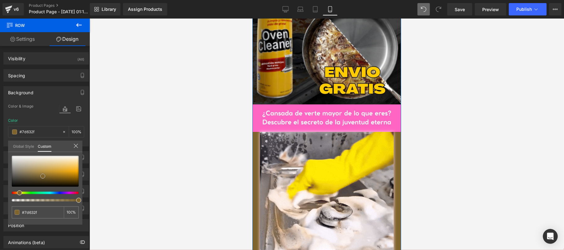
type input "#8c6f35"
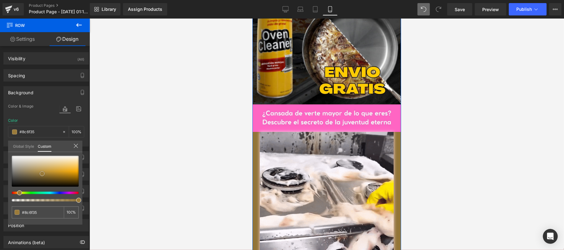
type input "#937538"
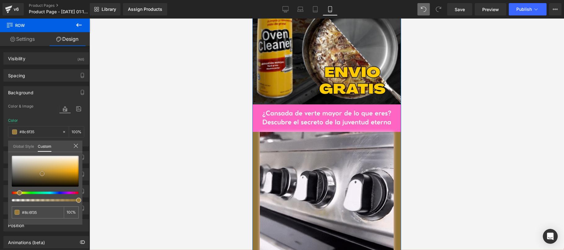
type input "#937538"
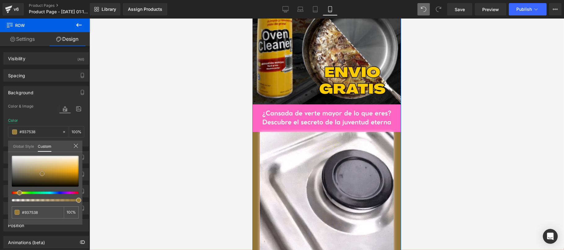
type input "#aa8640"
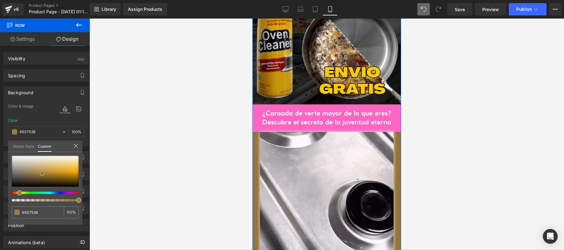
type input "#aa8640"
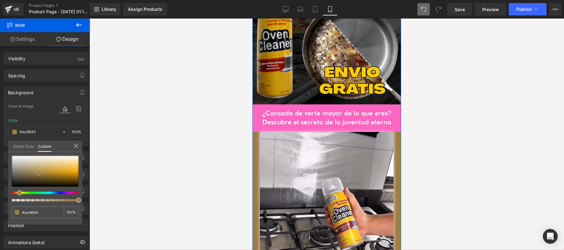
type input "#9d7f43"
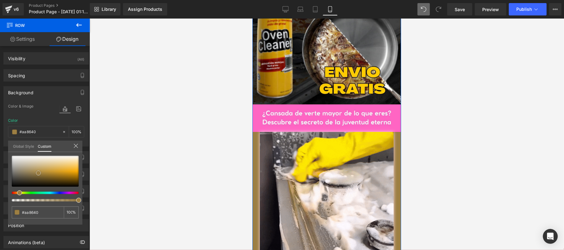
type input "#9d7f43"
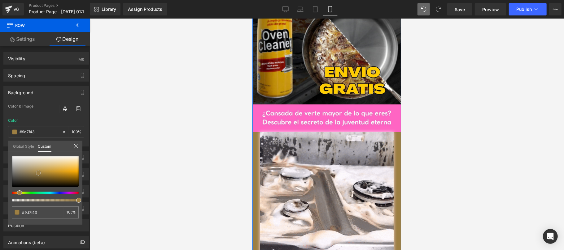
type input "#62553b"
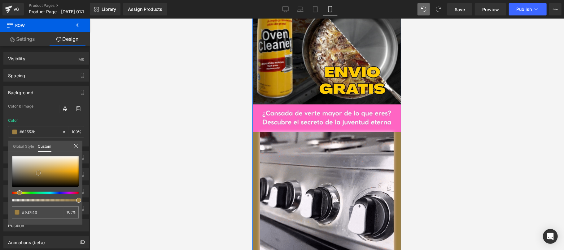
type input "#62553b"
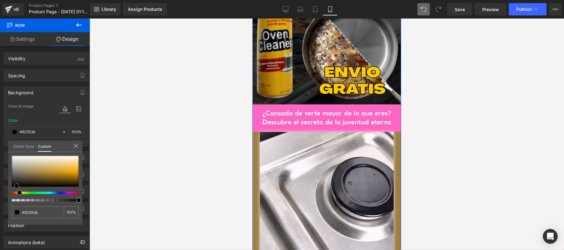
type input "#0b0a09"
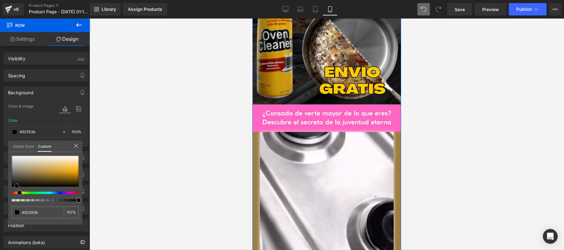
type input "#0b0a09"
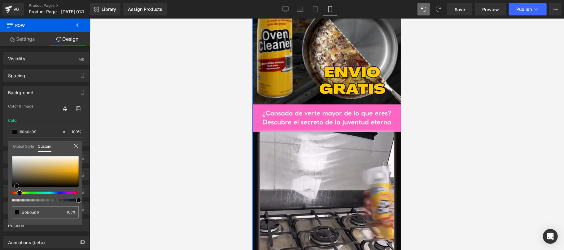
type input "#000000"
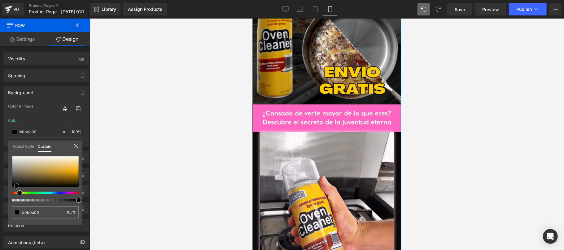
type input "#000000"
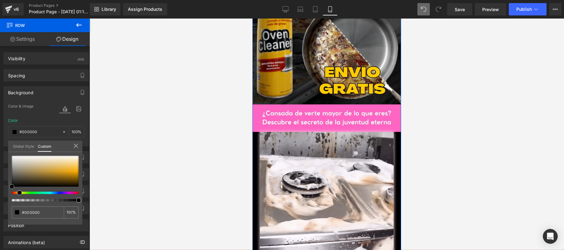
drag, startPoint x: 77, startPoint y: 176, endPoint x: 6, endPoint y: 187, distance: 72.1
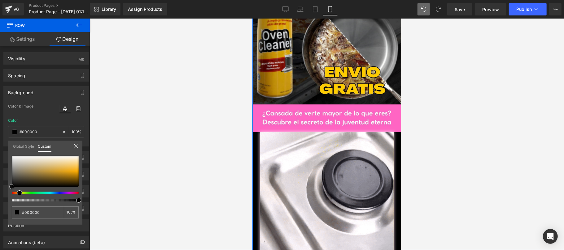
click at [6, 147] on div "Background Color & Image color rgba(0, 0, 0, 1) Color #000000 100 % Image Repla…" at bounding box center [46, 114] width 93 height 65
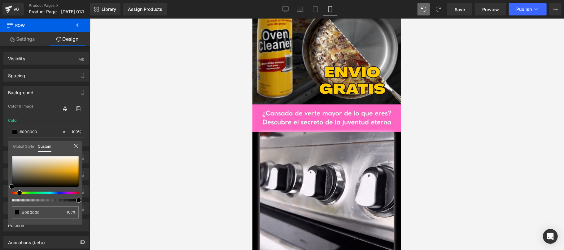
click at [341, 113] on div at bounding box center [326, 134] width 149 height 232
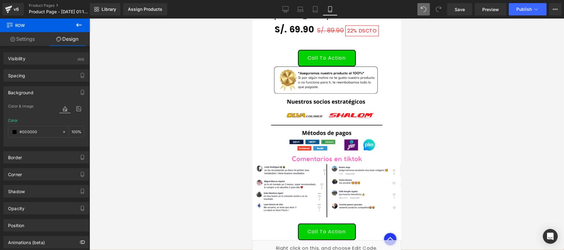
scroll to position [1101, 0]
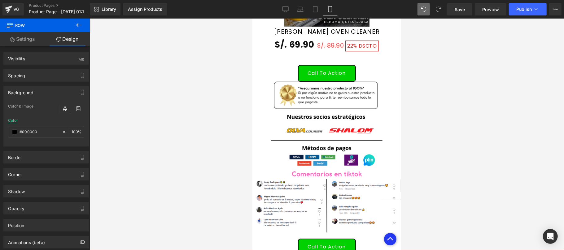
click at [80, 24] on icon at bounding box center [78, 24] width 7 height 7
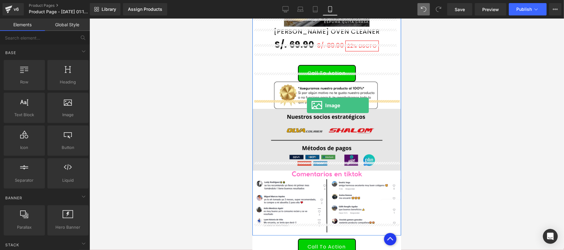
drag, startPoint x: 293, startPoint y: 140, endPoint x: 306, endPoint y: 105, distance: 37.3
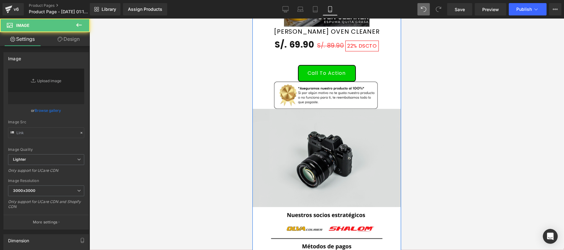
type input "//d1um8515vdn9kb.cloudfront.net/images/parallax.jpg"
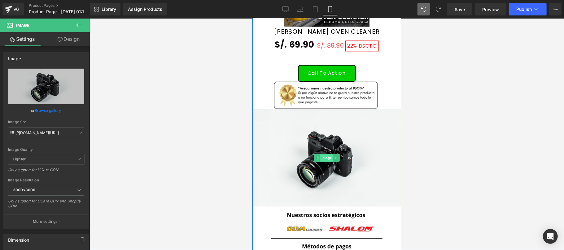
click at [320, 154] on span "Image" at bounding box center [326, 157] width 13 height 7
click at [48, 109] on link "Browse gallery" at bounding box center [48, 110] width 26 height 11
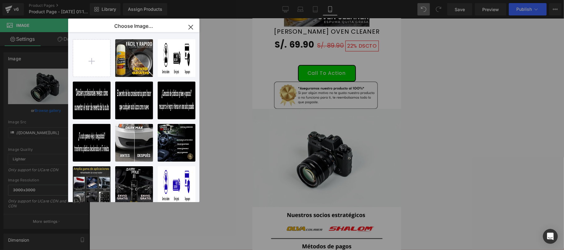
click at [45, 0] on div "Image You are previewing how the will restyle your page. You can not edit Eleme…" at bounding box center [282, 0] width 564 height 0
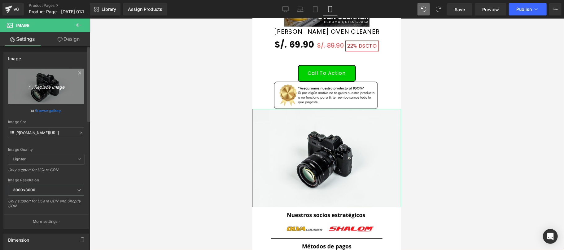
click at [48, 83] on icon "Replace Image" at bounding box center [46, 87] width 50 height 8
type input "C:\fakepath\EXTRAS OVEN CLEANER1.png"
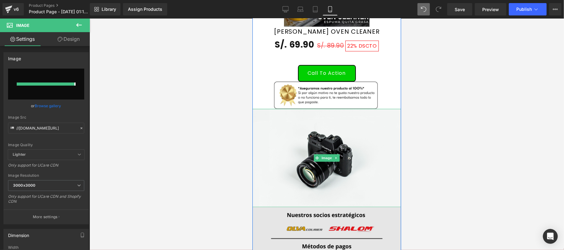
type input "https://ucarecdn.com/2186f944-600b-4483-ba84-b37b3c96acc0/-/format/auto/-/previ…"
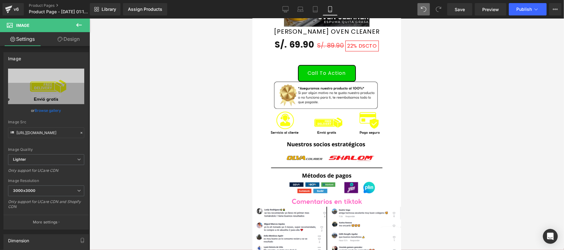
click at [437, 117] on div at bounding box center [326, 135] width 474 height 232
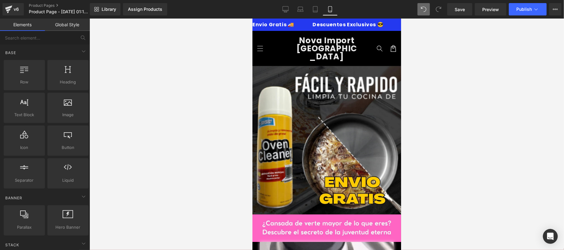
scroll to position [110, 0]
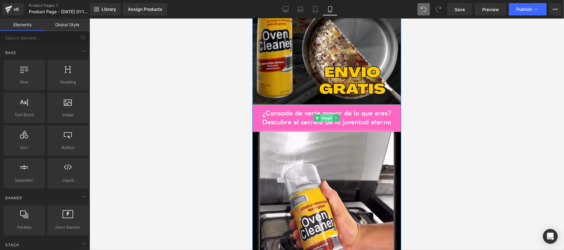
drag, startPoint x: 326, startPoint y: 110, endPoint x: 381, endPoint y: 145, distance: 64.6
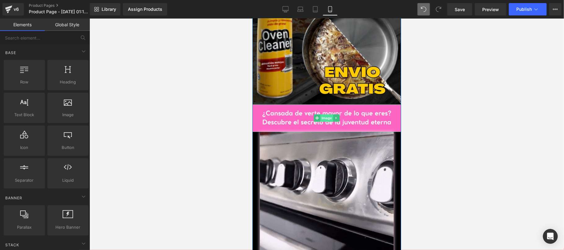
click at [326, 114] on span "Image" at bounding box center [326, 117] width 13 height 7
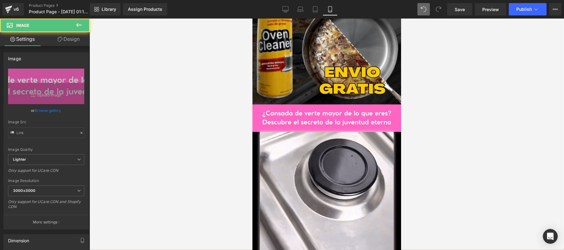
type input "https://ucarecdn.com/3ed5b426-5cd5-4df4-93c7-b5c49dd591fc/-/format/auto/-/previ…"
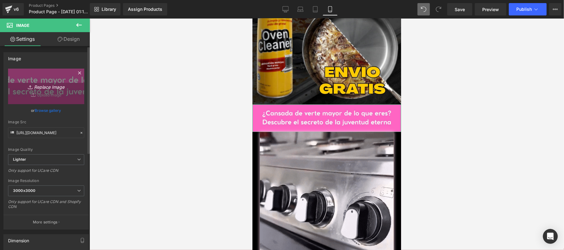
click at [55, 89] on icon "Replace Image" at bounding box center [46, 87] width 50 height 8
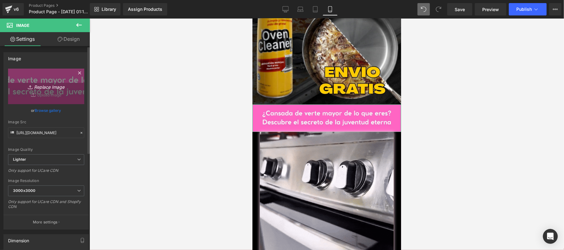
type input "C:\fakepath\EXTRAS OVEN CLEANER2.png"
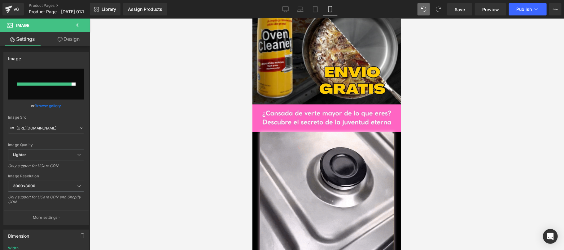
type input "https://ucarecdn.com/aa5bcddd-831d-4440-bc0f-06617fcb9f6c/-/format/auto/-/previ…"
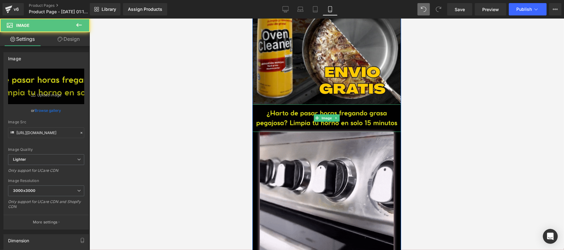
click at [365, 118] on img at bounding box center [326, 118] width 149 height 28
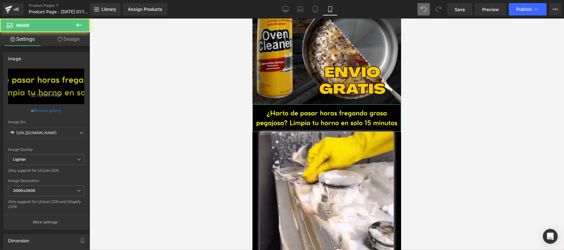
click at [70, 41] on link "Design" at bounding box center [68, 39] width 45 height 14
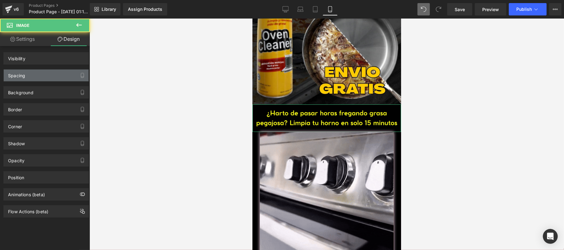
click at [51, 79] on div "Spacing" at bounding box center [46, 76] width 85 height 12
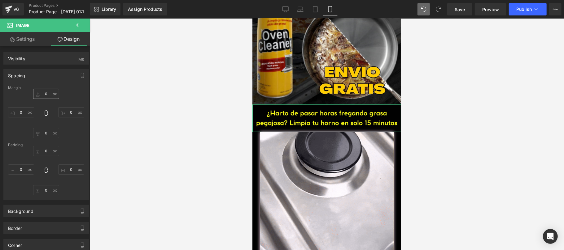
type input "0"
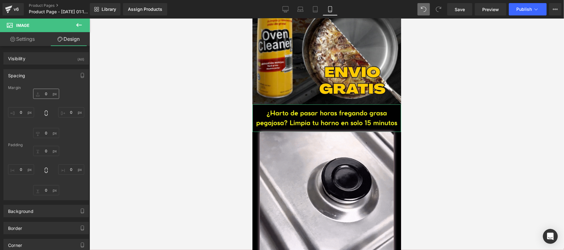
type input "0"
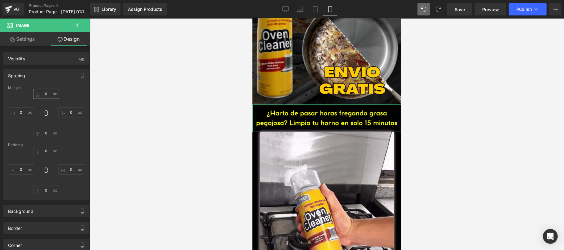
type input "0"
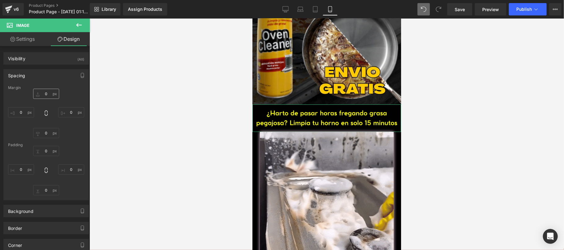
type input "0"
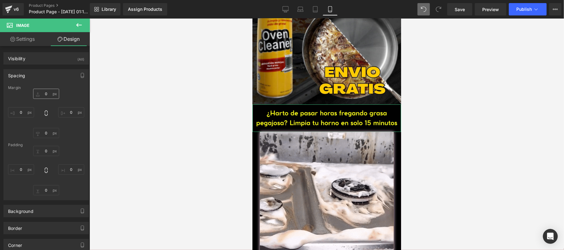
type input "0"
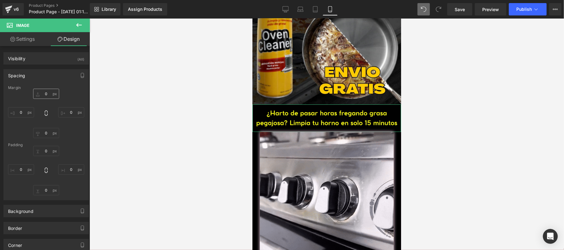
type input "0"
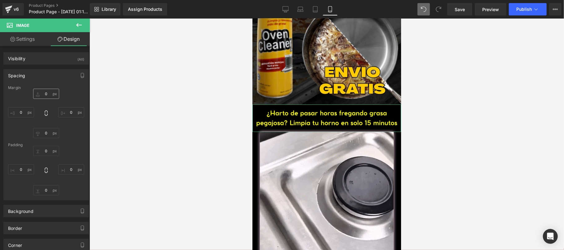
type input "0"
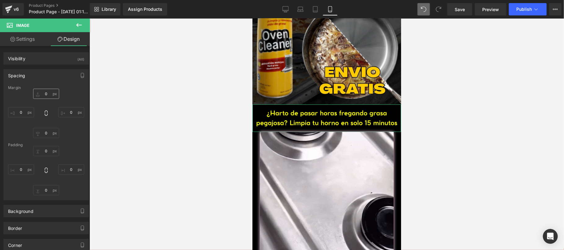
type input "0"
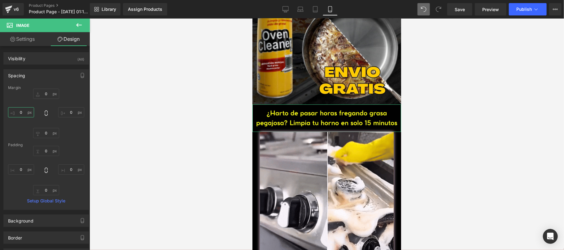
click at [26, 111] on input "0" at bounding box center [21, 112] width 26 height 10
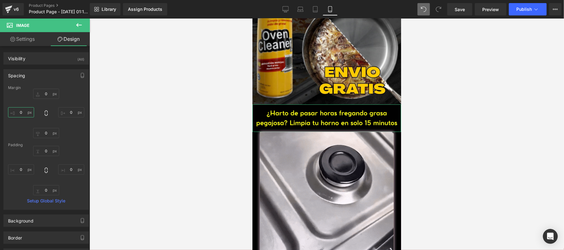
click at [21, 113] on input "0" at bounding box center [21, 112] width 26 height 10
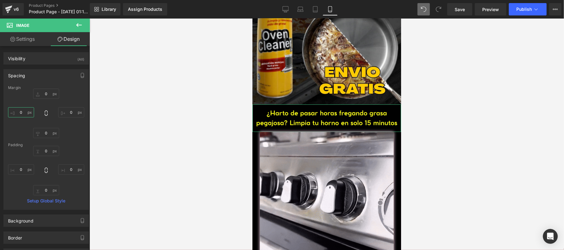
click at [22, 114] on input "0" at bounding box center [21, 112] width 26 height 10
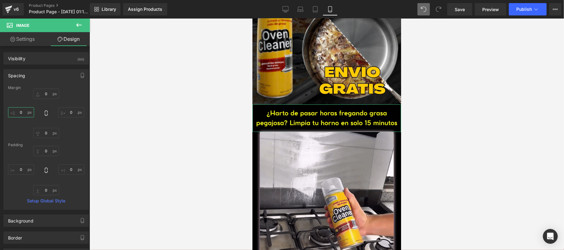
click at [22, 114] on input "0" at bounding box center [21, 112] width 26 height 10
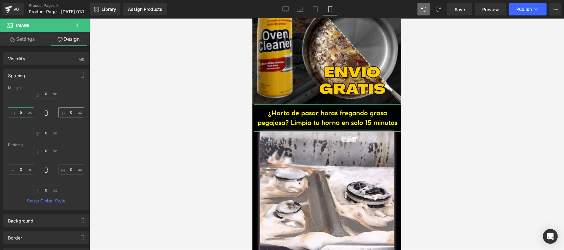
type input "5"
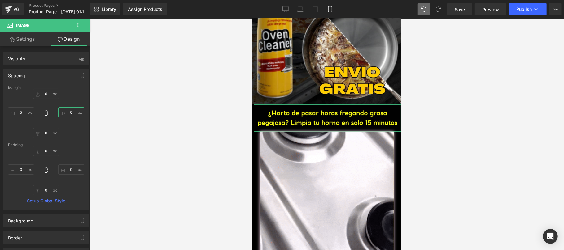
click at [70, 112] on input "0" at bounding box center [71, 112] width 26 height 10
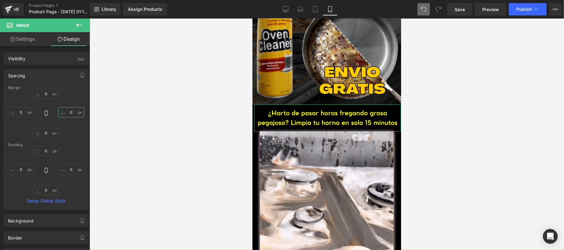
click at [70, 112] on input "0" at bounding box center [71, 112] width 26 height 10
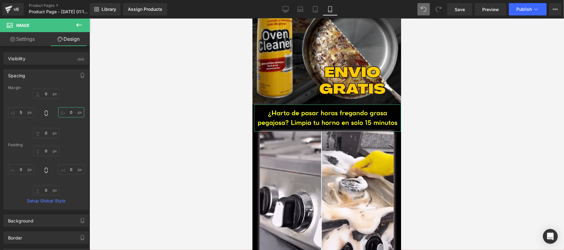
type input "5"
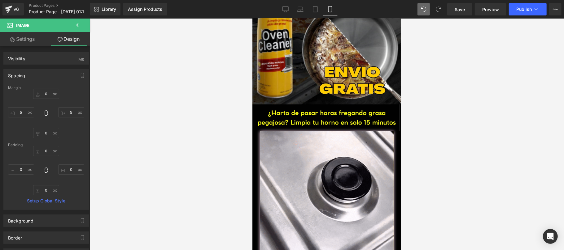
click at [124, 110] on div at bounding box center [326, 135] width 474 height 232
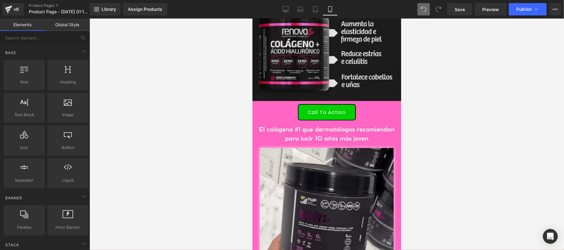
scroll to position [440, 0]
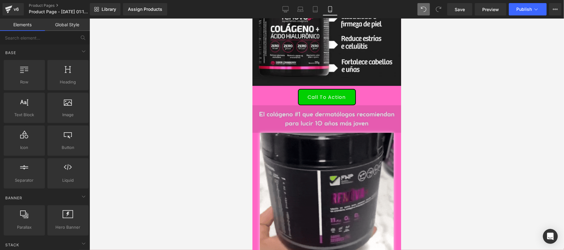
click at [376, 108] on img at bounding box center [326, 119] width 149 height 28
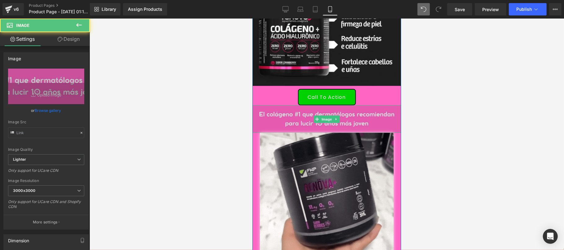
type input "https://ucarecdn.com/8accac41-ff7b-4d12-8df1-a6979366d62e/-/format/auto/-/previ…"
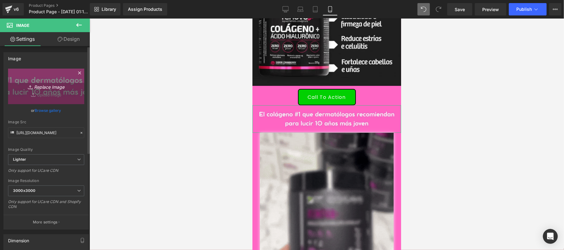
click at [51, 86] on icon "Replace Image" at bounding box center [46, 87] width 50 height 8
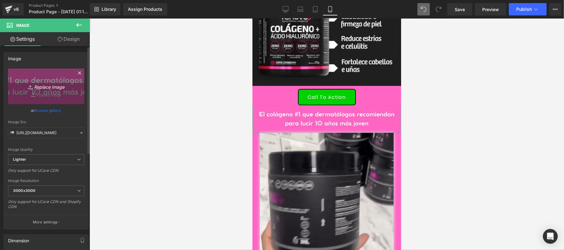
type input "C:\fakepath\EXTRAS OVEN CLEANER3.png"
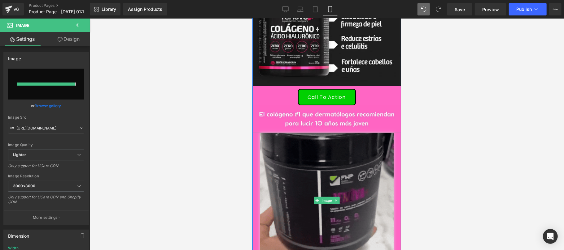
type input "https://ucarecdn.com/441501f8-53cc-45a3-aaca-20671dc5d96f/-/format/auto/-/previ…"
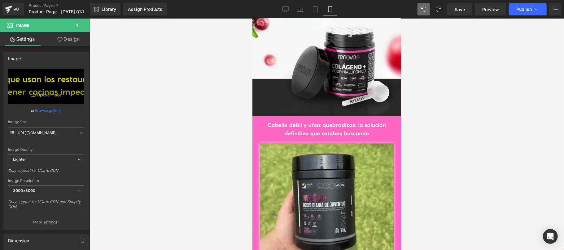
scroll to position [770, 0]
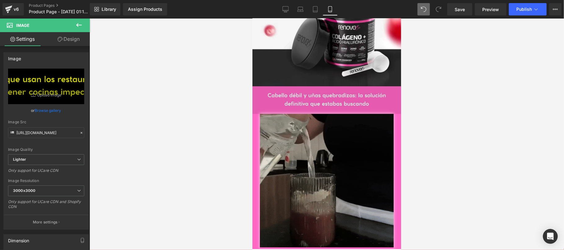
click at [347, 92] on img at bounding box center [326, 100] width 149 height 28
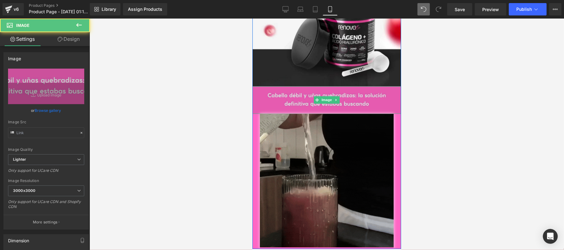
type input "https://ucarecdn.com/80aeba3b-43d1-4cb5-bdb3-9f06f5626840/-/format/auto/-/previ…"
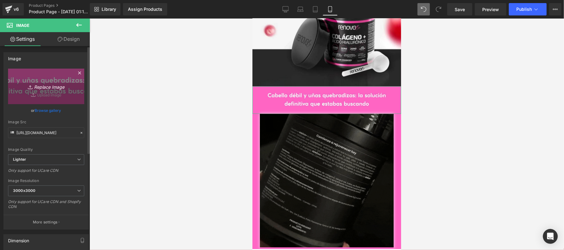
click at [53, 89] on icon "Replace Image" at bounding box center [46, 87] width 50 height 8
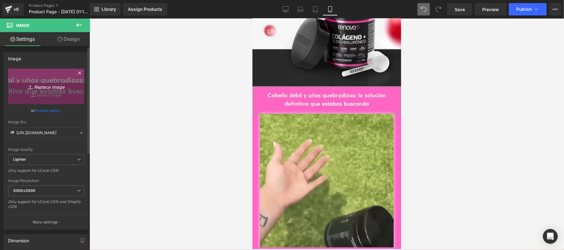
type input "C:\fakepath\EXTRAS OVEN CLEANER4.png"
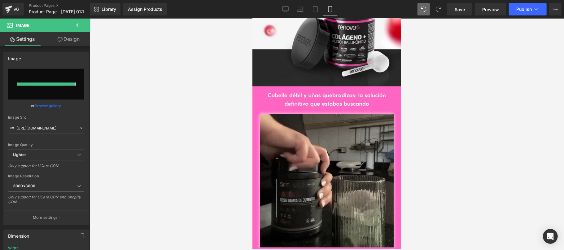
type input "https://ucarecdn.com/e745a72a-ecc4-4d77-a568-c735935db2da/-/format/auto/-/previ…"
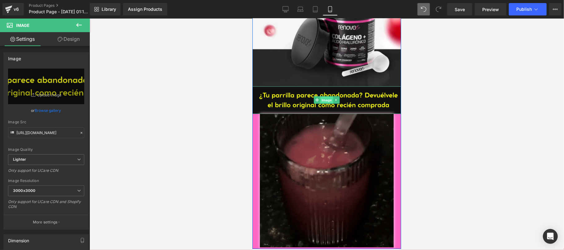
click at [321, 97] on span "Image" at bounding box center [326, 100] width 13 height 7
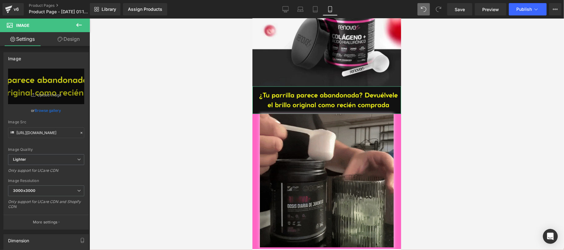
click at [64, 41] on link "Design" at bounding box center [68, 39] width 45 height 14
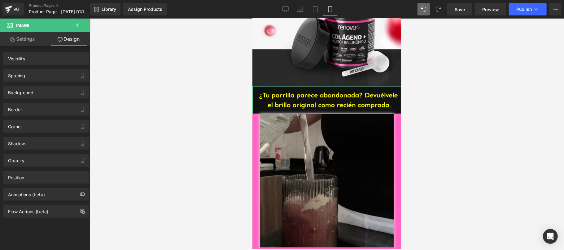
click at [50, 75] on div "Spacing" at bounding box center [46, 76] width 85 height 12
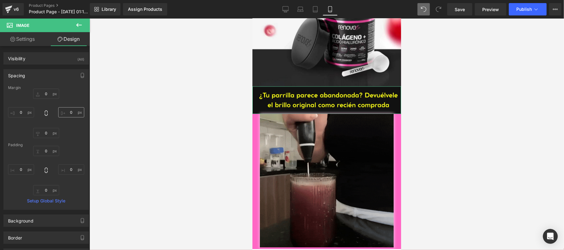
type input "0"
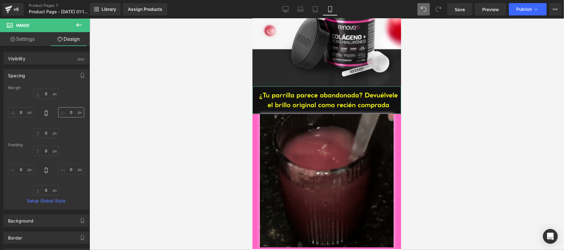
type input "0"
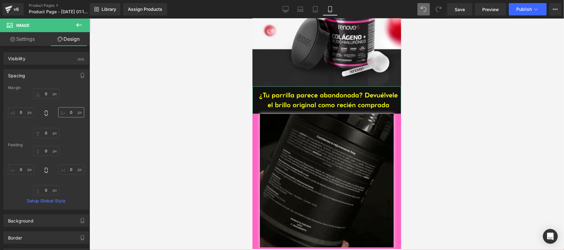
type input "0"
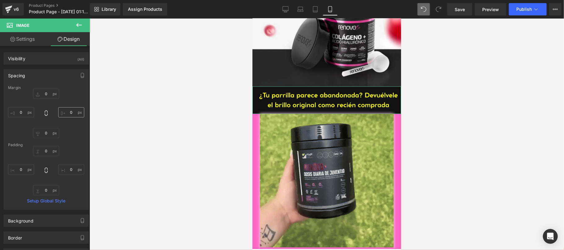
type input "0"
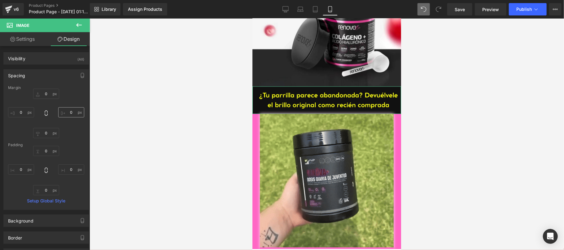
type input "0"
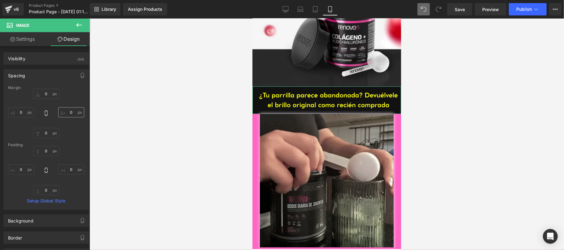
type input "0"
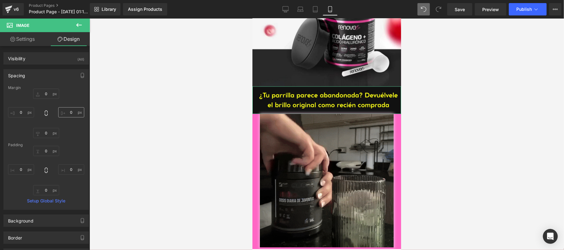
type input "0"
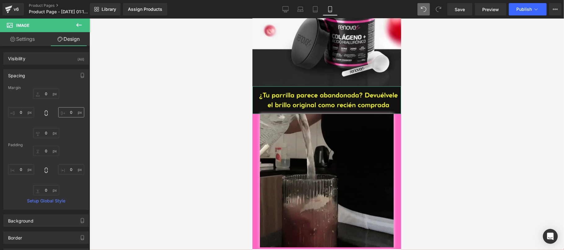
type input "0"
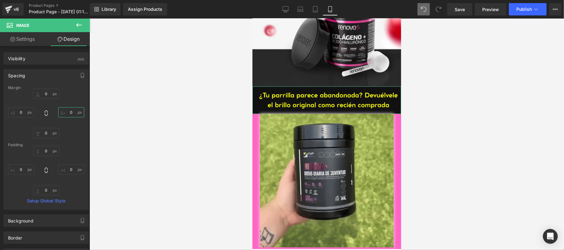
click at [67, 115] on input "0" at bounding box center [71, 112] width 26 height 10
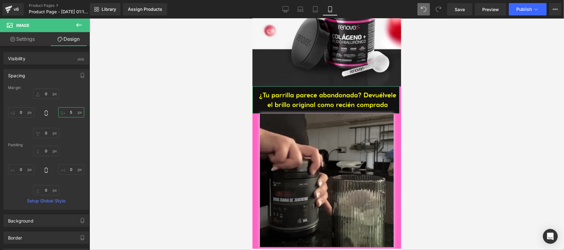
type input "6"
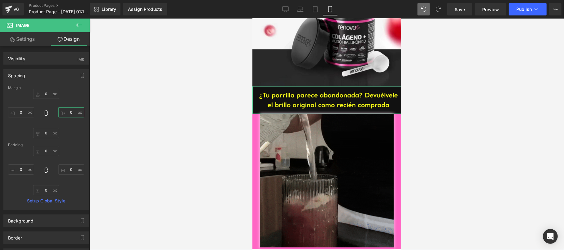
type input "7"
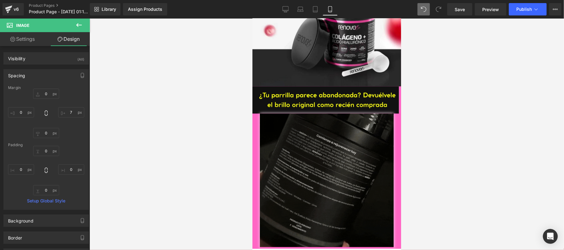
click at [498, 92] on div at bounding box center [326, 135] width 474 height 232
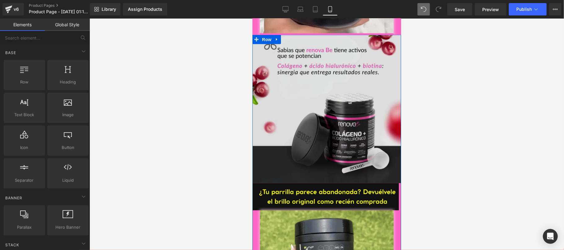
scroll to position [660, 0]
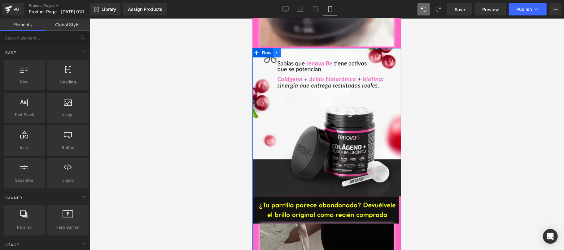
click at [274, 50] on icon at bounding box center [276, 52] width 4 height 5
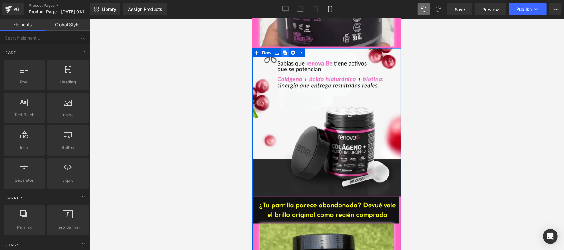
click at [282, 50] on icon at bounding box center [284, 52] width 4 height 4
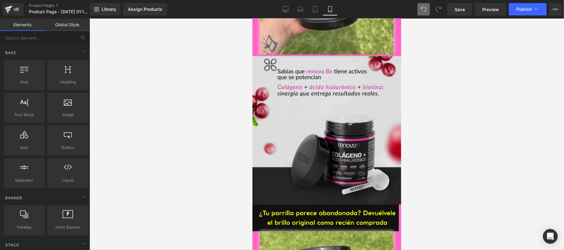
scroll to position [968, 0]
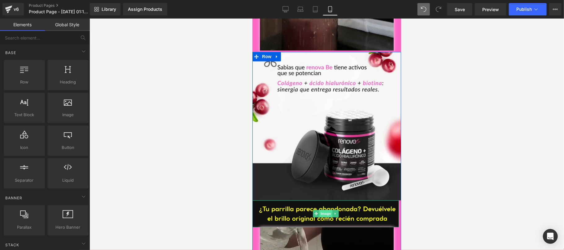
click at [321, 210] on span "Image" at bounding box center [325, 213] width 13 height 7
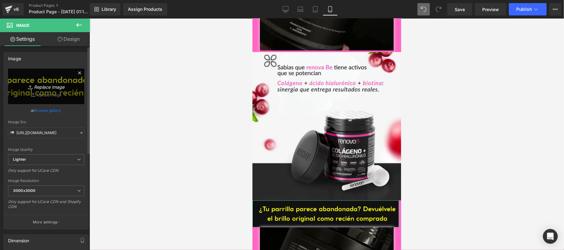
click at [50, 86] on icon "Replace Image" at bounding box center [46, 87] width 50 height 8
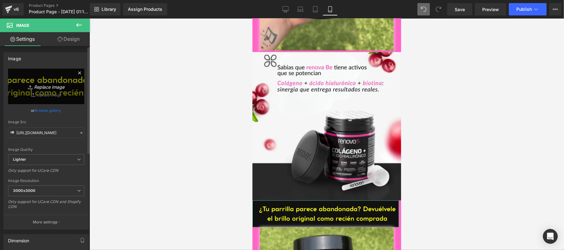
type input "C:\fakepath\EXTRAS OVEN CLEANER5.png"
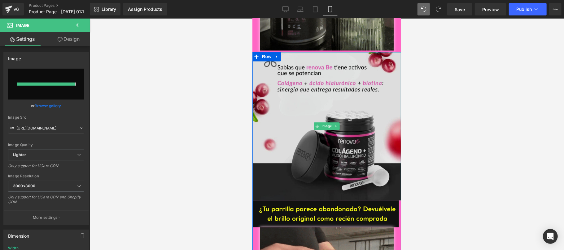
type input "https://ucarecdn.com/401a2613-cbb6-48da-8ca3-fb714fff0512/-/format/auto/-/previ…"
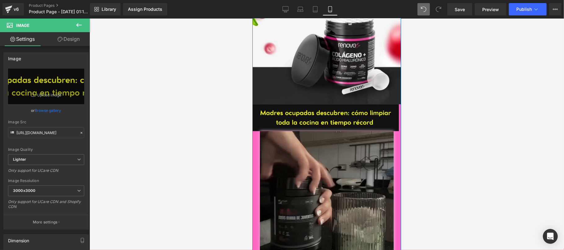
scroll to position [1078, 0]
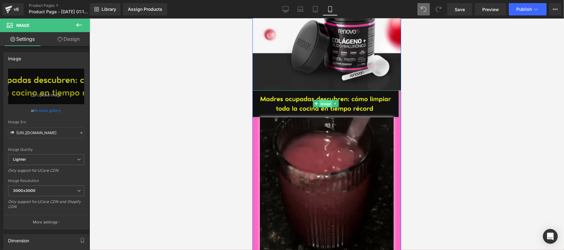
click at [321, 100] on span "Image" at bounding box center [325, 103] width 13 height 7
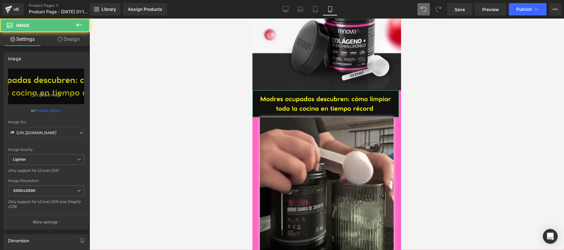
click at [69, 37] on link "Design" at bounding box center [68, 39] width 45 height 14
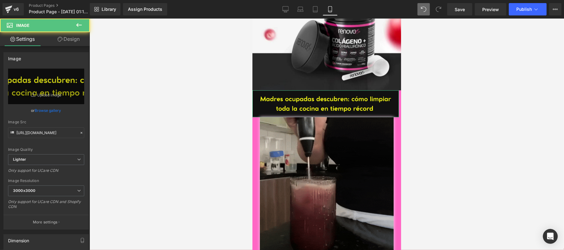
click at [0, 0] on div "Spacing" at bounding box center [0, 0] width 0 height 0
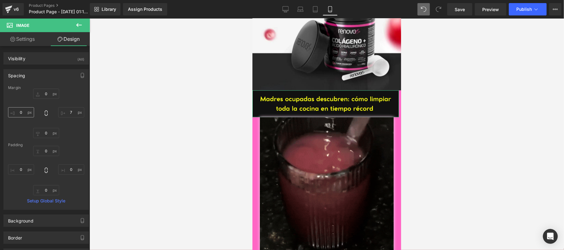
type input "0"
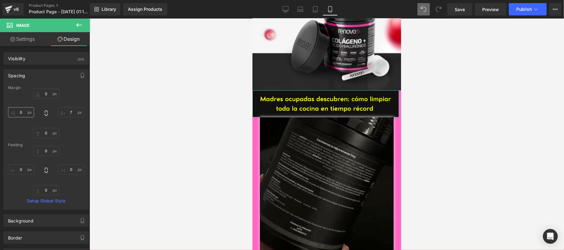
type input "7"
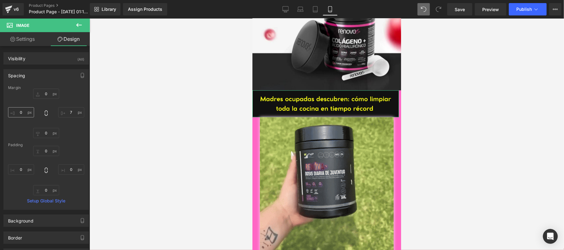
type input "0"
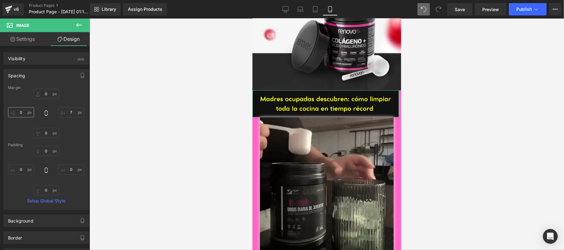
type input "0"
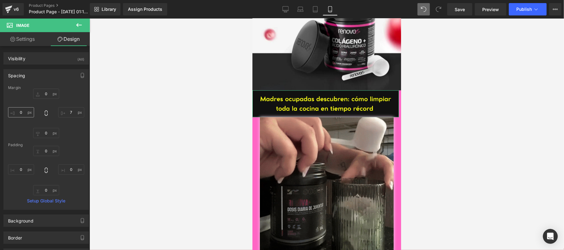
type input "0"
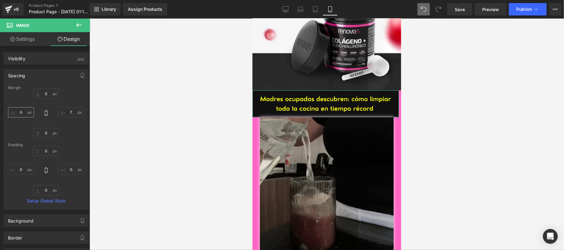
type input "0"
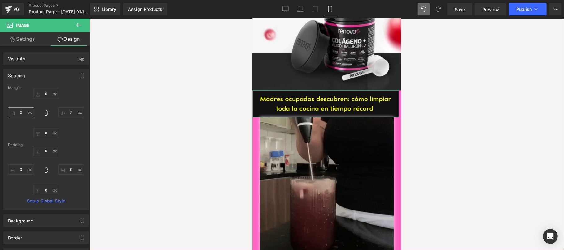
type input "0"
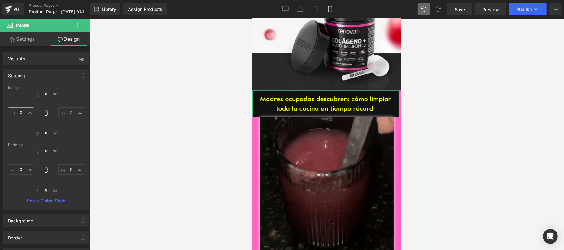
type input "0"
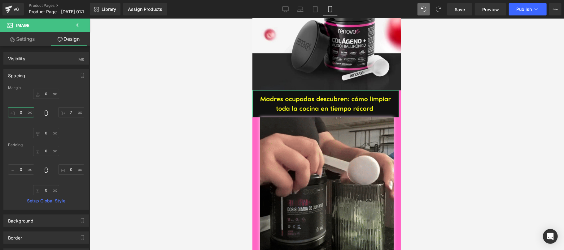
click at [23, 113] on input "0" at bounding box center [21, 112] width 26 height 10
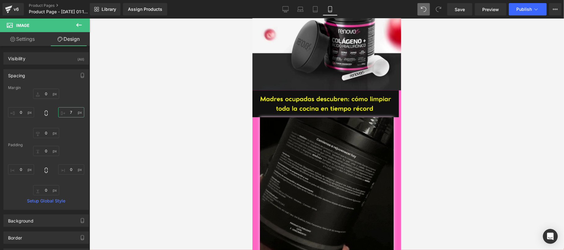
type input "0"
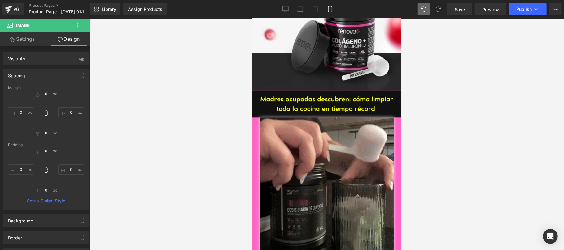
click at [133, 105] on div at bounding box center [326, 135] width 474 height 232
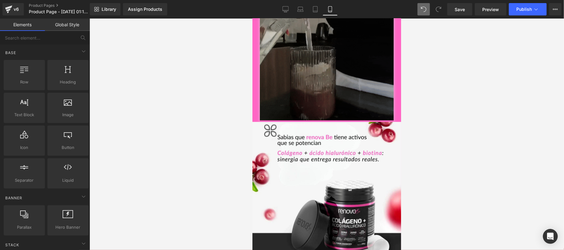
scroll to position [968, 0]
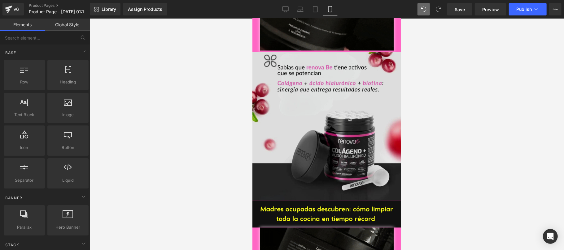
click at [278, 61] on img at bounding box center [326, 126] width 149 height 149
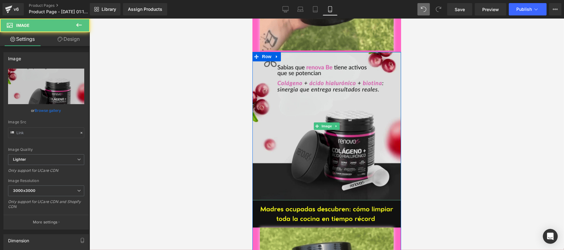
type input "https://ucarecdn.com/161b0228-cbd3-4a41-a95c-f296850ab522/-/format/auto/-/previ…"
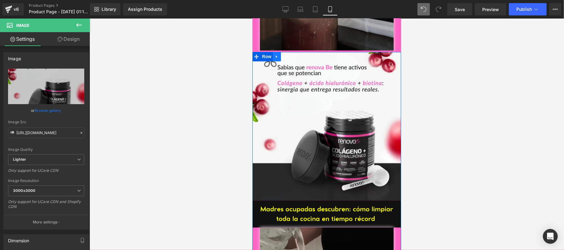
click at [274, 54] on icon at bounding box center [276, 56] width 4 height 5
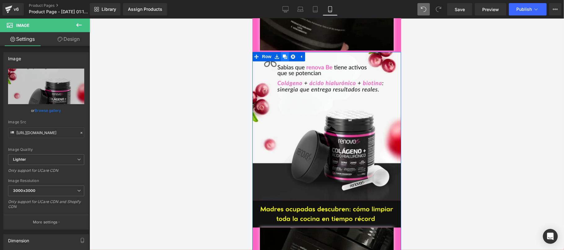
click at [283, 54] on icon at bounding box center [284, 56] width 4 height 5
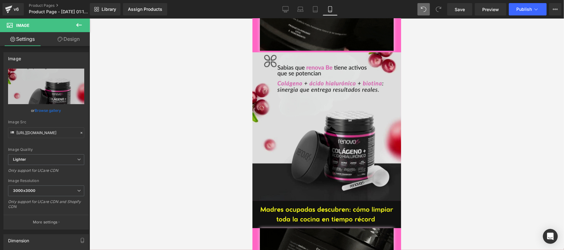
scroll to position [1279, 0]
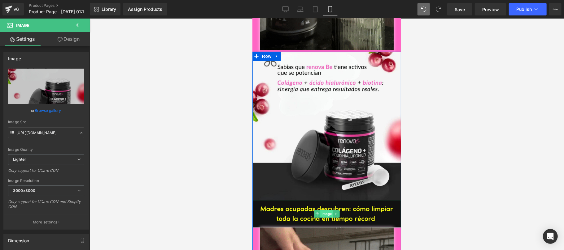
click at [324, 210] on span "Image" at bounding box center [326, 213] width 13 height 7
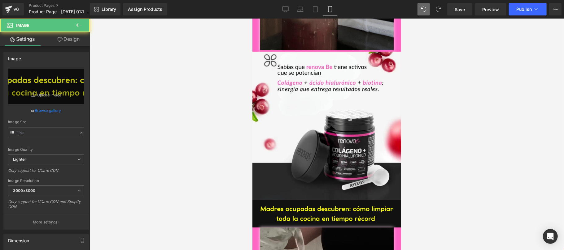
type input "https://ucarecdn.com/401a2613-cbb6-48da-8ca3-fb714fff0512/-/format/auto/-/previ…"
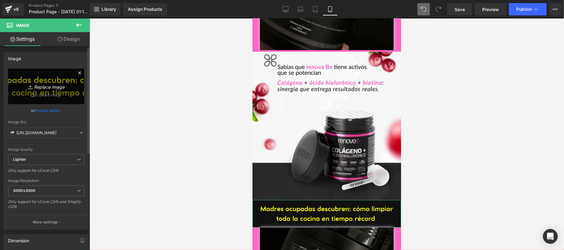
click at [50, 86] on icon "Replace Image" at bounding box center [46, 87] width 50 height 8
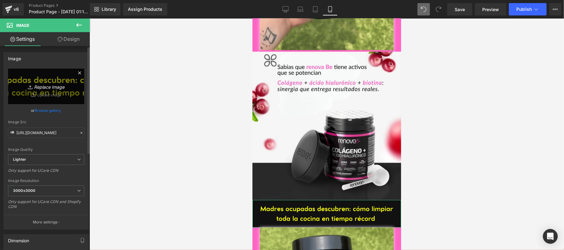
type input "C:\fakepath\EXTRAS OVEN CLEANER6.png"
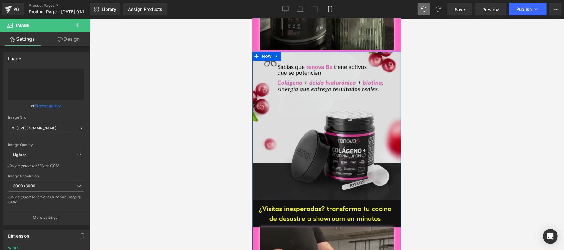
type input "https://ucarecdn.com/17405183-3cfa-4e2f-8183-0f89c8bd95b0/-/format/auto/-/previ…"
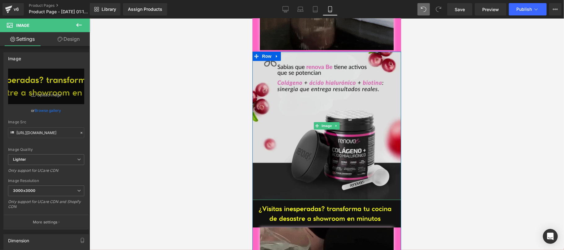
scroll to position [1389, 0]
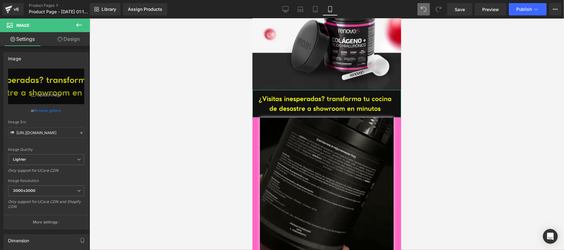
click at [70, 38] on link "Design" at bounding box center [68, 39] width 45 height 14
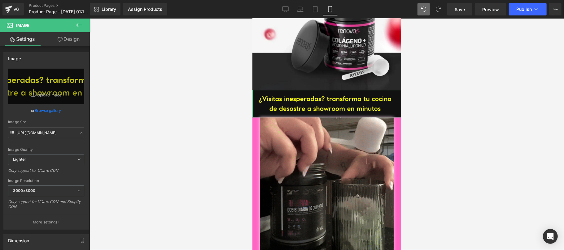
click at [0, 0] on div "Spacing" at bounding box center [0, 0] width 0 height 0
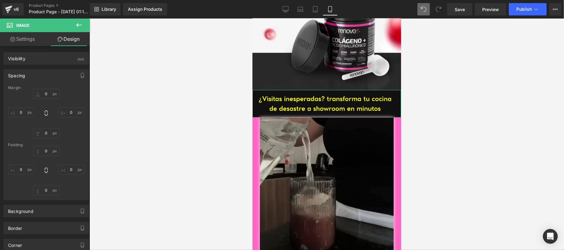
type input "0"
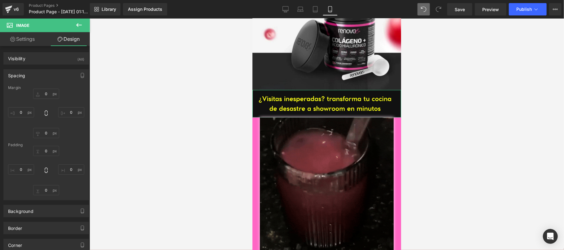
type input "0"
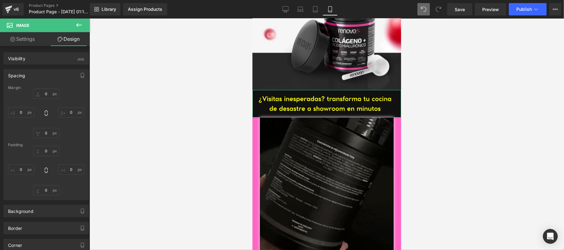
type input "0"
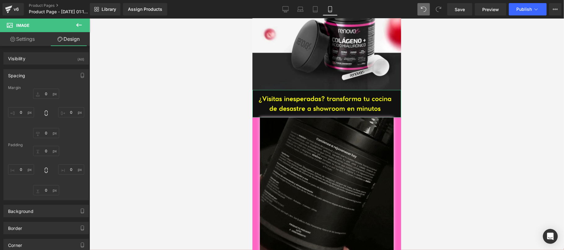
type input "0"
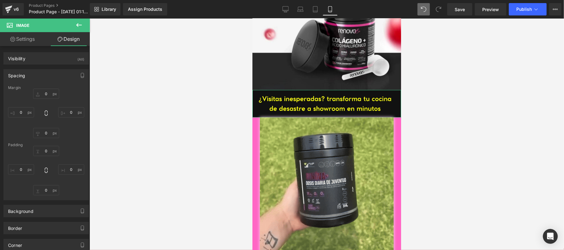
type input "0"
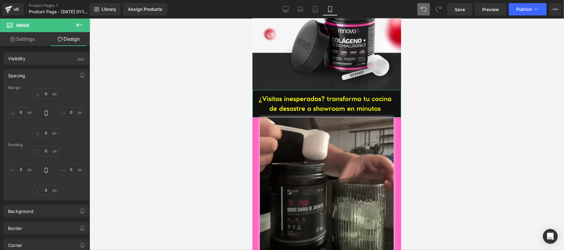
type input "0"
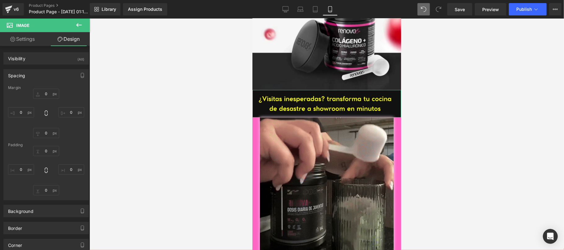
type input "0"
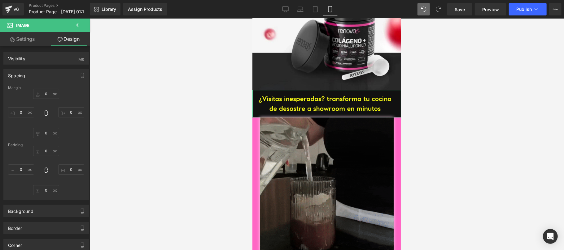
type input "0"
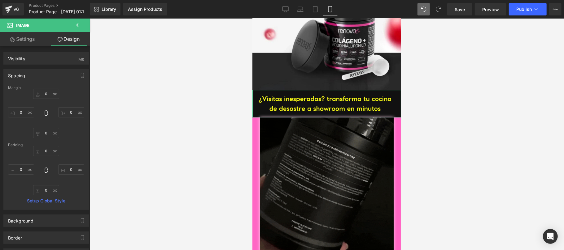
click at [148, 85] on div at bounding box center [326, 135] width 474 height 232
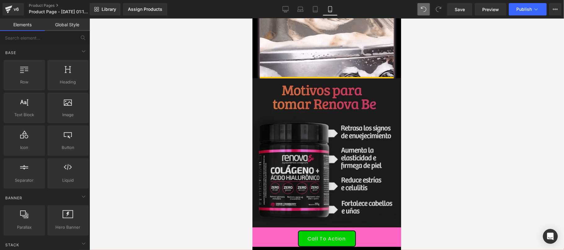
scroll to position [399, 0]
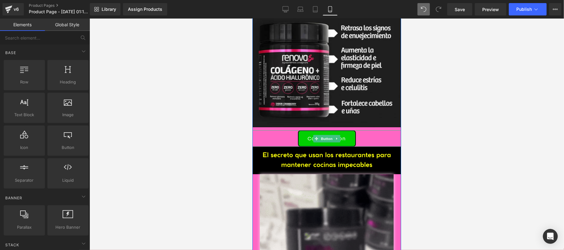
click at [269, 130] on div "Call To Action" at bounding box center [326, 138] width 149 height 16
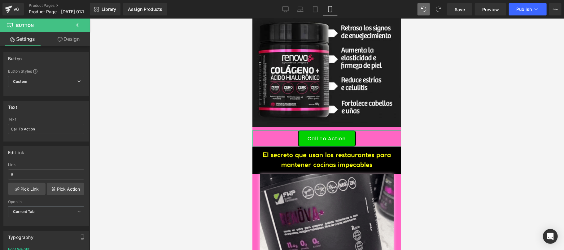
click at [74, 40] on link "Design" at bounding box center [68, 39] width 45 height 14
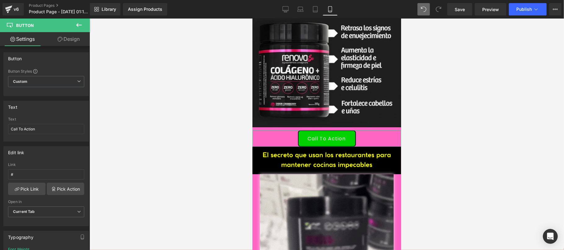
click at [0, 0] on div "Background" at bounding box center [0, 0] width 0 height 0
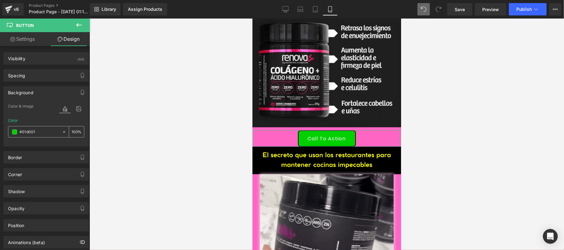
type input "#01d001"
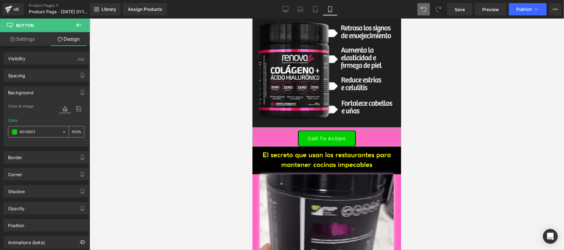
type input "100"
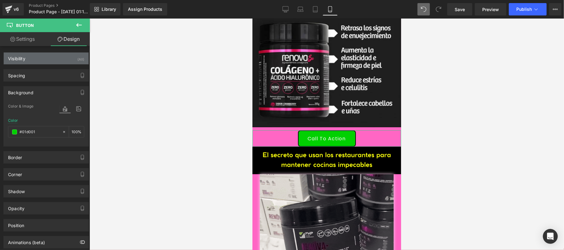
click at [37, 59] on div "Visibility (All)" at bounding box center [46, 59] width 85 height 12
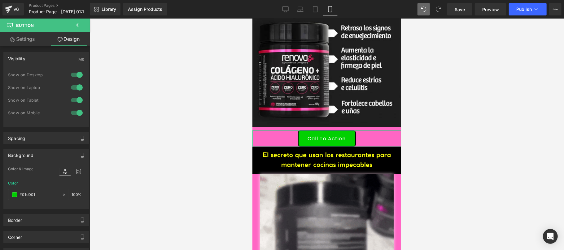
click at [38, 59] on div "Visibility (All)" at bounding box center [46, 59] width 85 height 12
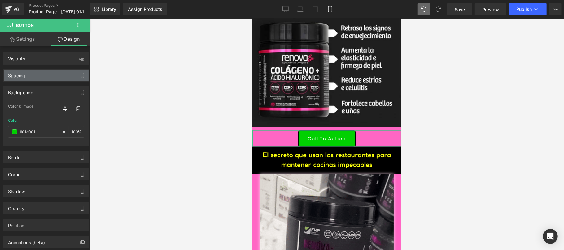
click at [39, 77] on div "Spacing" at bounding box center [46, 76] width 85 height 12
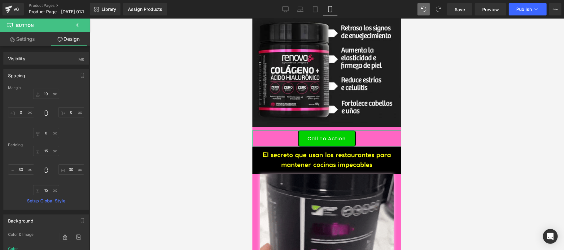
click at [39, 77] on div "Spacing" at bounding box center [46, 76] width 85 height 12
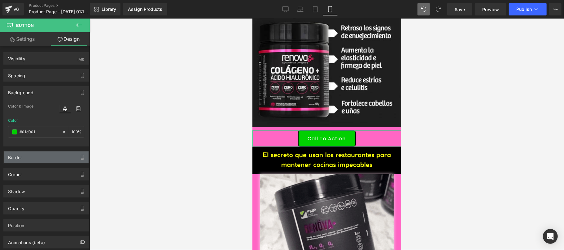
click at [42, 160] on div "Border" at bounding box center [46, 158] width 85 height 12
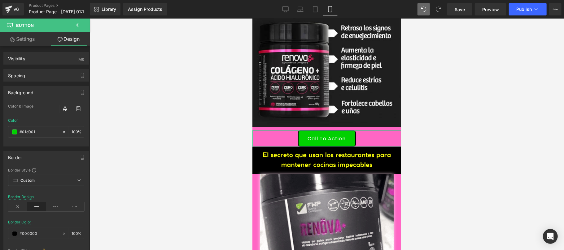
scroll to position [110, 0]
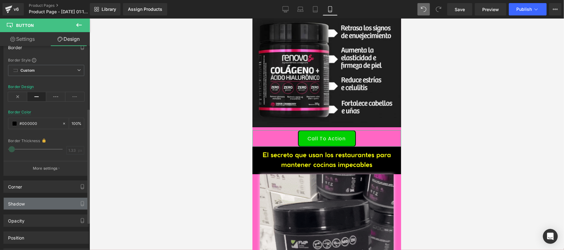
click at [40, 207] on div "Shadow" at bounding box center [46, 204] width 85 height 12
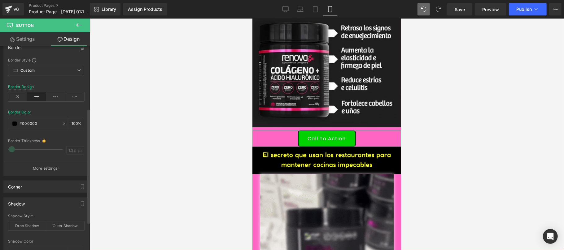
click at [40, 207] on div "Shadow" at bounding box center [46, 204] width 85 height 12
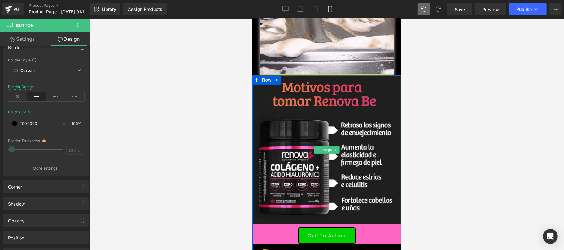
scroll to position [0, 0]
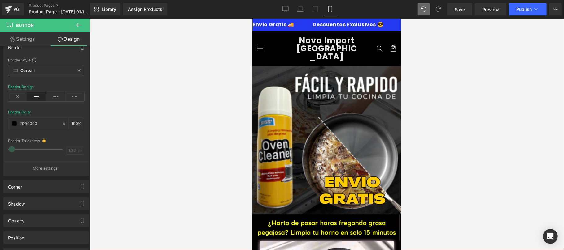
click at [270, 89] on img at bounding box center [326, 140] width 149 height 149
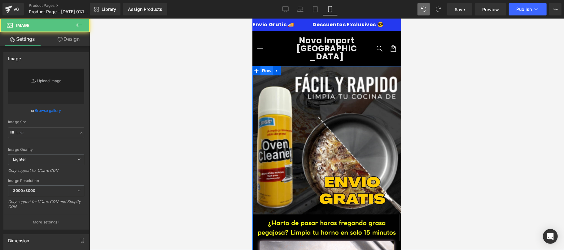
click at [264, 66] on span "Row" at bounding box center [266, 70] width 12 height 9
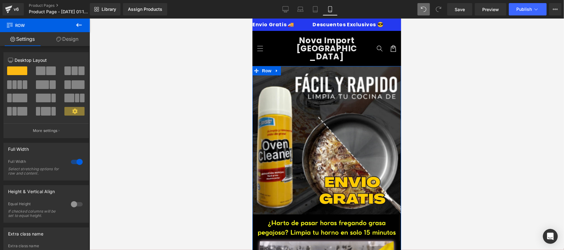
click at [77, 41] on link "Design" at bounding box center [67, 39] width 45 height 14
click at [0, 0] on div "Spacing" at bounding box center [0, 0] width 0 height 0
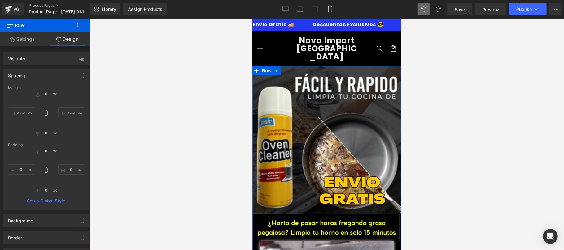
type input "0"
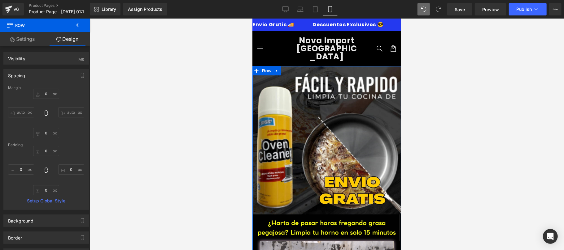
type input "0"
type input "#000000"
type input "90"
type input "0"
click at [45, 76] on div "Spacing" at bounding box center [46, 76] width 85 height 12
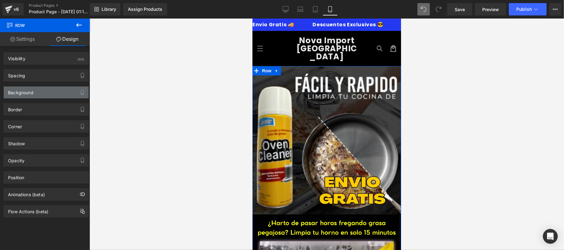
click at [48, 89] on div "Background" at bounding box center [46, 93] width 85 height 12
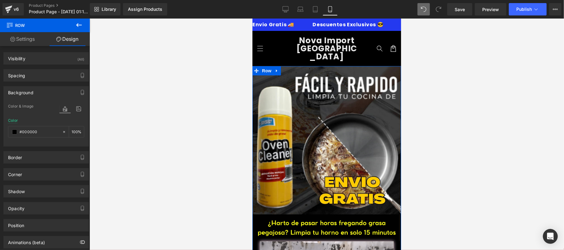
click at [50, 94] on div "Background" at bounding box center [46, 93] width 85 height 12
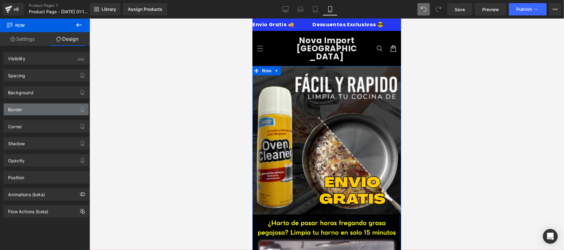
click at [49, 110] on div "Border" at bounding box center [46, 110] width 85 height 12
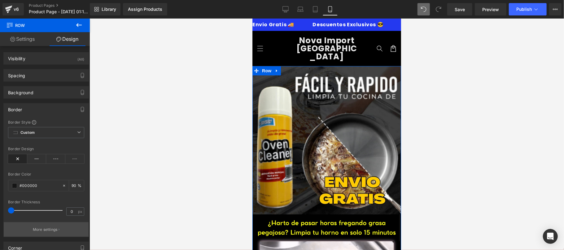
click at [51, 231] on p "More settings" at bounding box center [45, 230] width 25 height 6
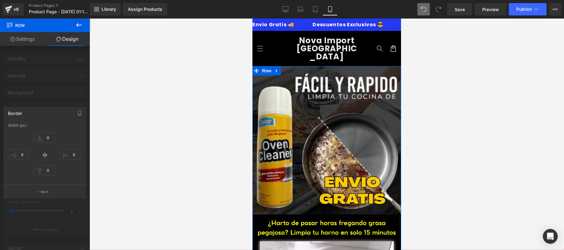
click at [58, 91] on div at bounding box center [45, 136] width 90 height 235
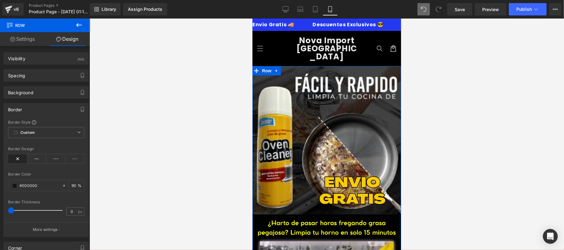
click at [44, 106] on div "Border" at bounding box center [46, 110] width 85 height 12
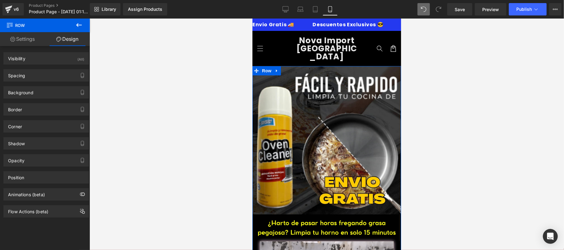
click at [46, 152] on div "Opacity 1 1" at bounding box center [46, 158] width 93 height 17
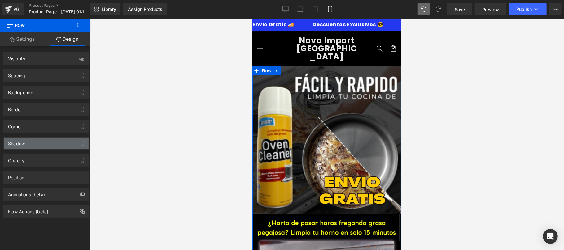
click at [46, 147] on div "Shadow" at bounding box center [46, 144] width 85 height 12
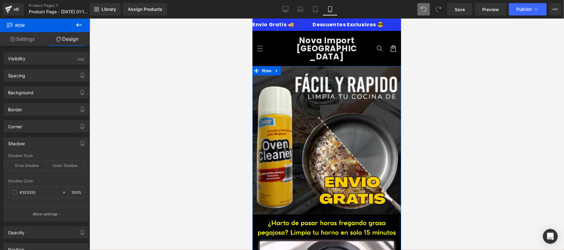
click at [46, 146] on div "Shadow" at bounding box center [46, 144] width 85 height 12
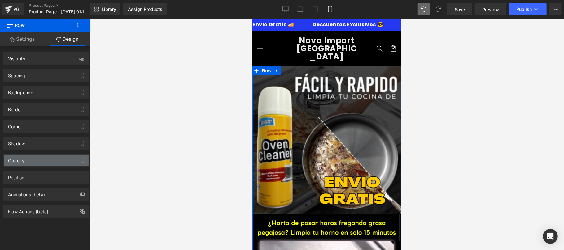
click at [48, 164] on div "Opacity" at bounding box center [46, 161] width 85 height 12
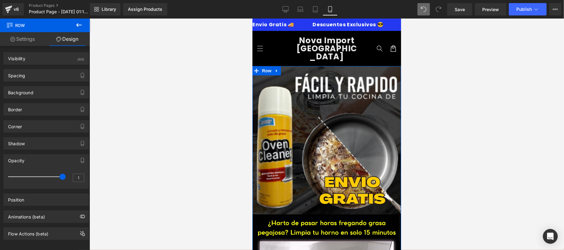
click at [48, 164] on div "Opacity" at bounding box center [46, 161] width 85 height 12
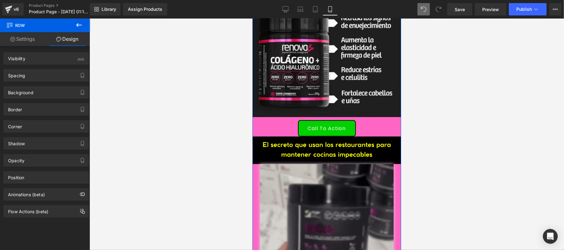
scroll to position [440, 0]
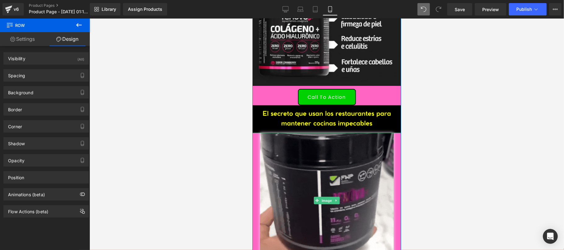
click at [254, 133] on div at bounding box center [326, 200] width 149 height 135
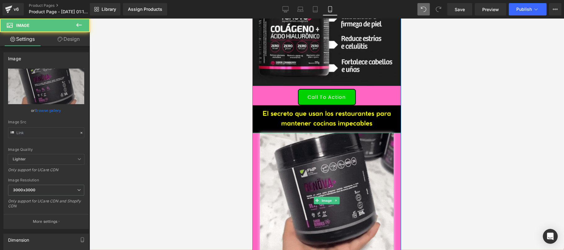
type input "https://media3.giphy.com/media/v1.Y2lkPTc5MGI3NjExMzcycmEydW9rMmN4a2ZzOTJpaW4za…"
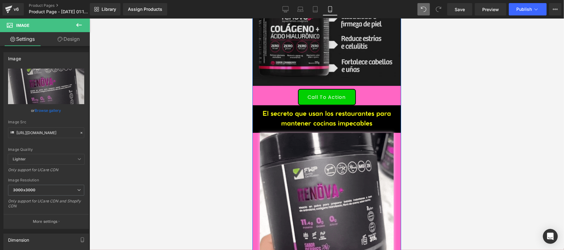
scroll to position [330, 0]
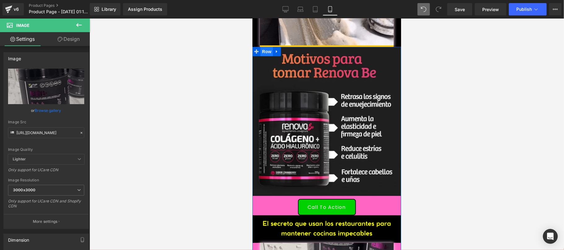
click at [264, 47] on span "Row" at bounding box center [266, 51] width 12 height 9
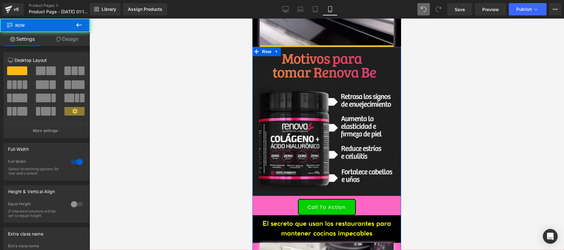
click at [71, 39] on link "Design" at bounding box center [67, 39] width 45 height 14
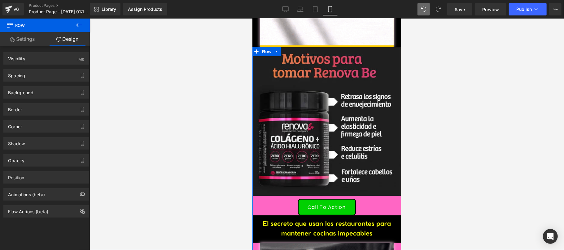
type input "#ff66c4"
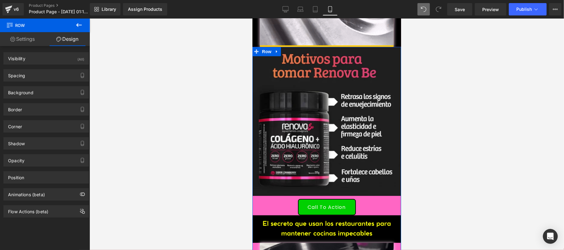
type input "100"
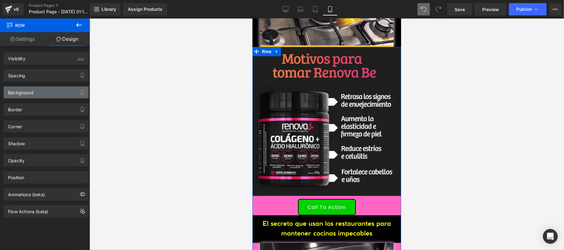
click at [40, 96] on div "Background" at bounding box center [46, 93] width 85 height 12
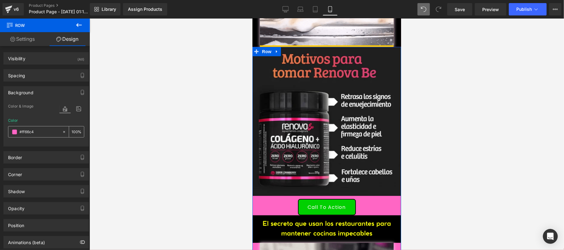
click at [16, 132] on span at bounding box center [14, 132] width 5 height 5
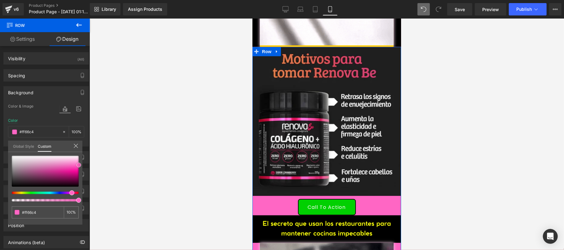
type input "#fe61c2"
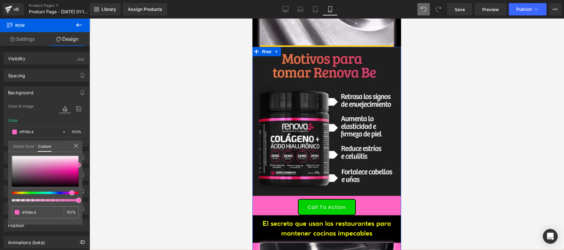
type input "#fe61c2"
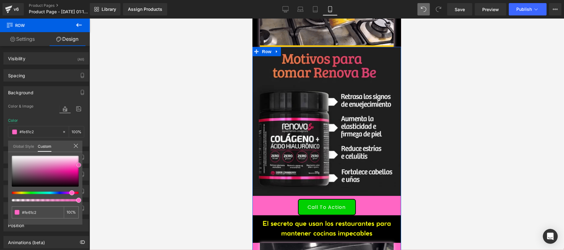
type input "#db1d93"
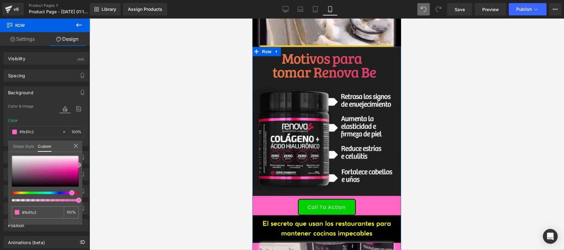
type input "#db1d93"
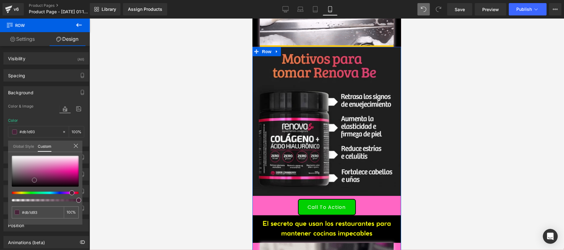
type input "#5d2748"
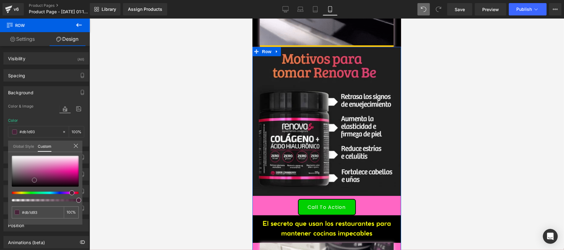
type input "#5d2748"
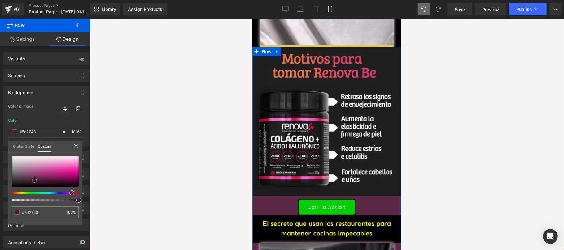
type input "#1b1218"
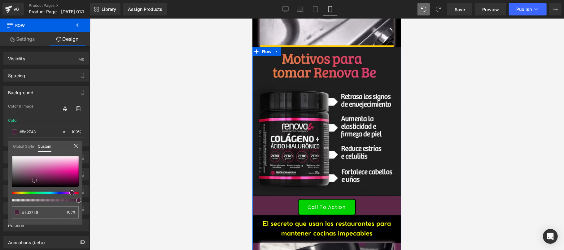
type input "#1b1218"
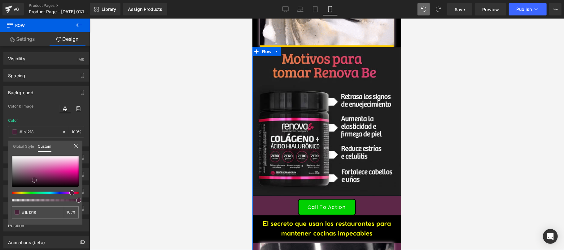
type input "#000000"
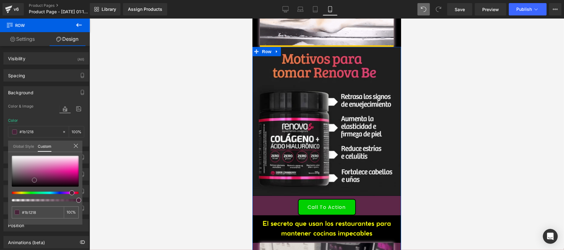
type input "#000000"
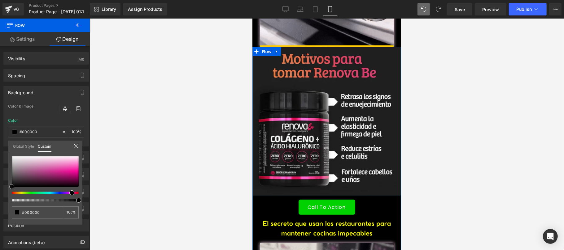
drag, startPoint x: 80, startPoint y: 165, endPoint x: 11, endPoint y: 191, distance: 74.6
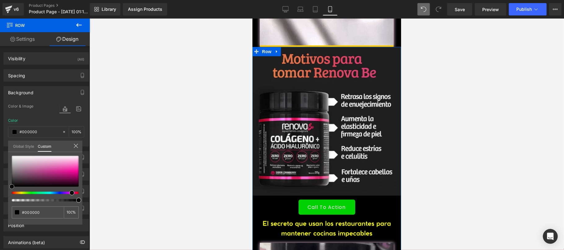
click at [11, 191] on div "#000000 100 %" at bounding box center [45, 190] width 74 height 69
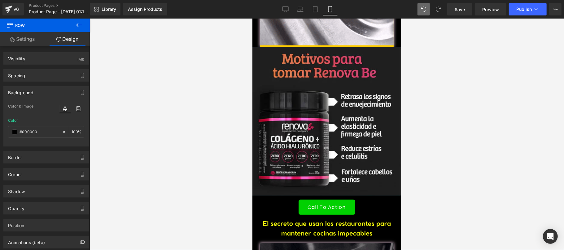
click at [137, 146] on div at bounding box center [326, 135] width 474 height 232
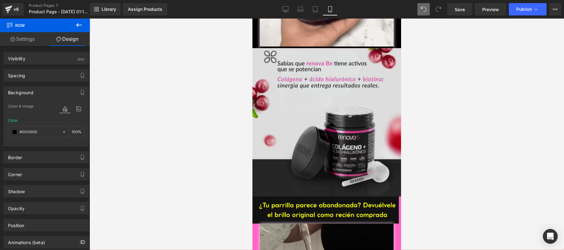
scroll to position [550, 0]
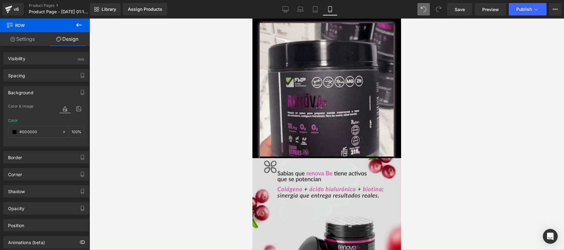
click at [289, 178] on img at bounding box center [326, 232] width 149 height 149
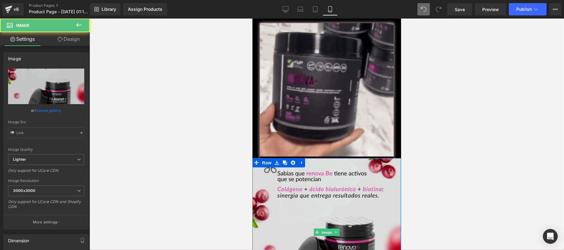
type input "https://ucarecdn.com/161b0228-cbd3-4a41-a95c-f296850ab522/-/format/auto/-/previ…"
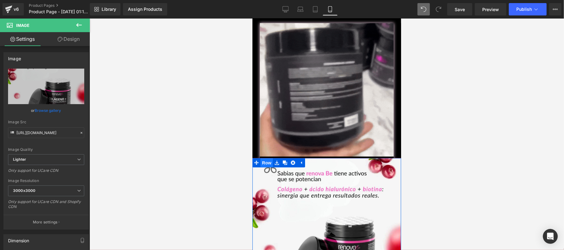
click at [264, 158] on span "Row" at bounding box center [266, 162] width 12 height 9
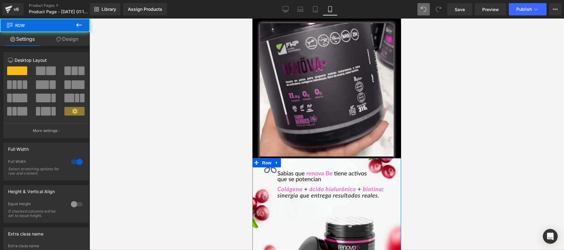
click at [70, 41] on link "Design" at bounding box center [67, 39] width 45 height 14
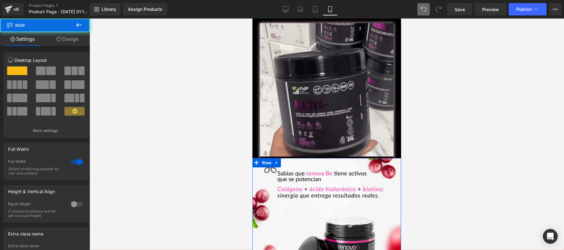
click at [0, 0] on div "Background" at bounding box center [0, 0] width 0 height 0
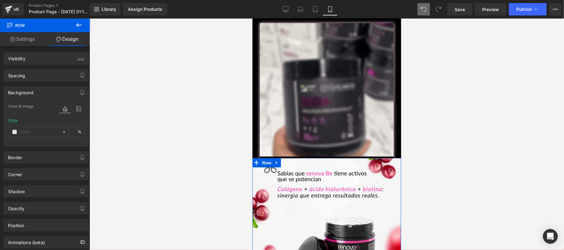
type input "#ff66c4"
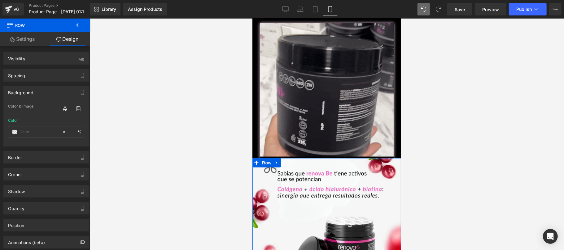
type input "100"
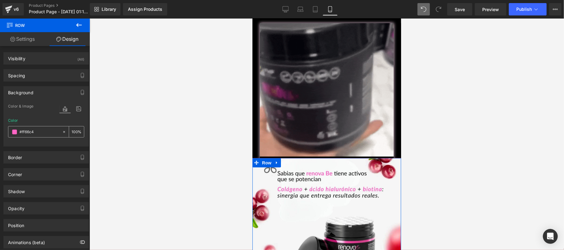
click at [14, 134] on span at bounding box center [14, 132] width 5 height 5
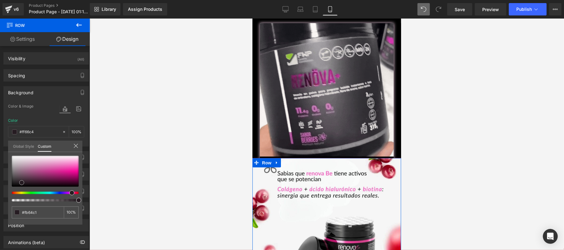
type input "#fb64c1"
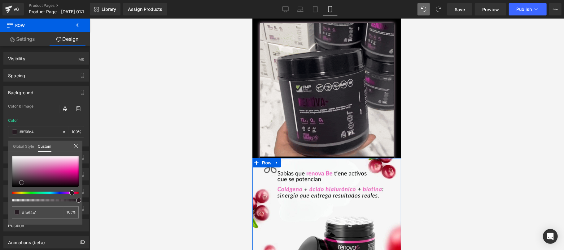
type input "#fb64c1"
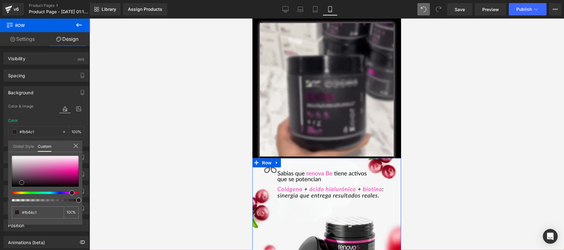
type input "#261c22"
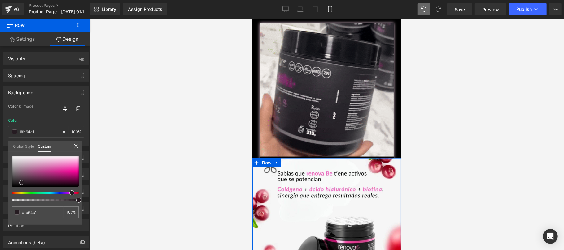
type input "#261c22"
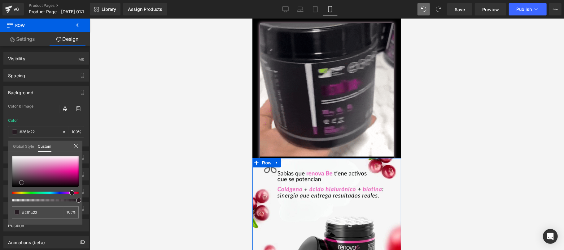
type input "#000000"
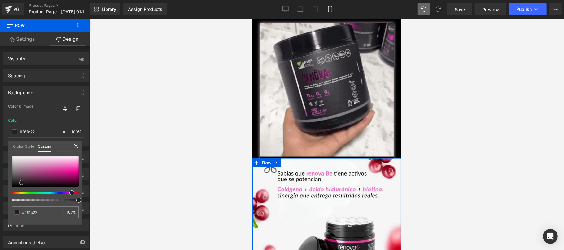
type input "#000000"
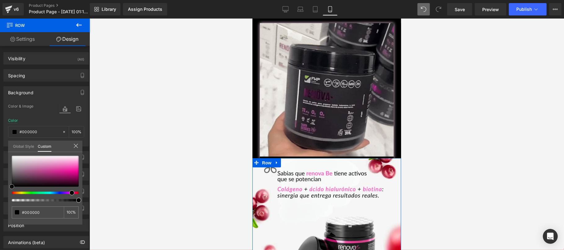
drag, startPoint x: 79, startPoint y: 165, endPoint x: 10, endPoint y: 191, distance: 73.9
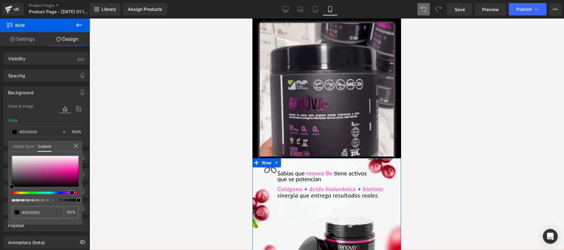
click at [12, 191] on div at bounding box center [45, 179] width 67 height 46
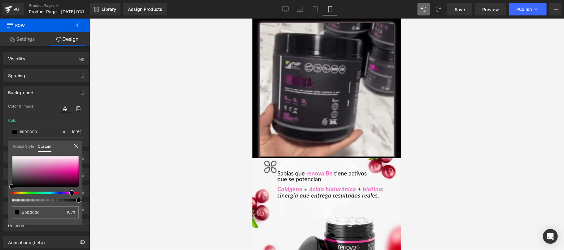
click at [151, 142] on div at bounding box center [326, 135] width 474 height 232
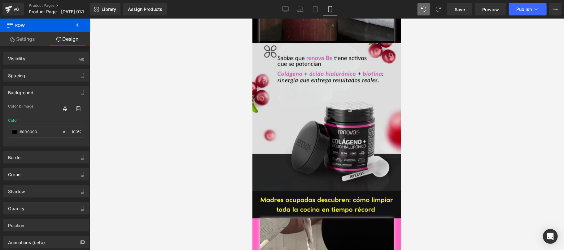
scroll to position [991, 0]
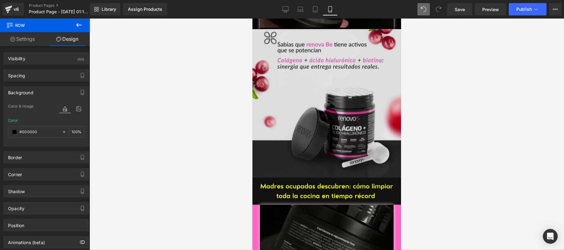
drag, startPoint x: 283, startPoint y: 74, endPoint x: 267, endPoint y: 32, distance: 45.0
click at [282, 73] on img at bounding box center [326, 103] width 149 height 149
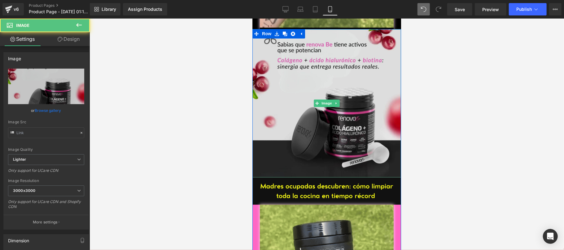
type input "https://ucarecdn.com/161b0228-cbd3-4a41-a95c-f296850ab522/-/format/auto/-/previ…"
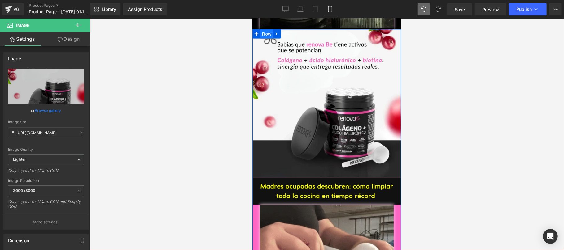
click at [265, 29] on span "Row" at bounding box center [266, 33] width 12 height 9
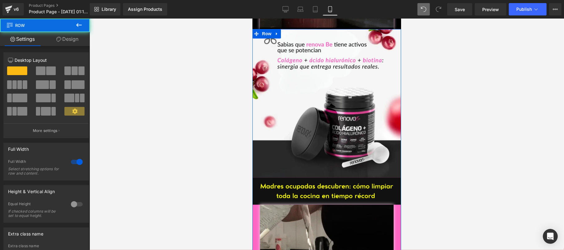
click at [74, 40] on link "Design" at bounding box center [67, 39] width 45 height 14
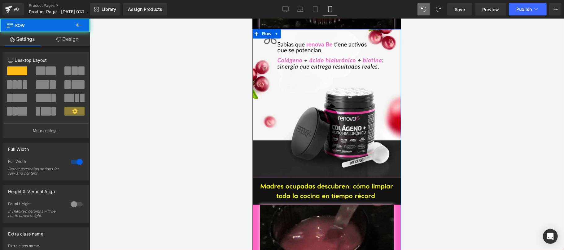
click at [0, 0] on div "Background" at bounding box center [0, 0] width 0 height 0
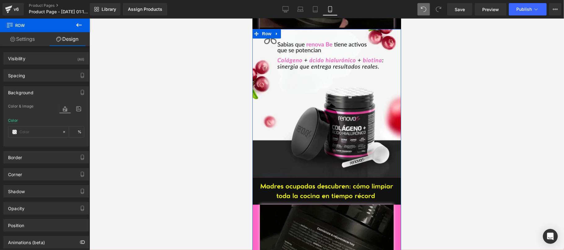
type input "#ff66c4"
type input "100"
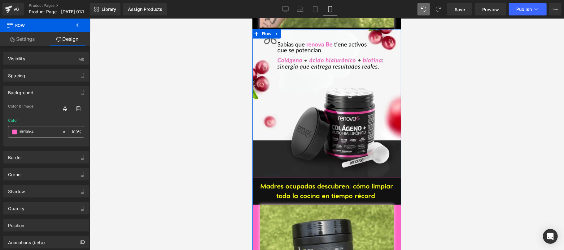
click at [13, 136] on div "#ff66c4" at bounding box center [35, 132] width 54 height 11
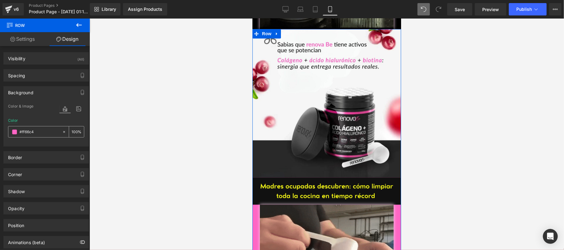
click at [15, 132] on span at bounding box center [14, 132] width 5 height 5
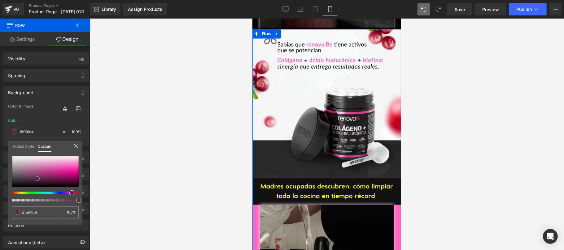
type input "#fe66c4"
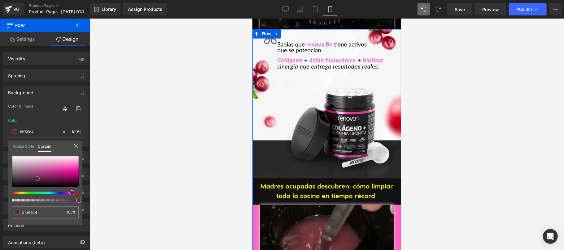
type input "#fe66c4"
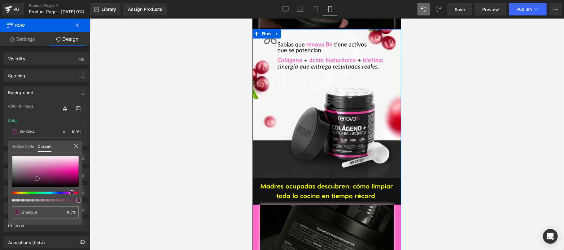
type input "#372330"
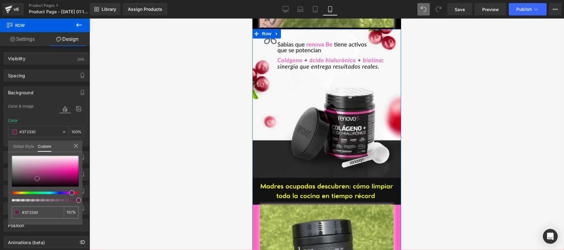
type input "#2d1e28"
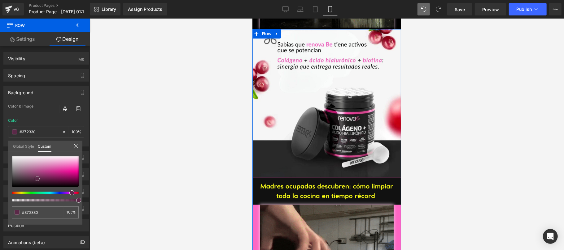
type input "#2d1e28"
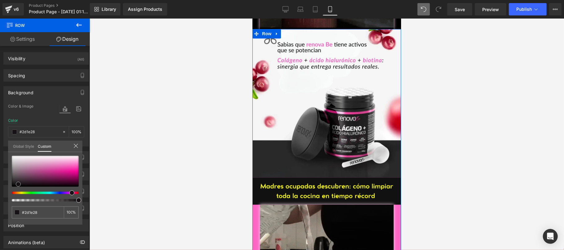
type input "#161215"
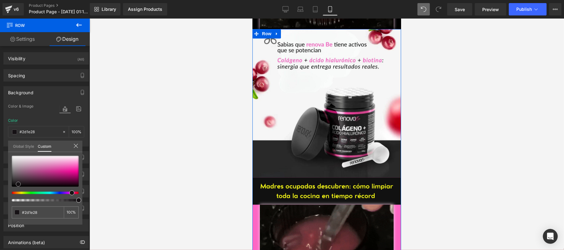
type input "#161215"
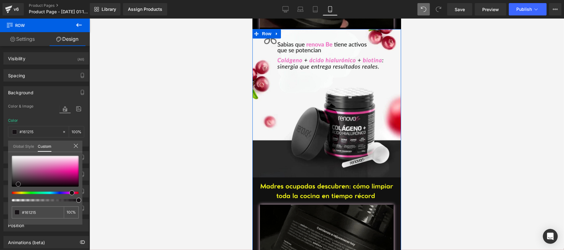
type input "#0a090a"
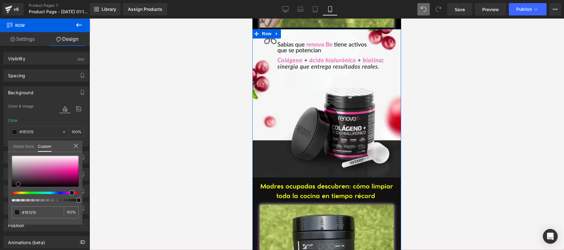
type input "#0a090a"
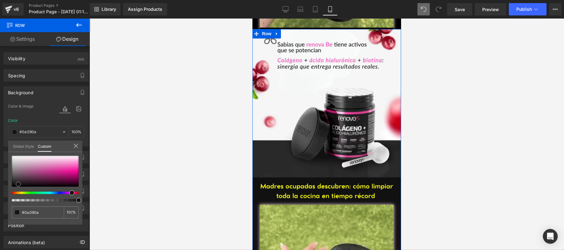
type input "#000000"
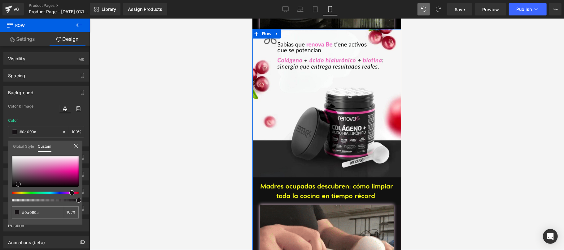
type input "#000000"
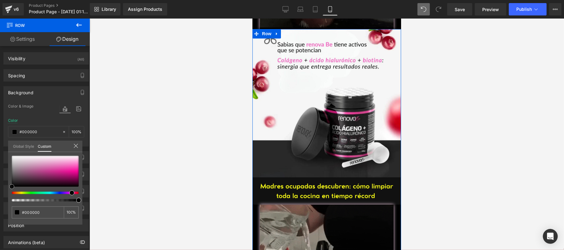
drag, startPoint x: 79, startPoint y: 167, endPoint x: 9, endPoint y: 189, distance: 73.6
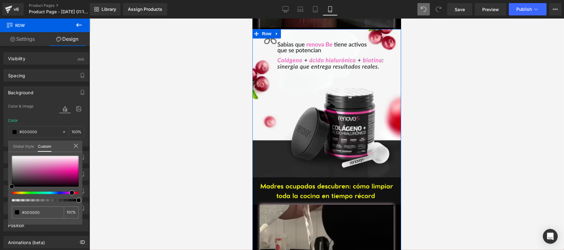
click at [9, 189] on div "#000000 100 %" at bounding box center [45, 190] width 74 height 69
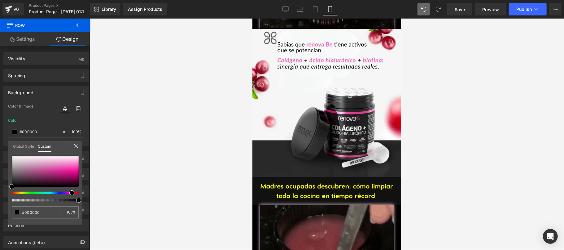
click at [110, 134] on div at bounding box center [326, 135] width 474 height 232
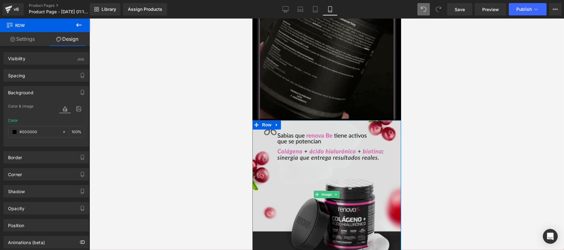
scroll to position [1321, 0]
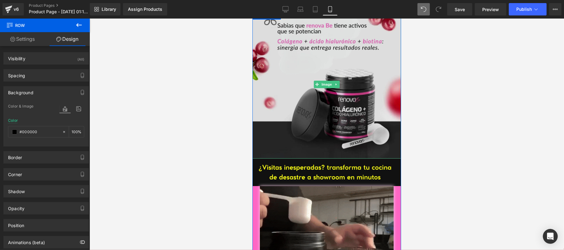
click at [310, 101] on img at bounding box center [326, 84] width 149 height 149
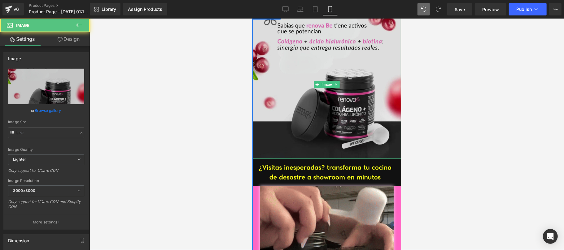
type input "https://ucarecdn.com/161b0228-cbd3-4a41-a95c-f296850ab522/-/format/auto/-/previ…"
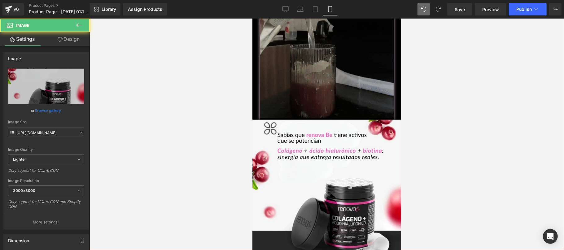
scroll to position [1210, 0]
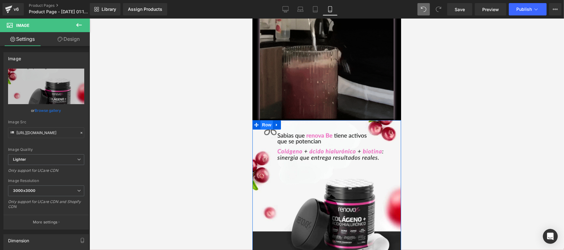
click at [265, 120] on span "Row" at bounding box center [266, 124] width 12 height 9
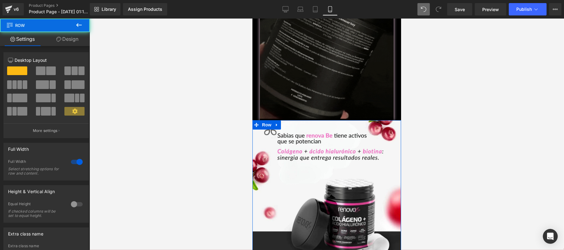
click at [76, 37] on link "Design" at bounding box center [67, 39] width 45 height 14
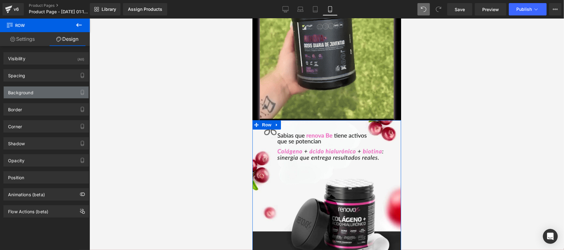
click at [43, 93] on div "Background" at bounding box center [46, 93] width 85 height 12
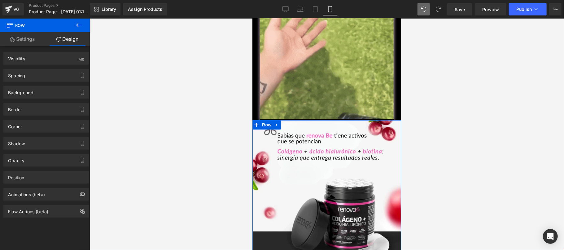
type input "#ff66c4"
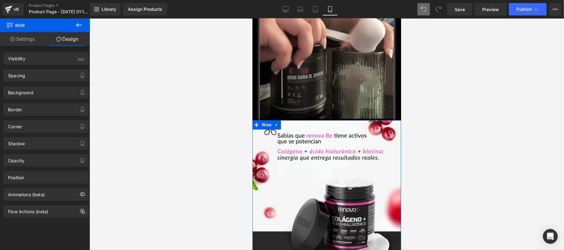
type input "100"
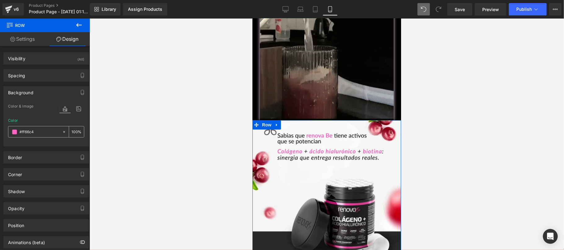
click at [16, 133] on span at bounding box center [14, 132] width 5 height 5
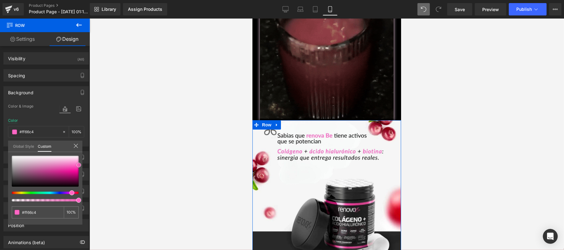
type input "#ff6bc6"
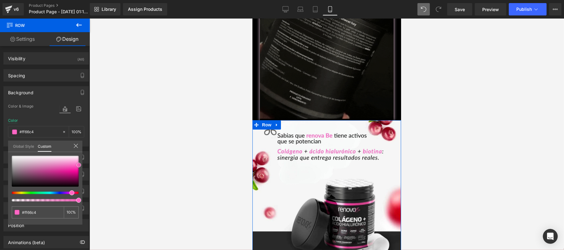
type input "#ff6bc6"
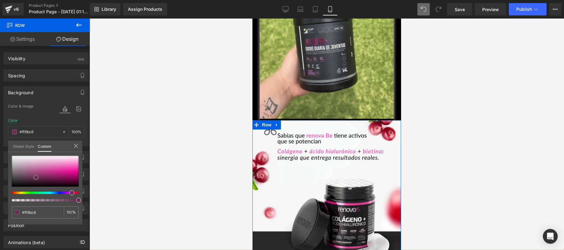
type input "#683053"
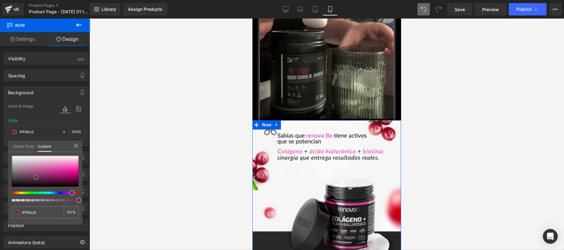
type input "#683053"
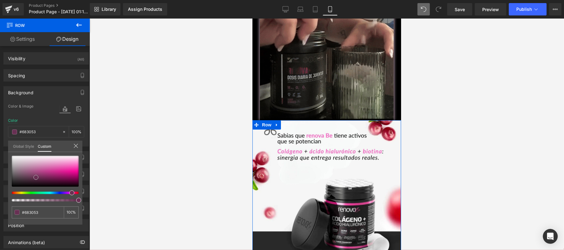
type input "#34222d"
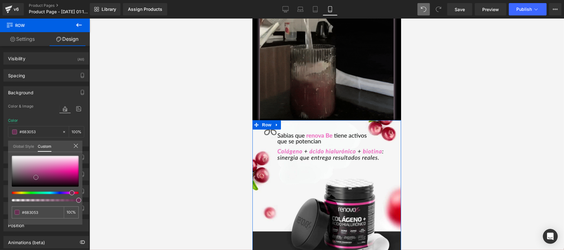
type input "#34222d"
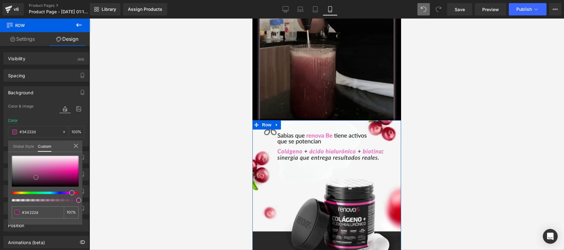
type input "#1a1318"
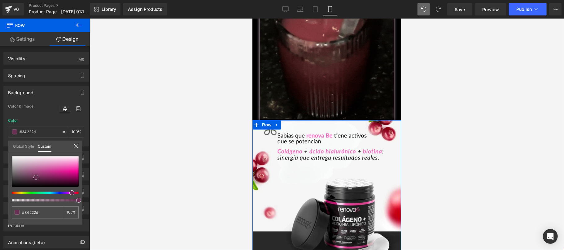
type input "#1a1318"
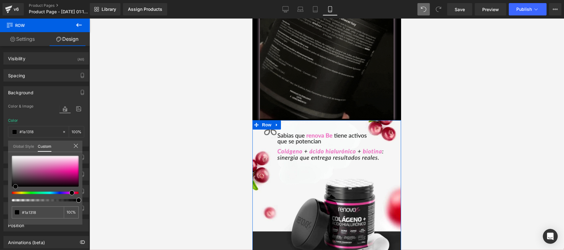
type input "#000000"
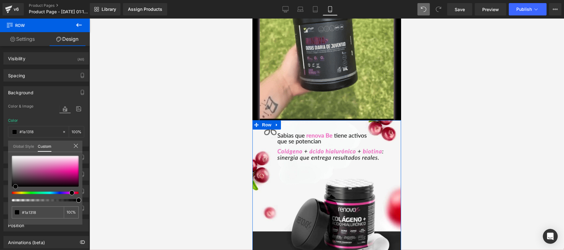
type input "#000000"
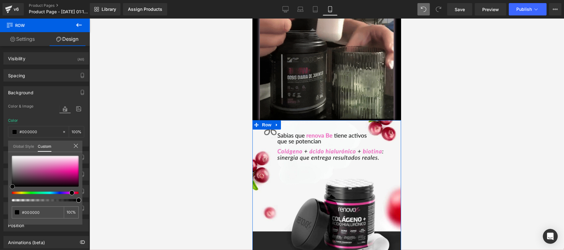
drag, startPoint x: 79, startPoint y: 165, endPoint x: 12, endPoint y: 189, distance: 70.3
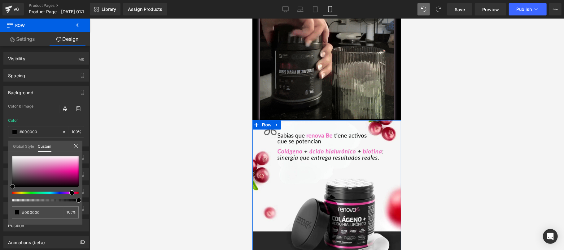
click at [12, 189] on span at bounding box center [12, 186] width 5 height 5
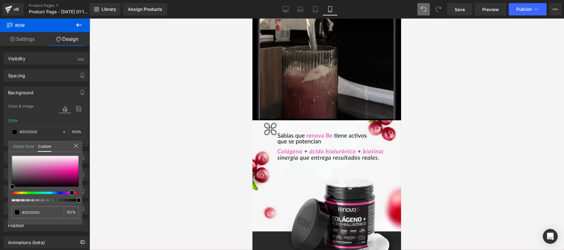
click at [149, 135] on div at bounding box center [326, 135] width 474 height 232
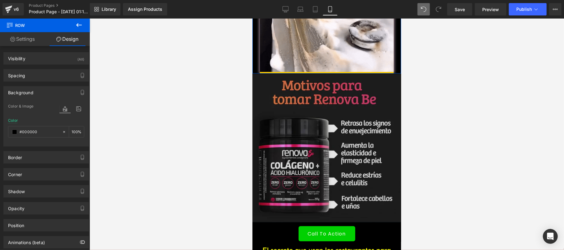
scroll to position [330, 0]
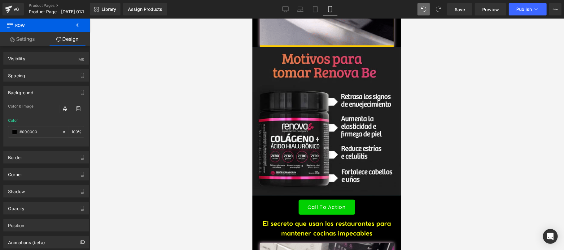
click at [332, 130] on img at bounding box center [326, 121] width 149 height 149
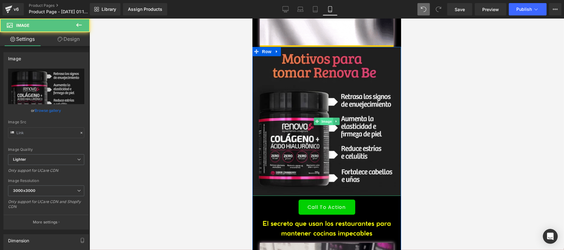
type input "https://ucarecdn.com/83915ea9-045a-43a7-8b40-baa0ae8d5b16/-/format/auto/-/previ…"
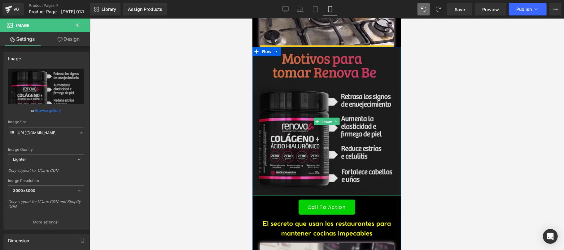
click at [326, 118] on span "Image" at bounding box center [326, 121] width 13 height 7
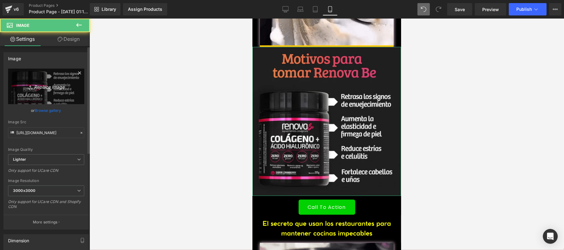
click at [41, 85] on icon "Replace Image" at bounding box center [46, 87] width 50 height 8
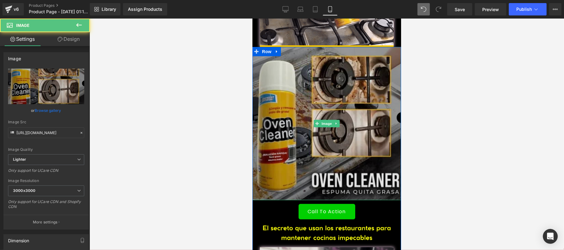
click at [336, 121] on img at bounding box center [326, 124] width 149 height 154
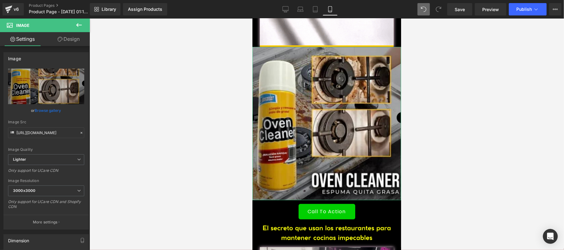
click at [76, 39] on link "Design" at bounding box center [68, 39] width 45 height 14
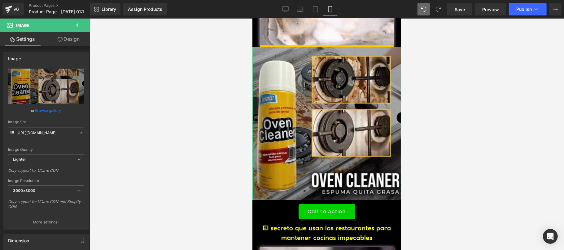
click at [0, 0] on div "Spacing" at bounding box center [0, 0] width 0 height 0
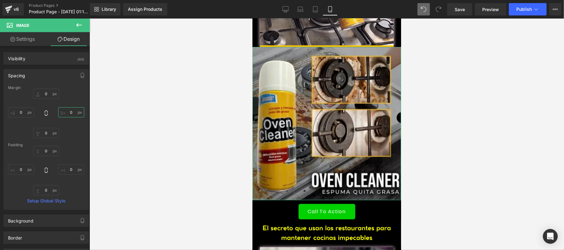
click at [69, 113] on input "0" at bounding box center [71, 112] width 26 height 10
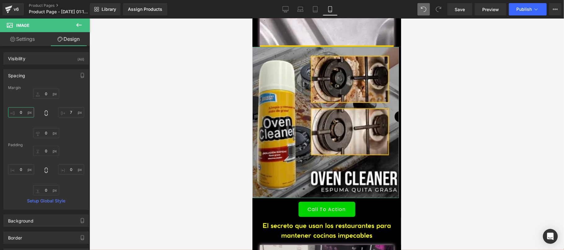
click at [20, 113] on input "0" at bounding box center [21, 112] width 26 height 10
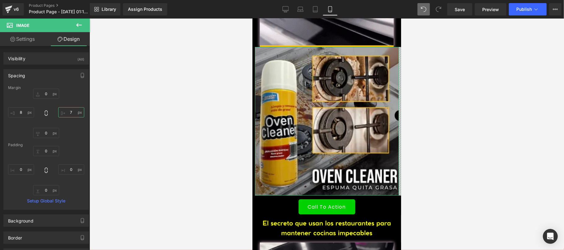
click at [67, 115] on input "7" at bounding box center [71, 112] width 26 height 10
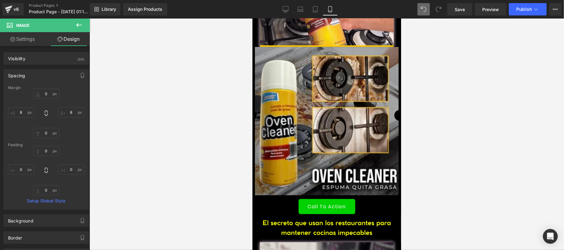
click at [190, 165] on div at bounding box center [326, 135] width 474 height 232
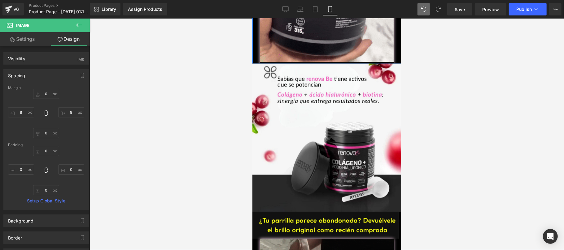
scroll to position [660, 0]
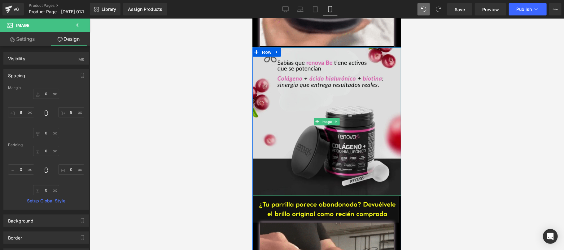
click at [337, 139] on img at bounding box center [326, 121] width 149 height 149
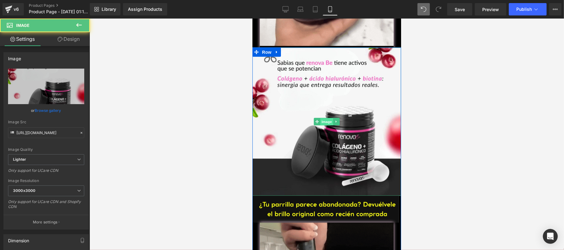
click at [323, 118] on span "Image" at bounding box center [326, 121] width 13 height 7
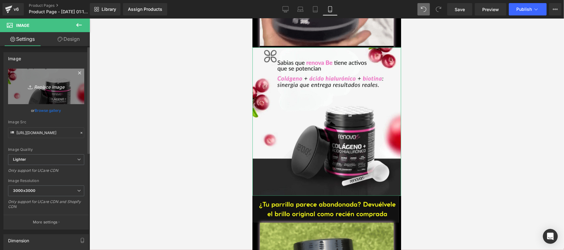
click at [28, 87] on icon at bounding box center [31, 87] width 6 height 6
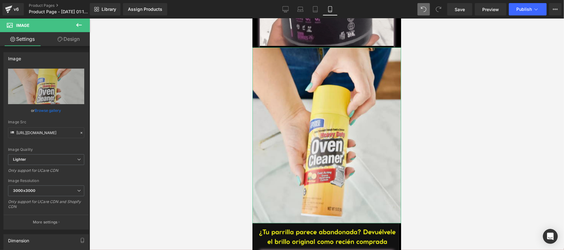
click at [75, 43] on link "Design" at bounding box center [68, 39] width 45 height 14
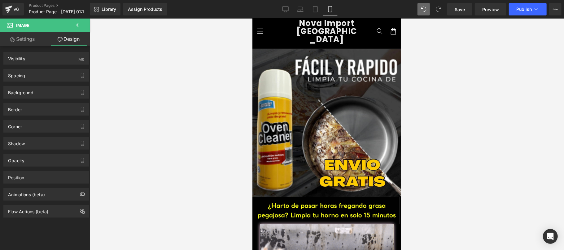
scroll to position [0, 0]
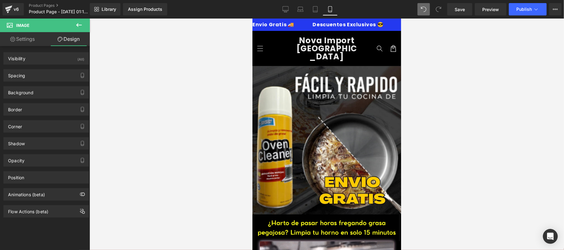
drag, startPoint x: 398, startPoint y: 98, endPoint x: 660, endPoint y: 38, distance: 268.4
click at [451, 9] on link "Save" at bounding box center [459, 9] width 25 height 12
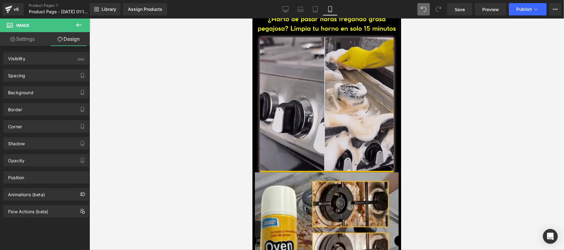
scroll to position [220, 0]
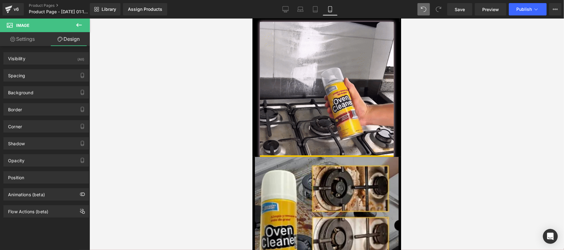
click at [192, 108] on div at bounding box center [326, 135] width 474 height 232
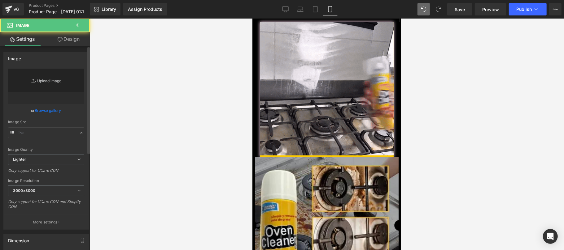
scroll to position [991, 0]
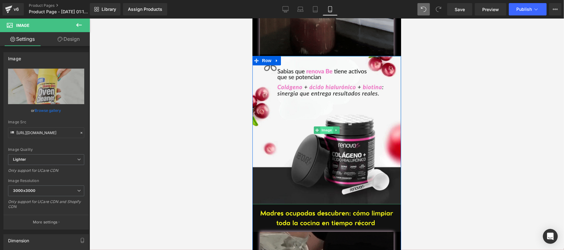
click at [323, 126] on span "Image" at bounding box center [326, 129] width 13 height 7
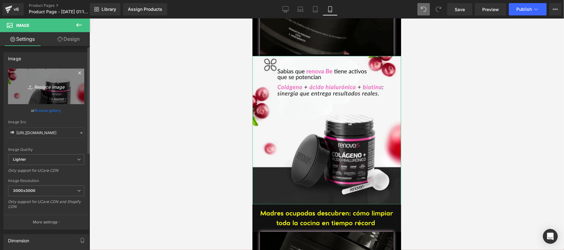
click at [46, 88] on icon "Replace Image" at bounding box center [46, 87] width 50 height 8
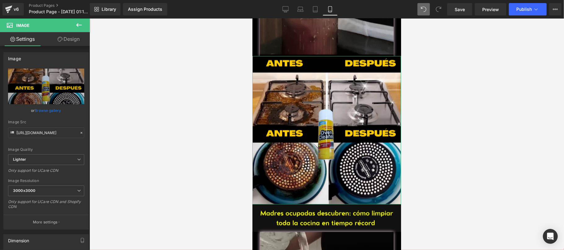
click at [71, 41] on link "Design" at bounding box center [68, 39] width 45 height 14
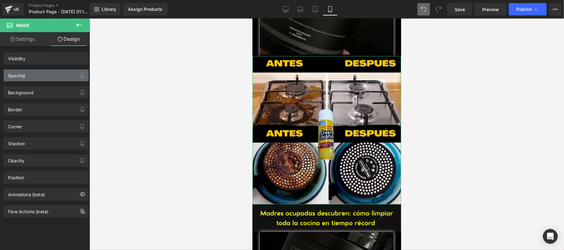
click at [46, 72] on div "Spacing" at bounding box center [46, 76] width 85 height 12
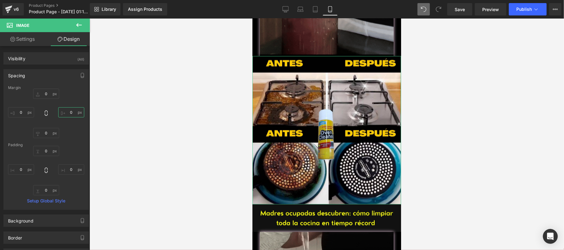
click at [68, 114] on input "0" at bounding box center [71, 112] width 26 height 10
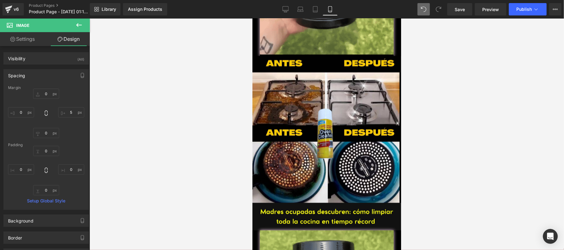
click at [489, 97] on div at bounding box center [326, 135] width 474 height 232
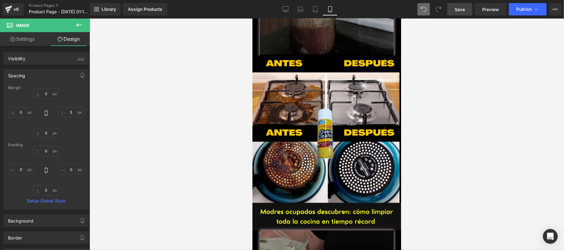
click at [458, 14] on link "Save" at bounding box center [459, 9] width 25 height 12
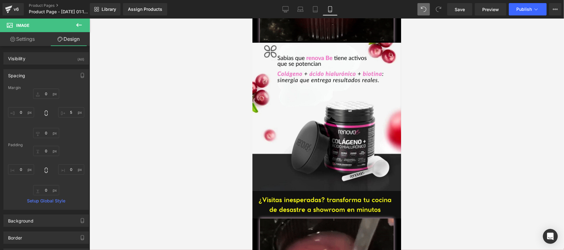
scroll to position [1318, 0]
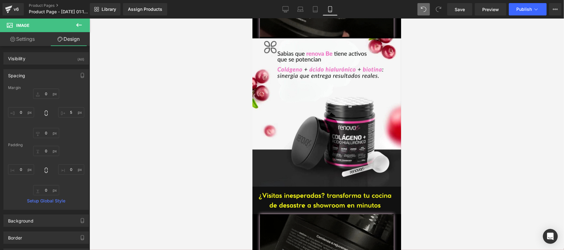
drag, startPoint x: 397, startPoint y: 131, endPoint x: 661, endPoint y: 182, distance: 268.8
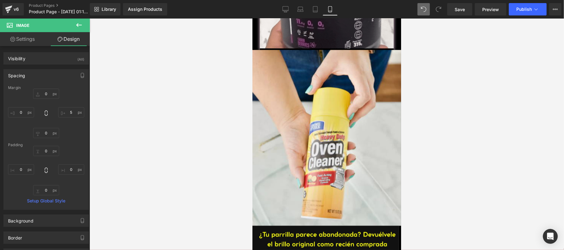
scroll to position [1428, 0]
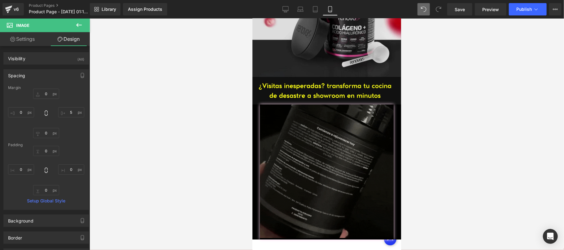
click at [329, 77] on img at bounding box center [326, 2] width 149 height 149
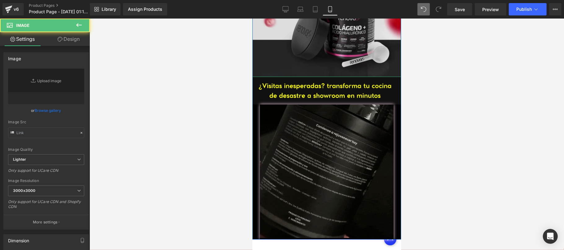
scroll to position [1318, 0]
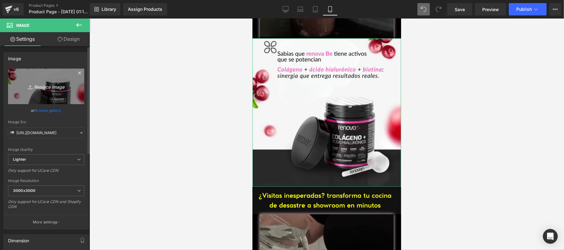
click at [48, 88] on icon "Replace Image" at bounding box center [46, 87] width 50 height 8
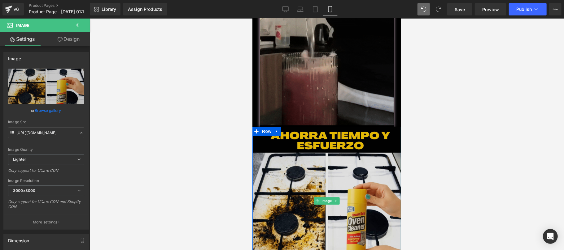
scroll to position [1208, 0]
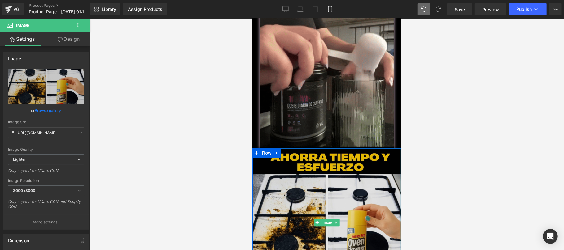
click at [329, 155] on img at bounding box center [326, 222] width 149 height 149
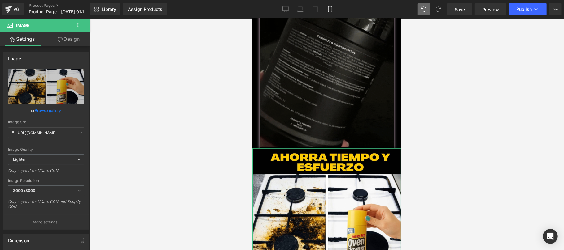
click at [71, 44] on link "Design" at bounding box center [68, 39] width 45 height 14
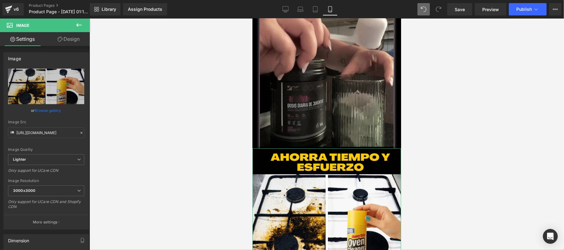
click at [0, 0] on div "Spacing" at bounding box center [0, 0] width 0 height 0
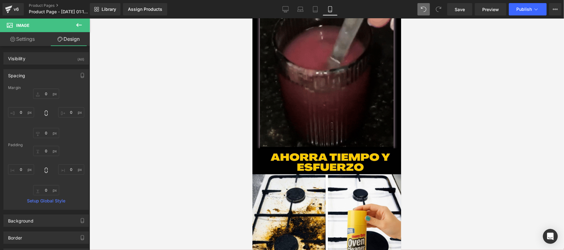
click at [119, 93] on div at bounding box center [326, 135] width 474 height 232
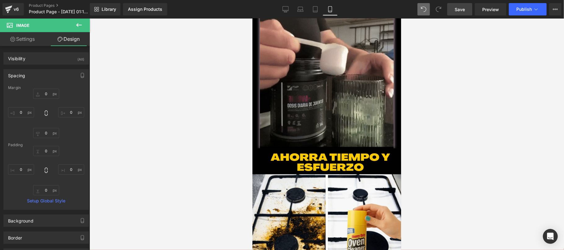
click at [457, 11] on span "Save" at bounding box center [459, 9] width 10 height 7
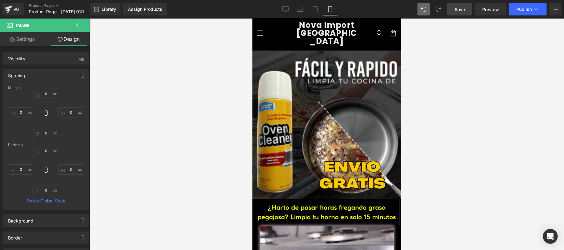
scroll to position [0, 0]
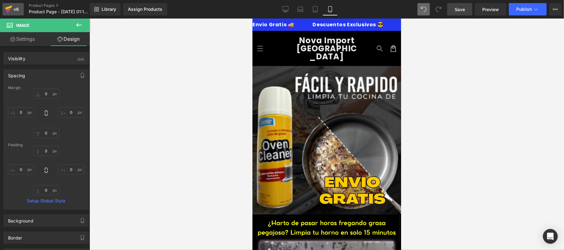
click at [16, 10] on div "v6" at bounding box center [16, 9] width 8 height 8
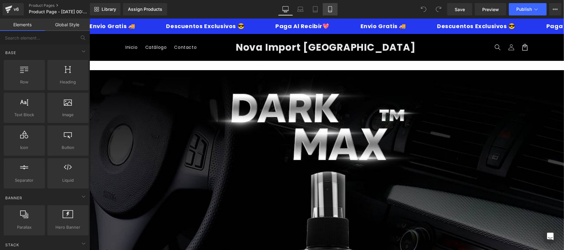
click at [334, 14] on link "Mobile" at bounding box center [330, 9] width 15 height 12
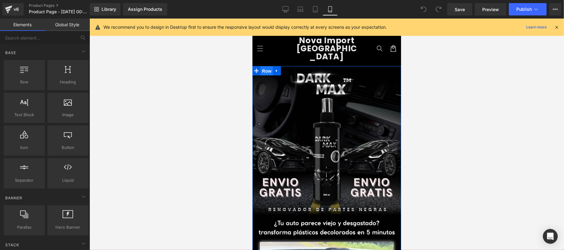
drag, startPoint x: 262, startPoint y: 65, endPoint x: 348, endPoint y: 112, distance: 98.4
click at [262, 66] on span "Row" at bounding box center [266, 70] width 12 height 9
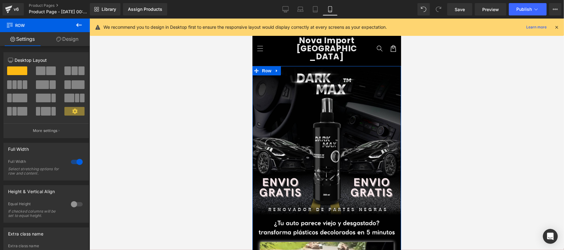
click at [76, 37] on link "Design" at bounding box center [67, 39] width 45 height 14
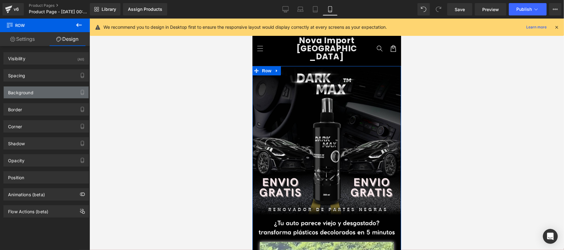
type input "#000000"
type input "100"
type input "#000000"
type input "90"
type input "0"
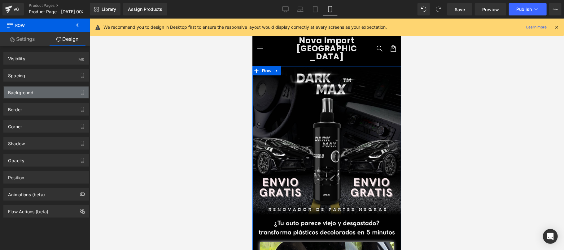
click at [40, 89] on div "Background" at bounding box center [46, 93] width 85 height 12
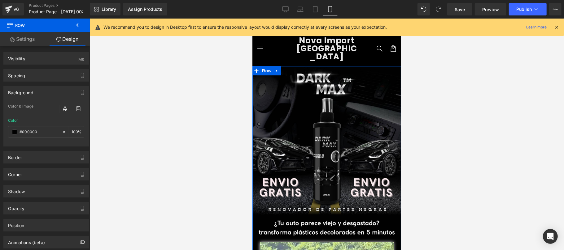
click at [40, 94] on div "Background" at bounding box center [46, 93] width 85 height 12
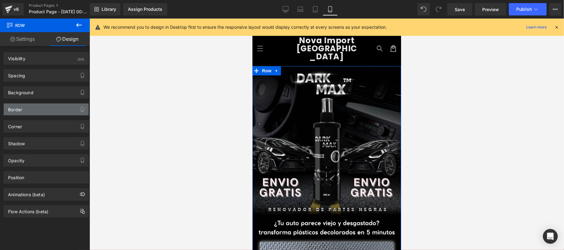
click at [43, 114] on div "Border" at bounding box center [46, 110] width 85 height 12
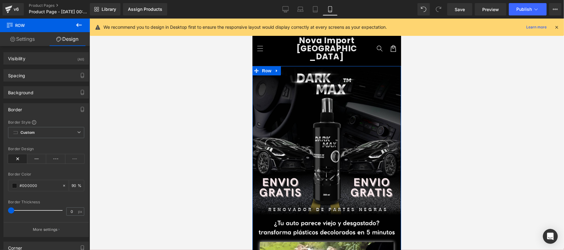
click at [43, 114] on div "Border" at bounding box center [46, 110] width 85 height 12
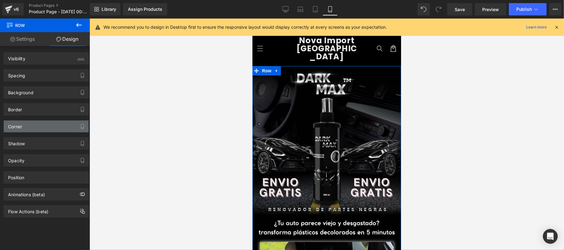
click at [43, 122] on div "Corner" at bounding box center [46, 127] width 85 height 12
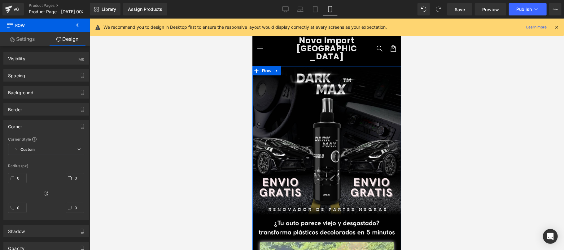
click at [43, 122] on div "Corner" at bounding box center [46, 127] width 85 height 12
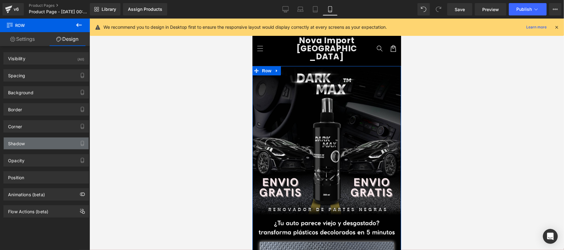
click at [45, 148] on div "Shadow" at bounding box center [46, 144] width 85 height 12
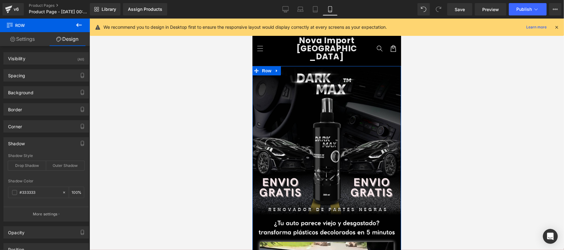
click at [45, 145] on div "Shadow" at bounding box center [46, 144] width 85 height 12
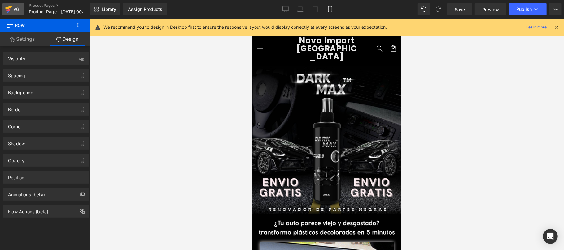
click at [12, 8] on icon at bounding box center [8, 9] width 7 height 15
